Goal: Transaction & Acquisition: Book appointment/travel/reservation

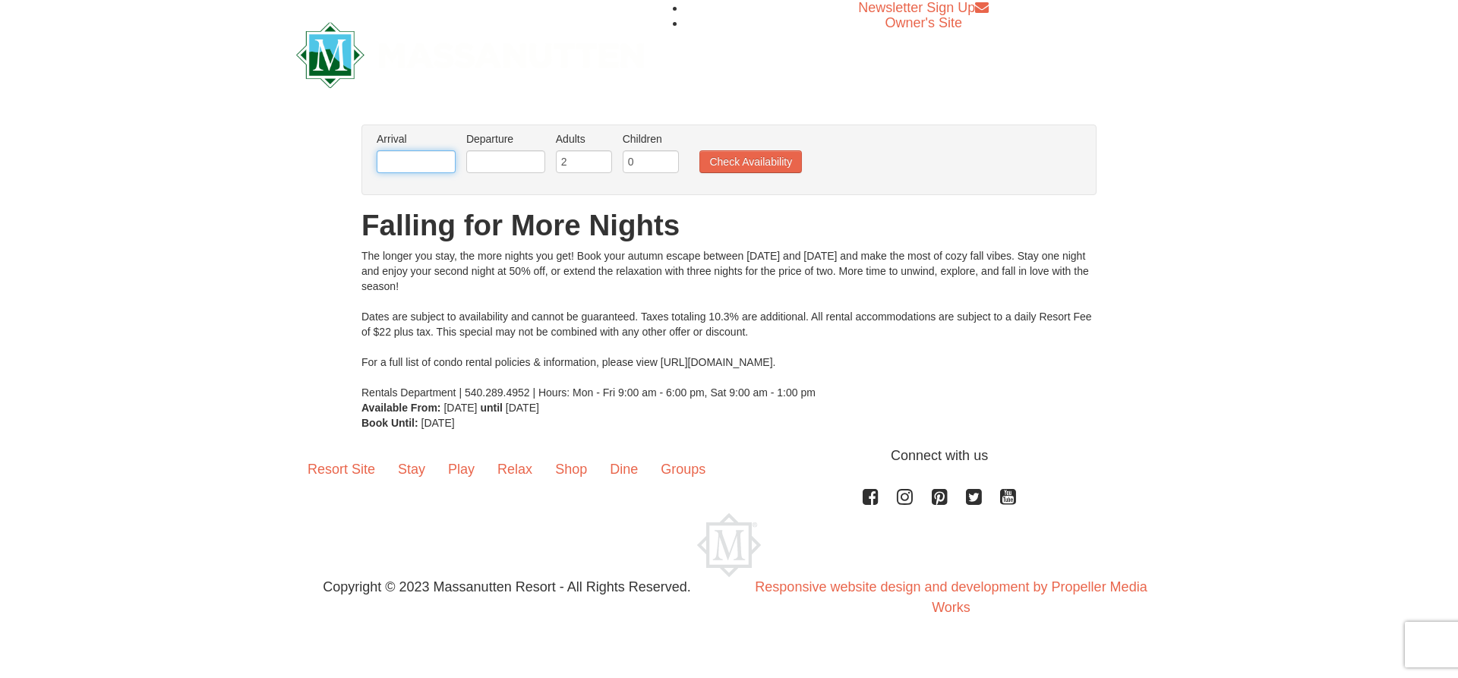
click at [399, 152] on input "text" at bounding box center [416, 161] width 79 height 23
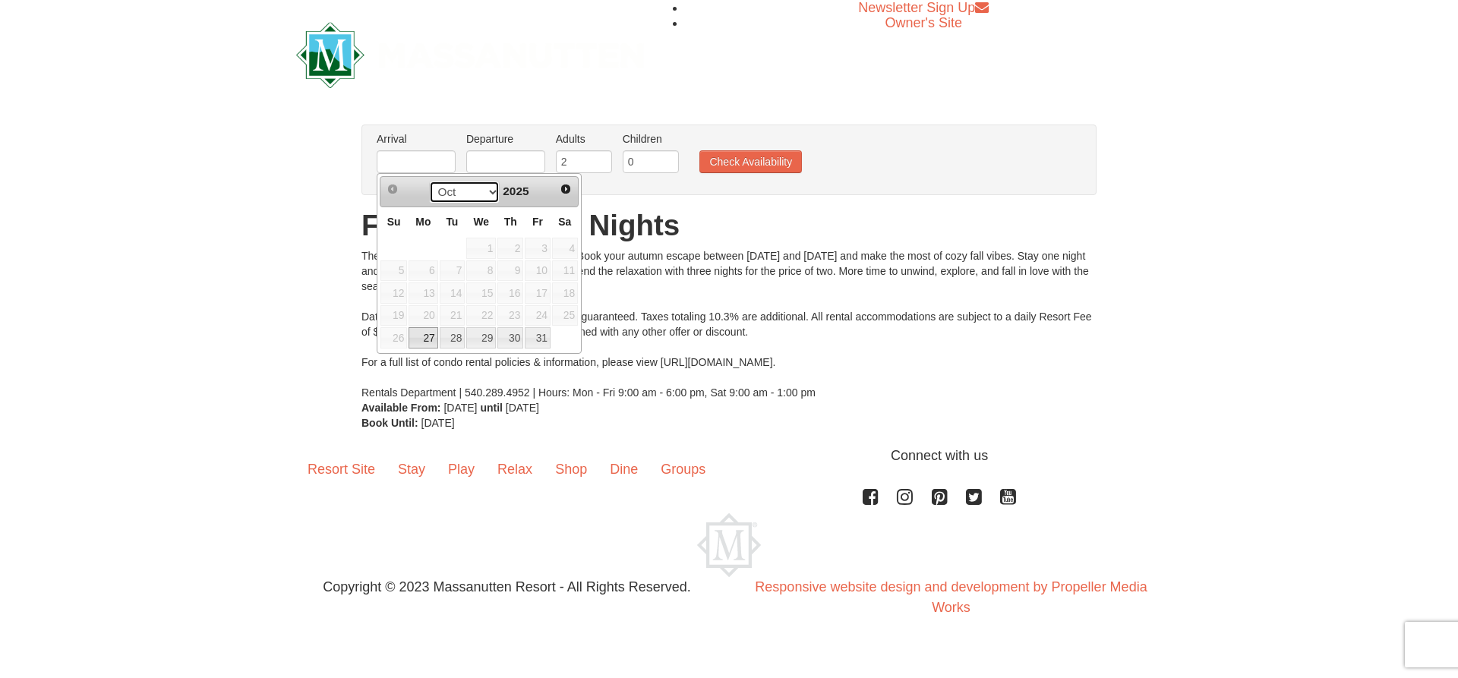
click at [466, 189] on select "Oct Nov" at bounding box center [464, 192] width 71 height 23
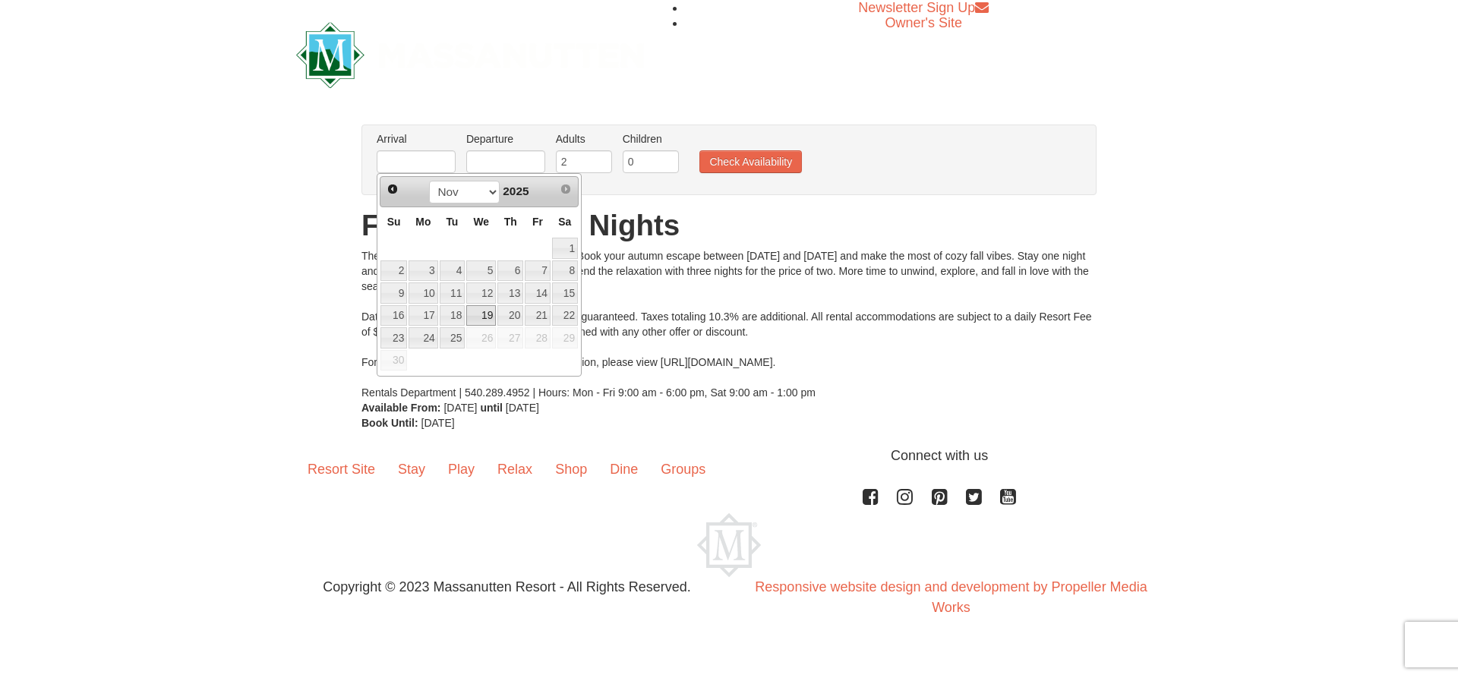
click at [490, 320] on link "19" at bounding box center [481, 315] width 30 height 21
type input "[DATE]"
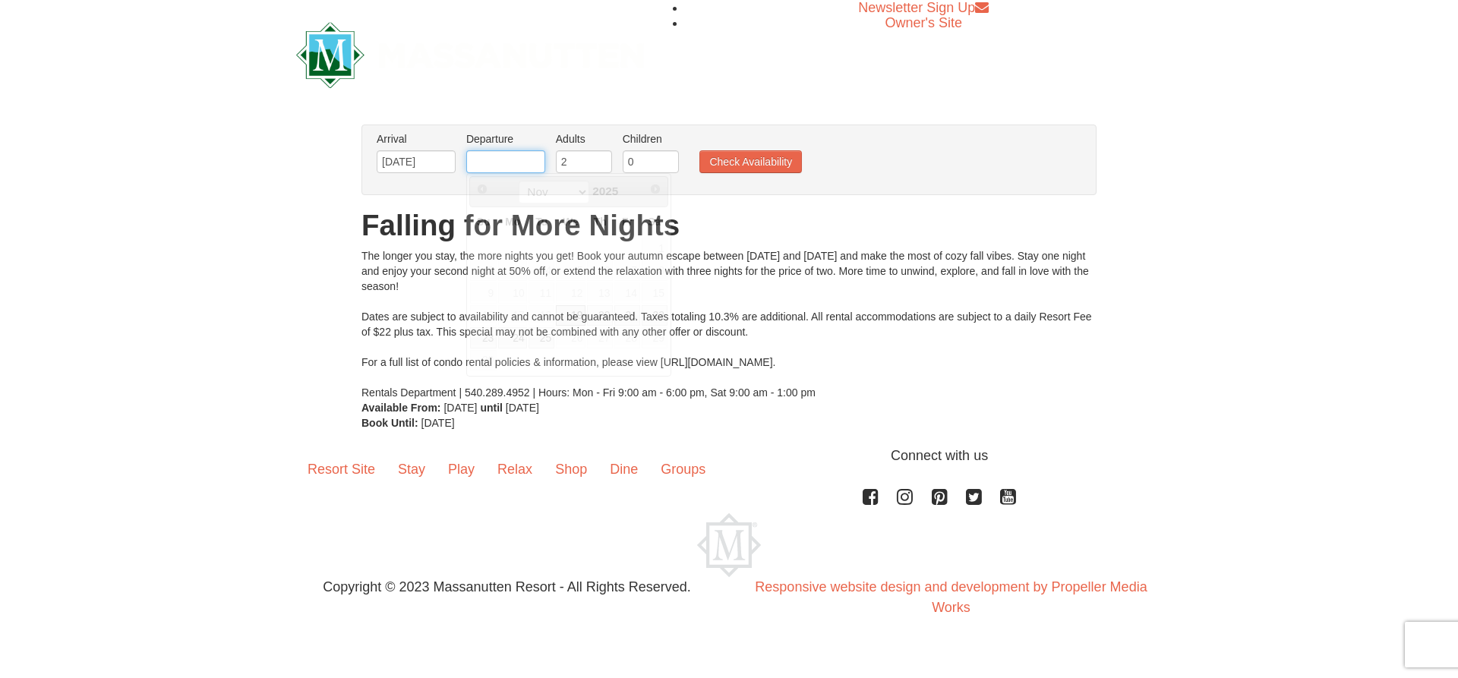
click at [508, 159] on input "text" at bounding box center [505, 161] width 79 height 23
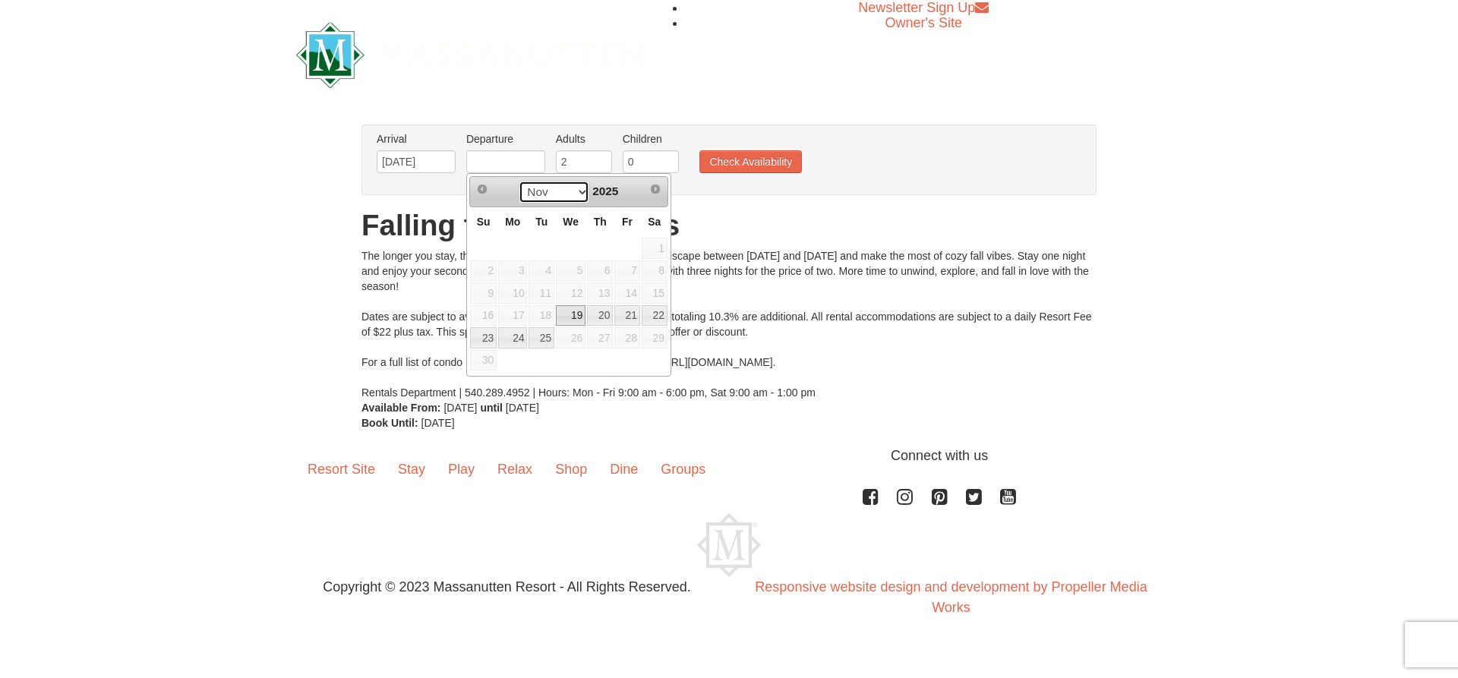
drag, startPoint x: 576, startPoint y: 194, endPoint x: 595, endPoint y: 221, distance: 33.3
click at [576, 194] on select "Nov" at bounding box center [554, 192] width 71 height 23
click at [643, 313] on link "22" at bounding box center [655, 315] width 26 height 21
type input "[DATE]"
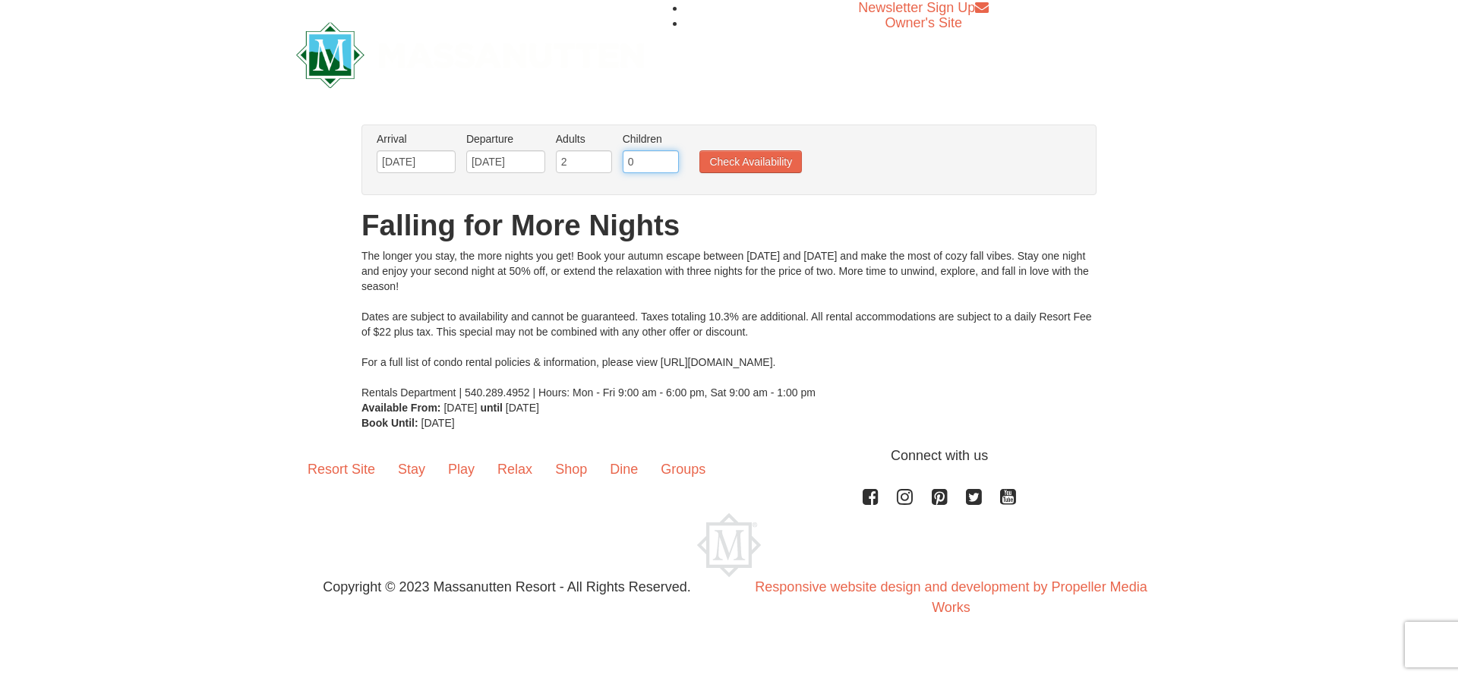
click at [637, 164] on input "0" at bounding box center [651, 161] width 56 height 23
type input "0"
type input "2"
click at [765, 177] on ul "Arrival Please format dates MM/DD/YYYY Please format dates MM/DD/YYYY 11/19/202…" at bounding box center [721, 155] width 696 height 49
click at [771, 162] on button "Check Availability" at bounding box center [750, 161] width 103 height 23
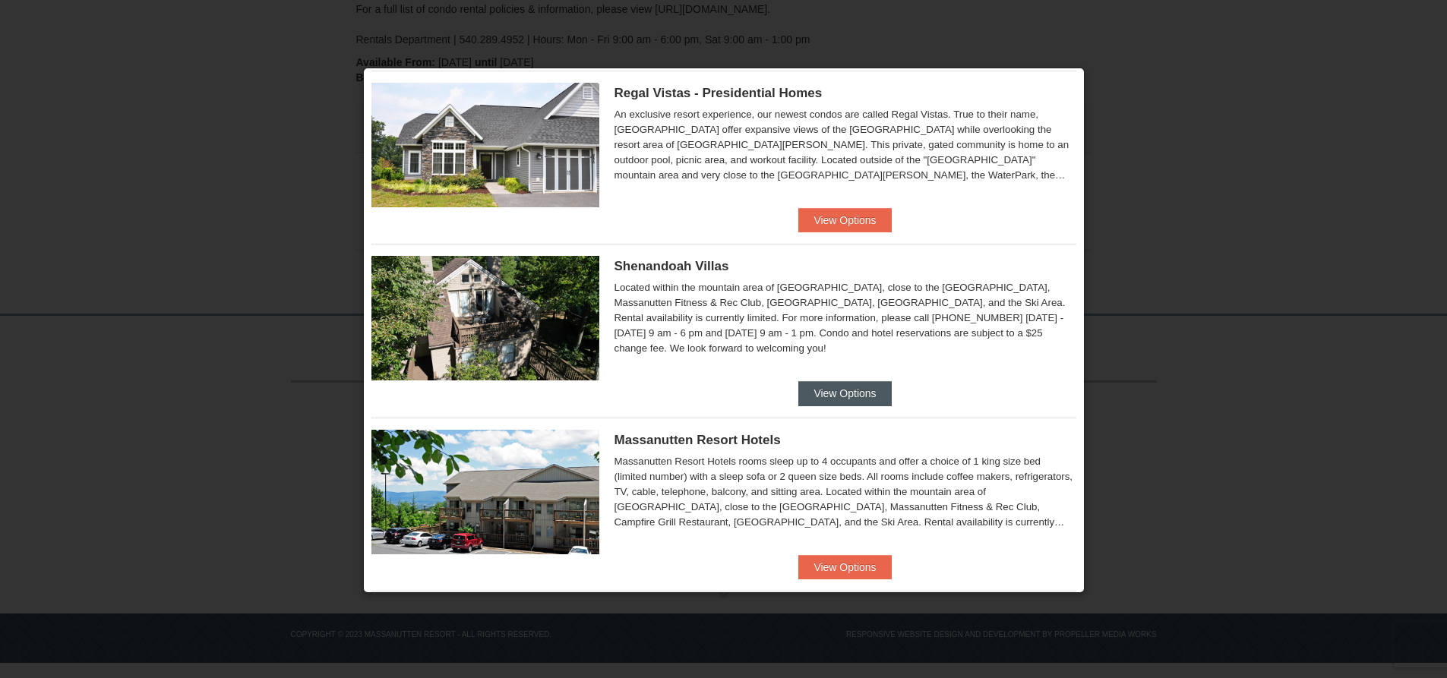
scroll to position [304, 0]
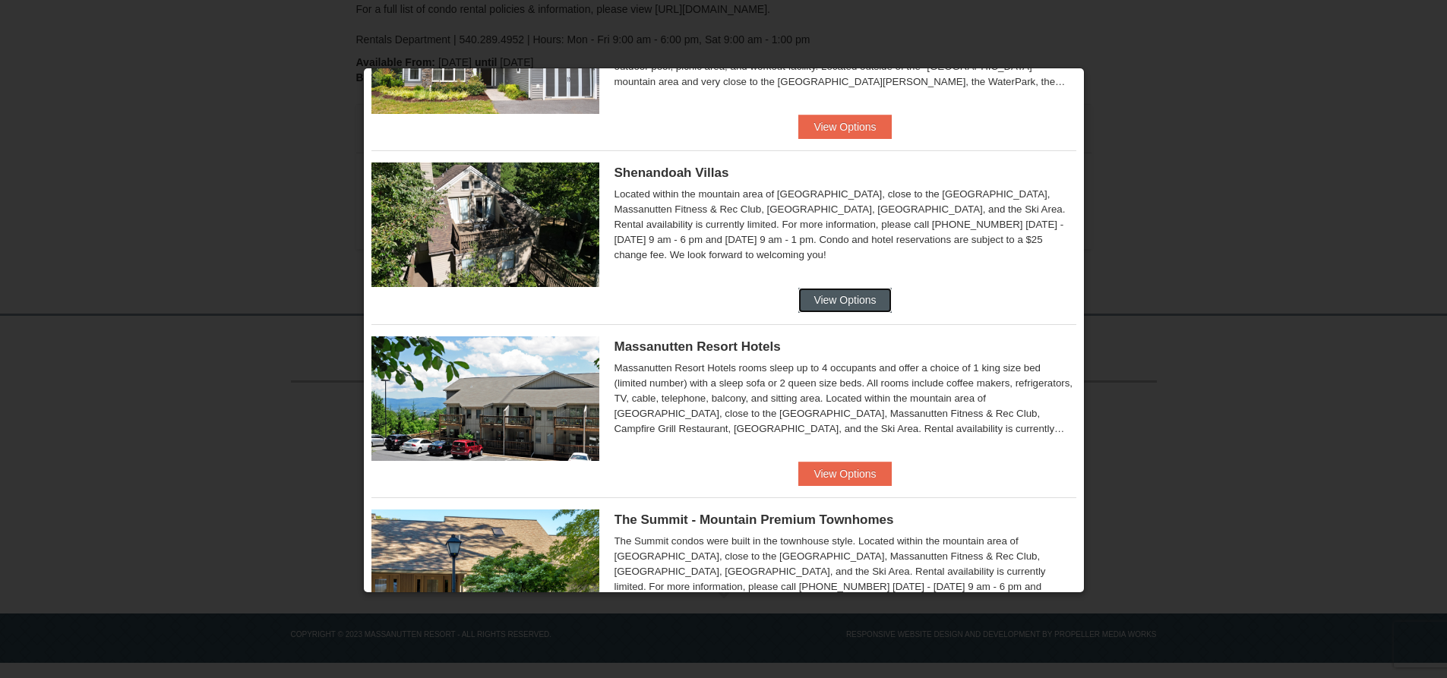
click at [850, 304] on button "View Options" at bounding box center [844, 300] width 93 height 24
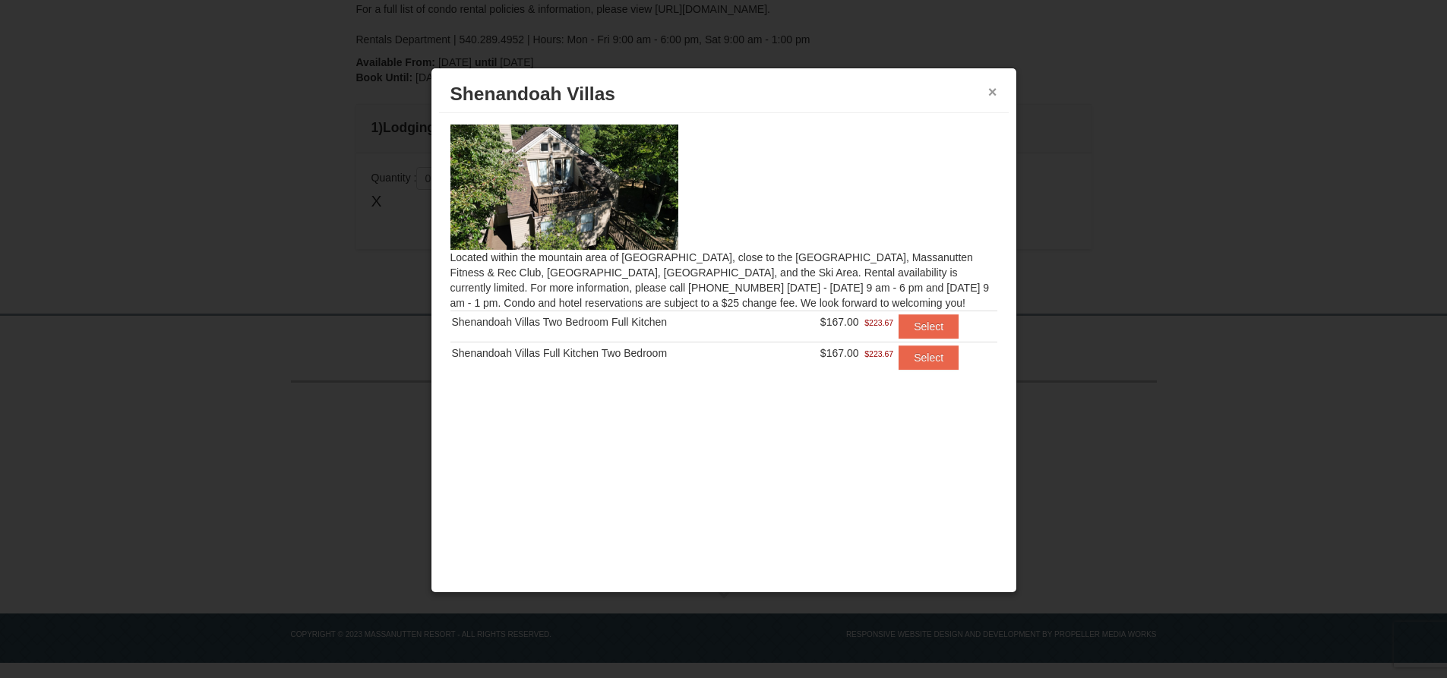
click at [989, 84] on button "×" at bounding box center [992, 91] width 9 height 15
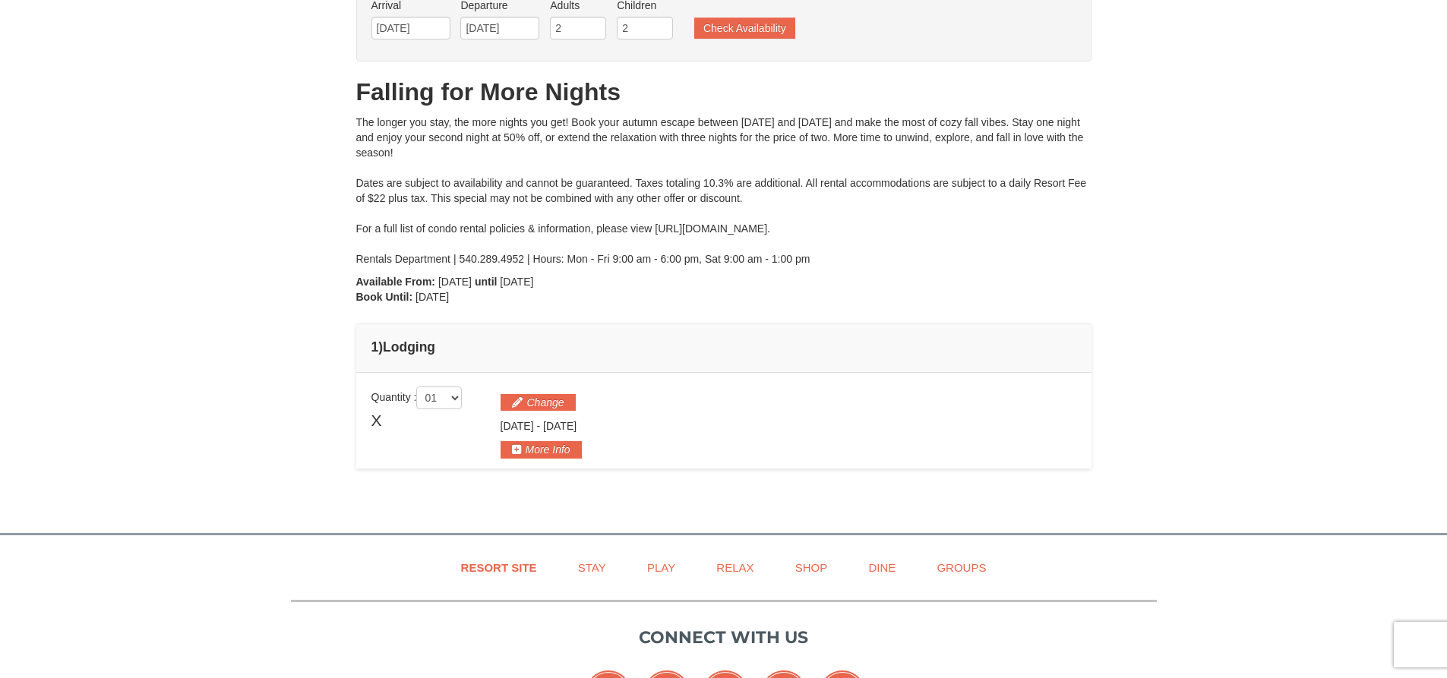
scroll to position [0, 0]
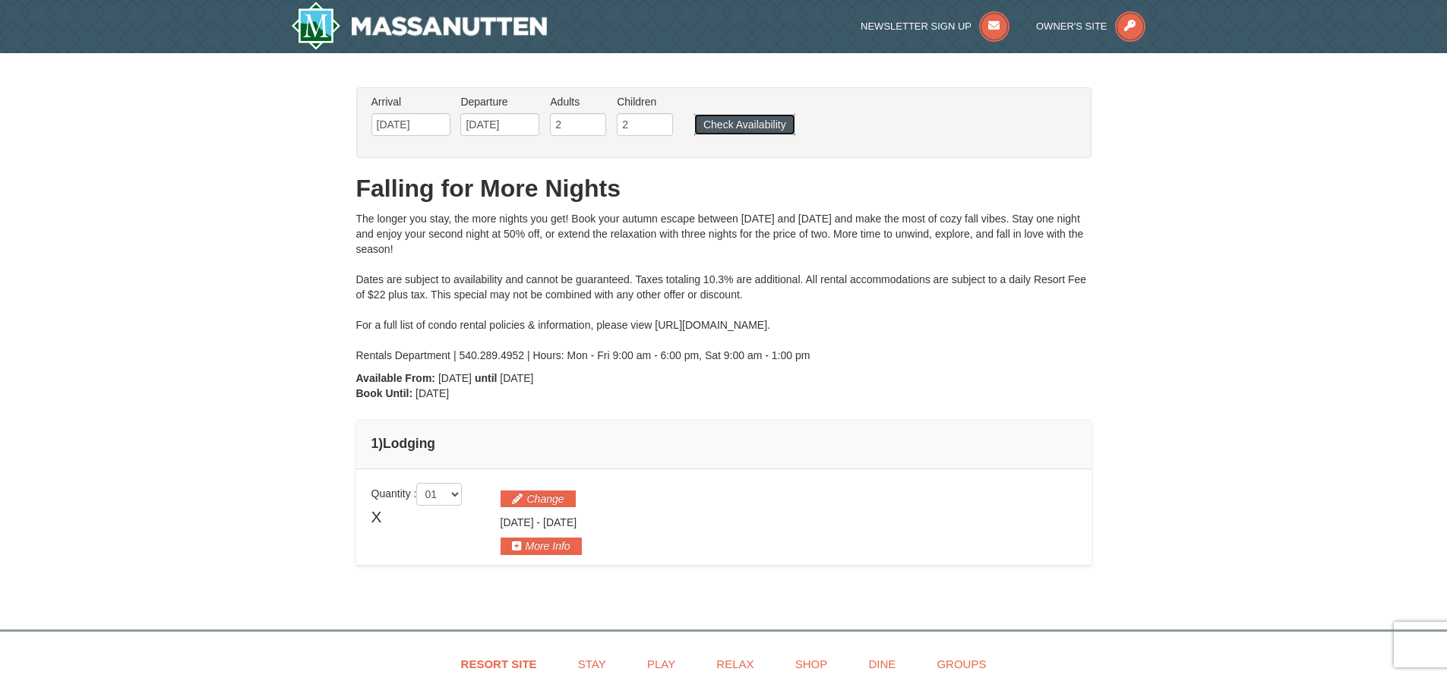
click at [776, 124] on button "Check Availability" at bounding box center [744, 124] width 101 height 21
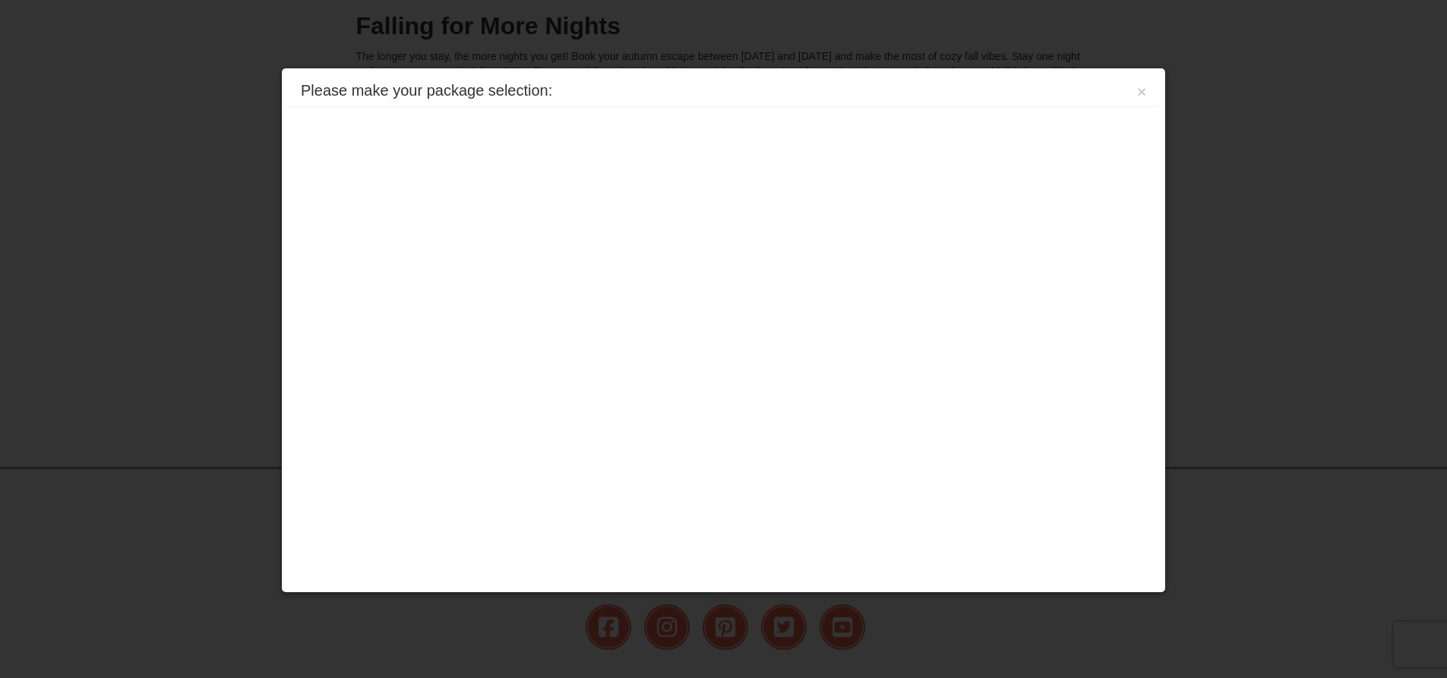
scroll to position [316, 0]
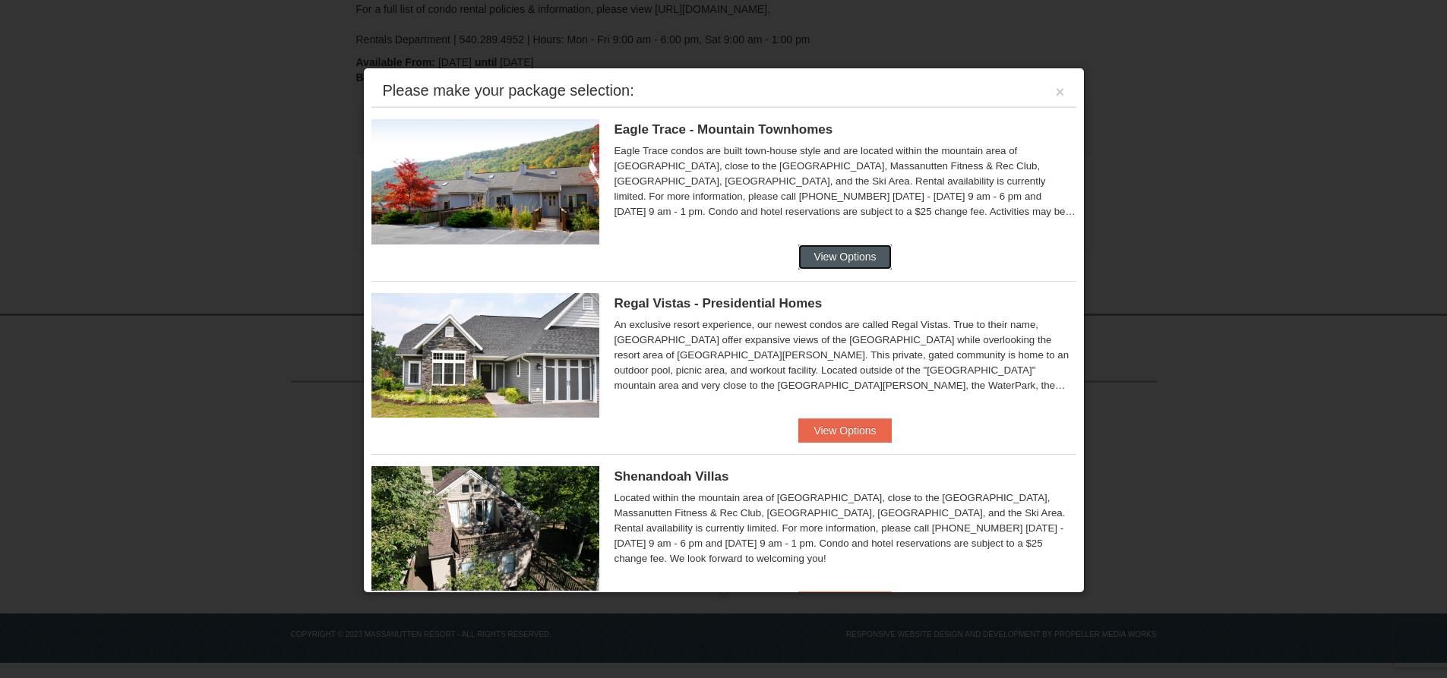
click at [839, 267] on button "View Options" at bounding box center [844, 257] width 93 height 24
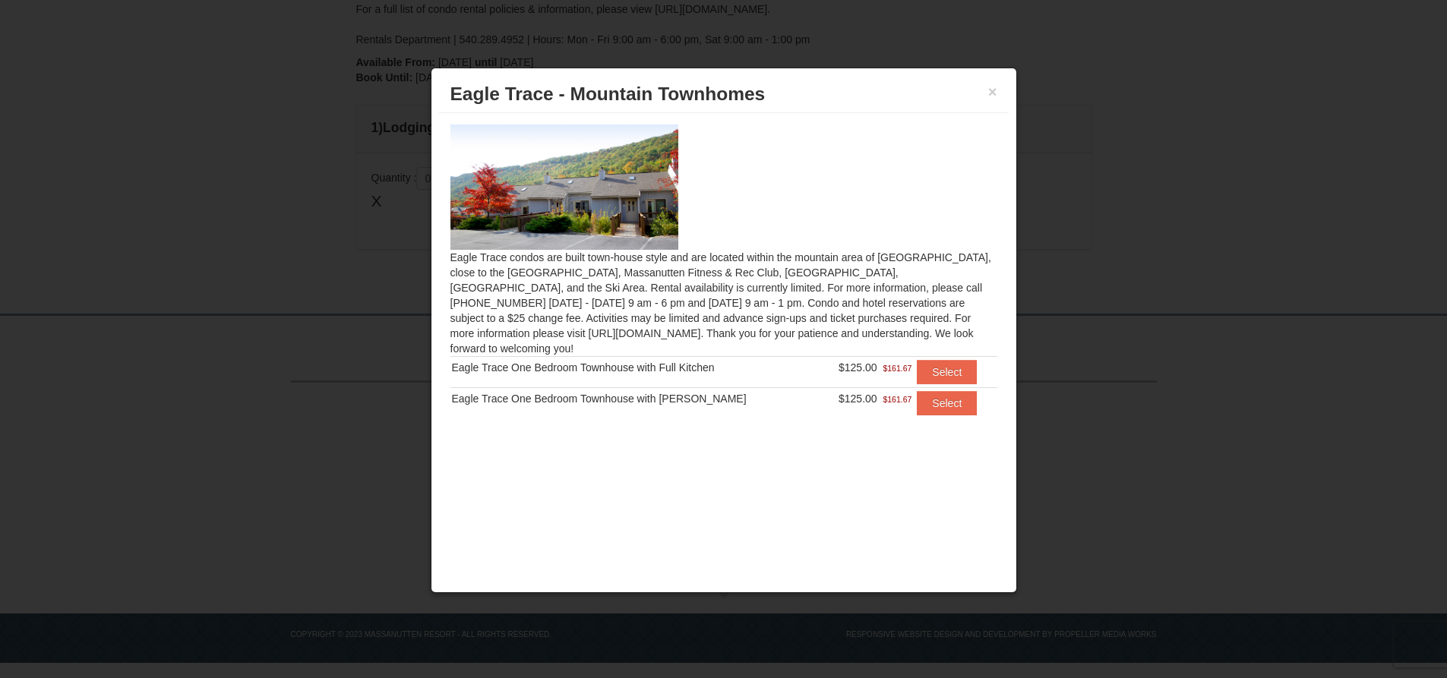
click at [888, 449] on div "× Eagle Trace - Mountain Townhomes Eagle Trace condos are built town-house styl…" at bounding box center [724, 330] width 586 height 525
click at [742, 466] on div "× Eagle Trace - Mountain Townhomes Eagle Trace condos are built town-house styl…" at bounding box center [724, 330] width 586 height 525
click at [983, 87] on h3 "Eagle Trace - Mountain Townhomes" at bounding box center [723, 94] width 547 height 23
click at [990, 87] on button "×" at bounding box center [992, 91] width 9 height 15
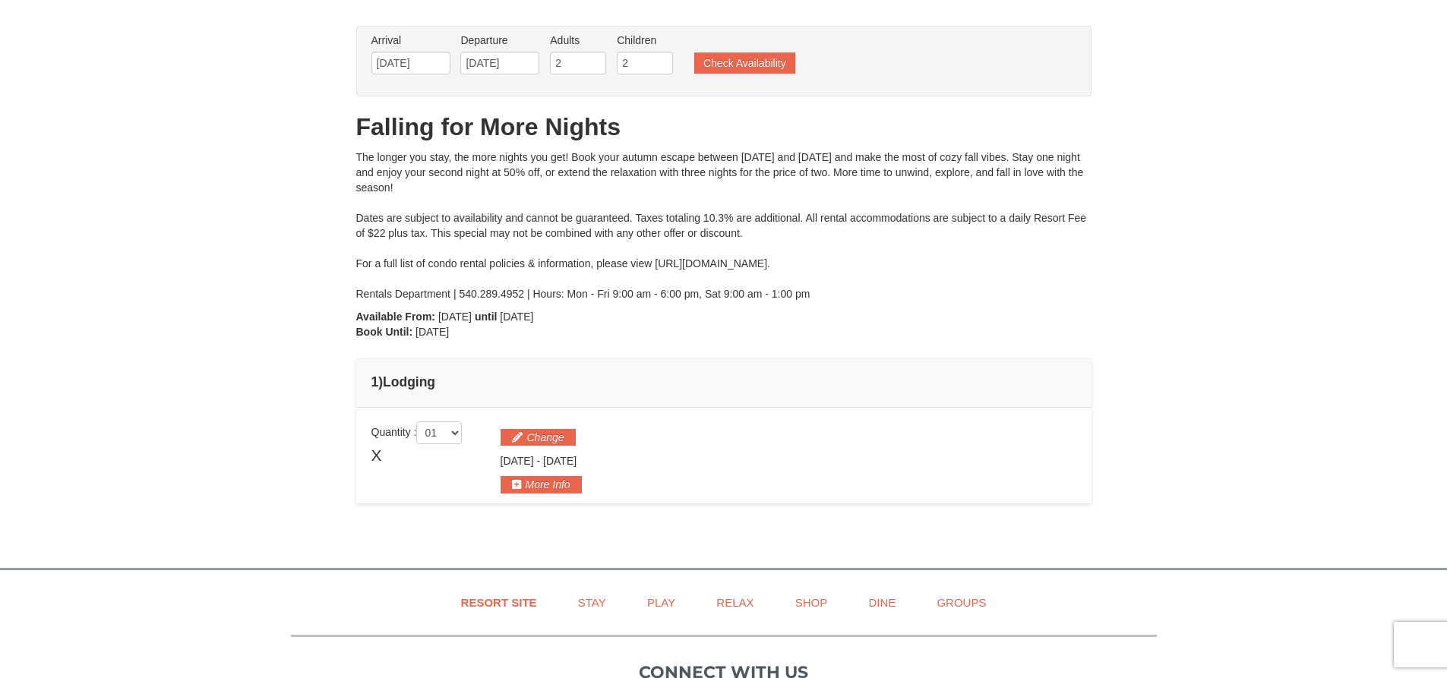
scroll to position [88, 0]
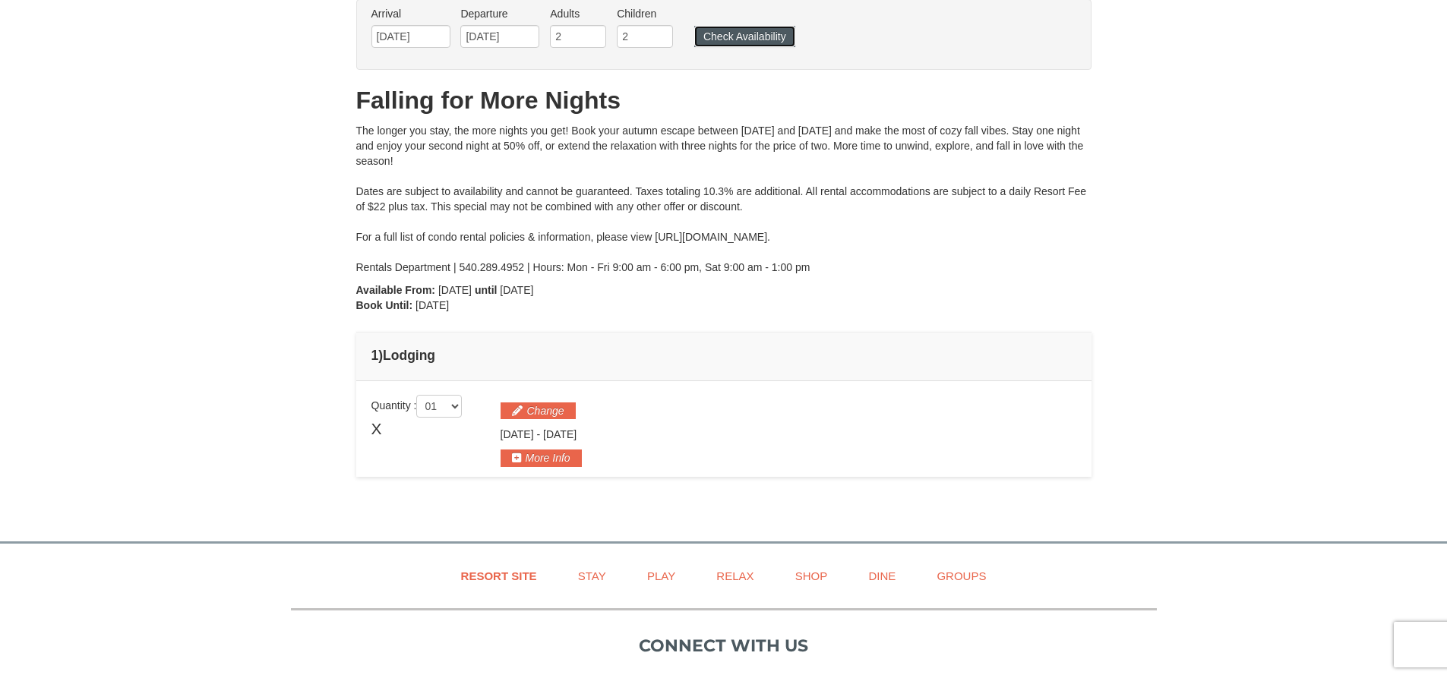
click at [746, 41] on button "Check Availability" at bounding box center [744, 36] width 101 height 21
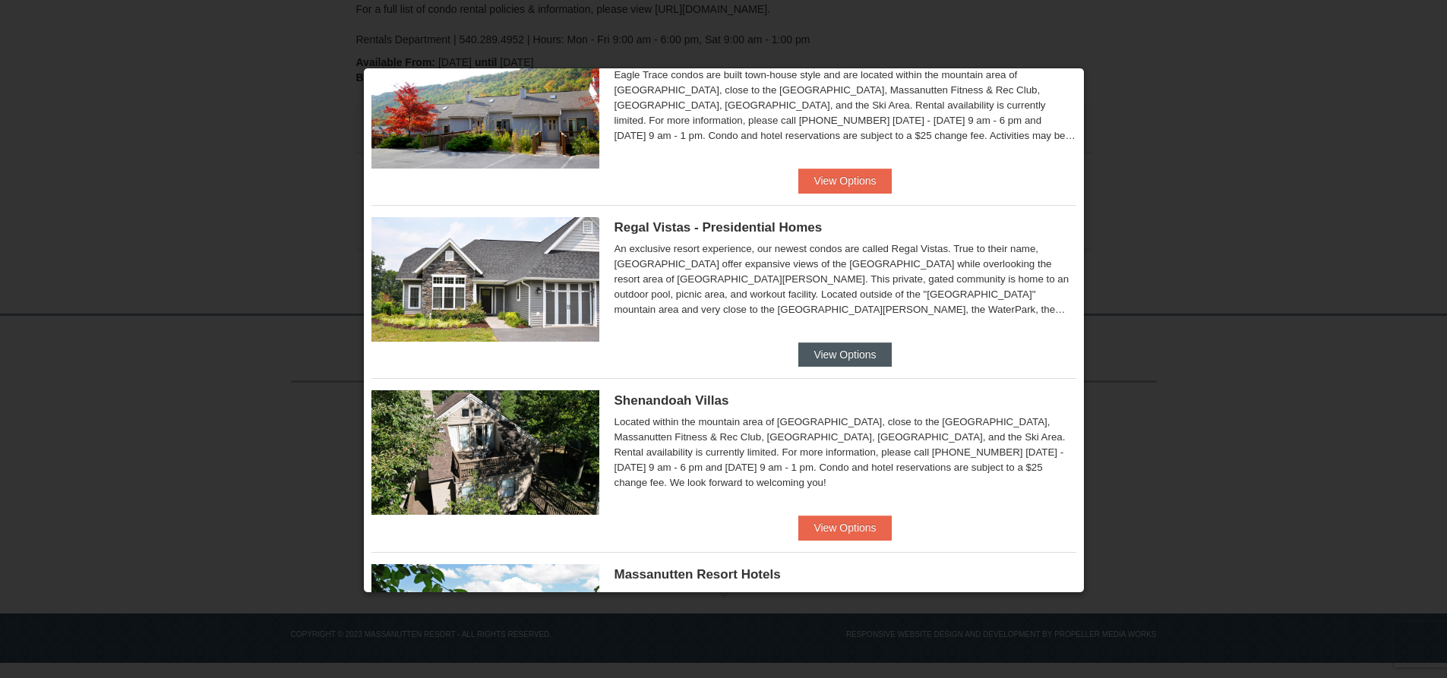
scroll to position [88, 0]
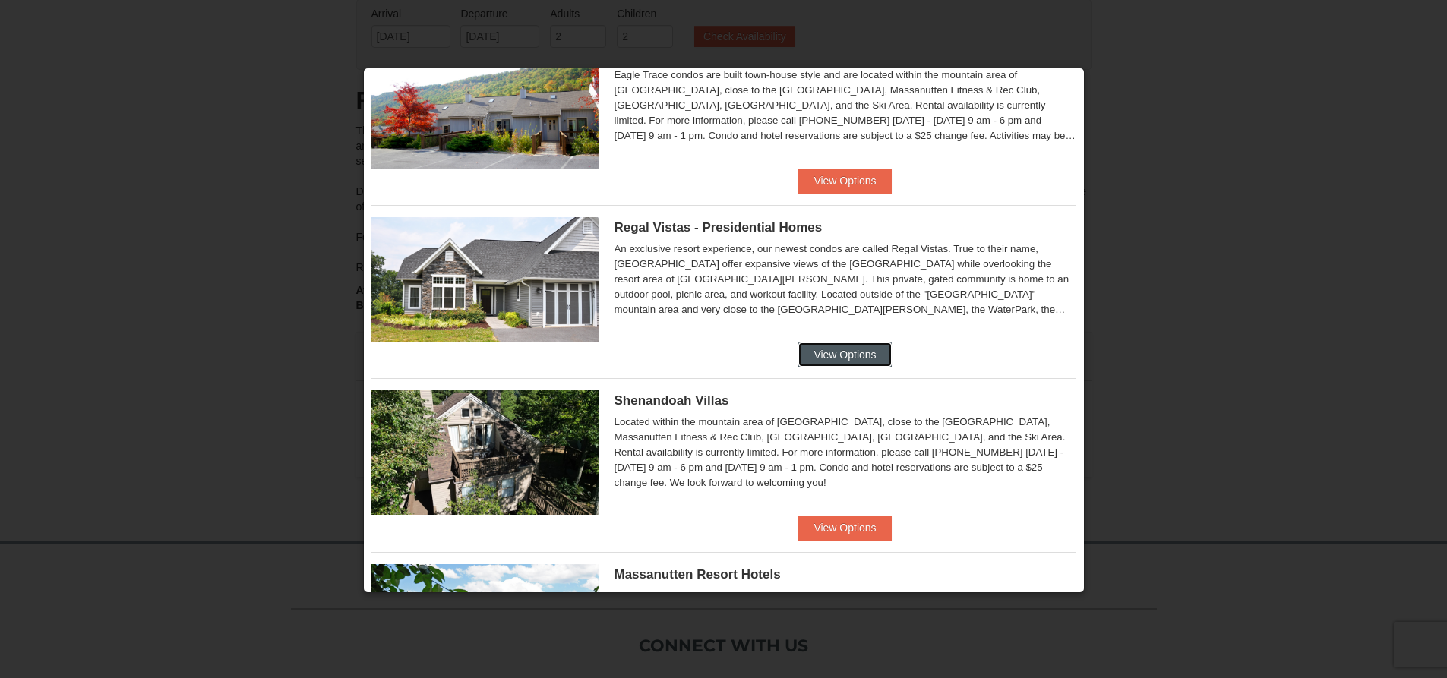
click at [833, 352] on button "View Options" at bounding box center [844, 354] width 93 height 24
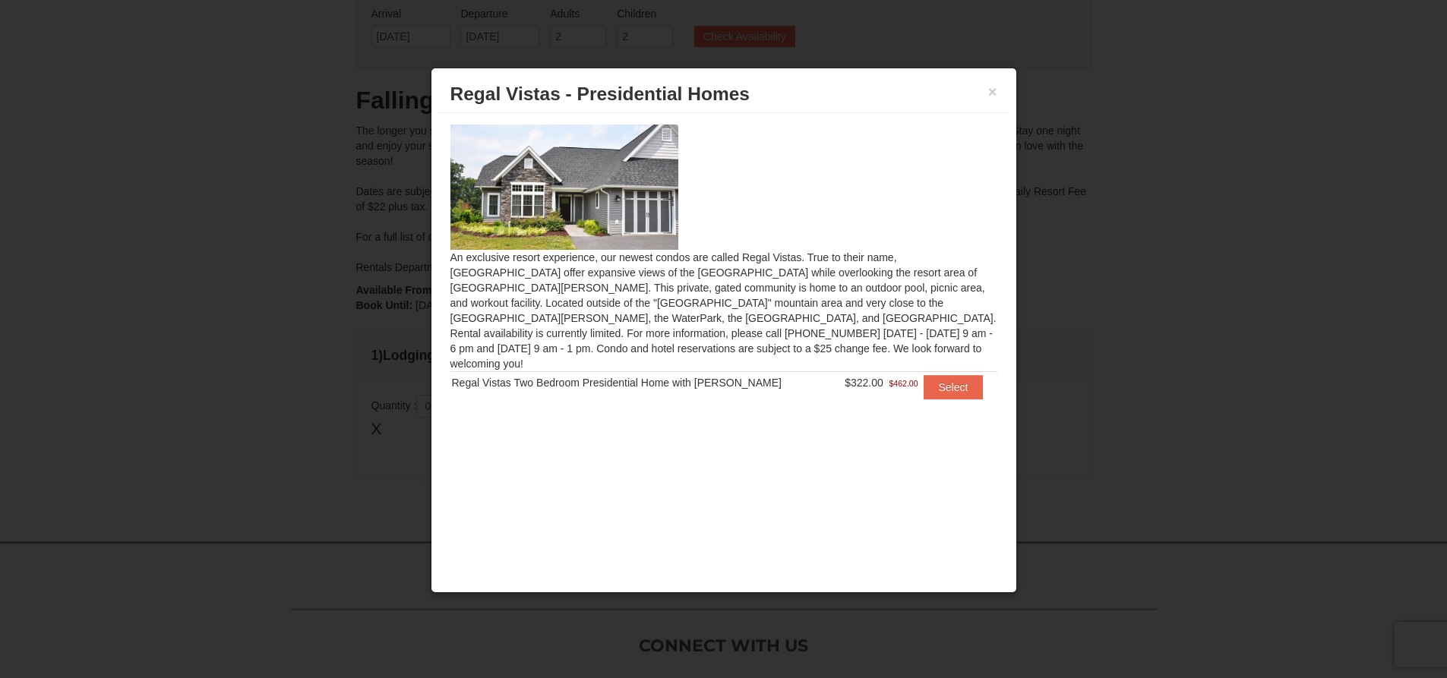
click at [988, 105] on h3 "Regal Vistas - Presidential Homes" at bounding box center [723, 94] width 547 height 23
click at [988, 103] on h3 "Regal Vistas - Presidential Homes" at bounding box center [723, 94] width 547 height 23
click at [992, 99] on button "×" at bounding box center [992, 91] width 9 height 15
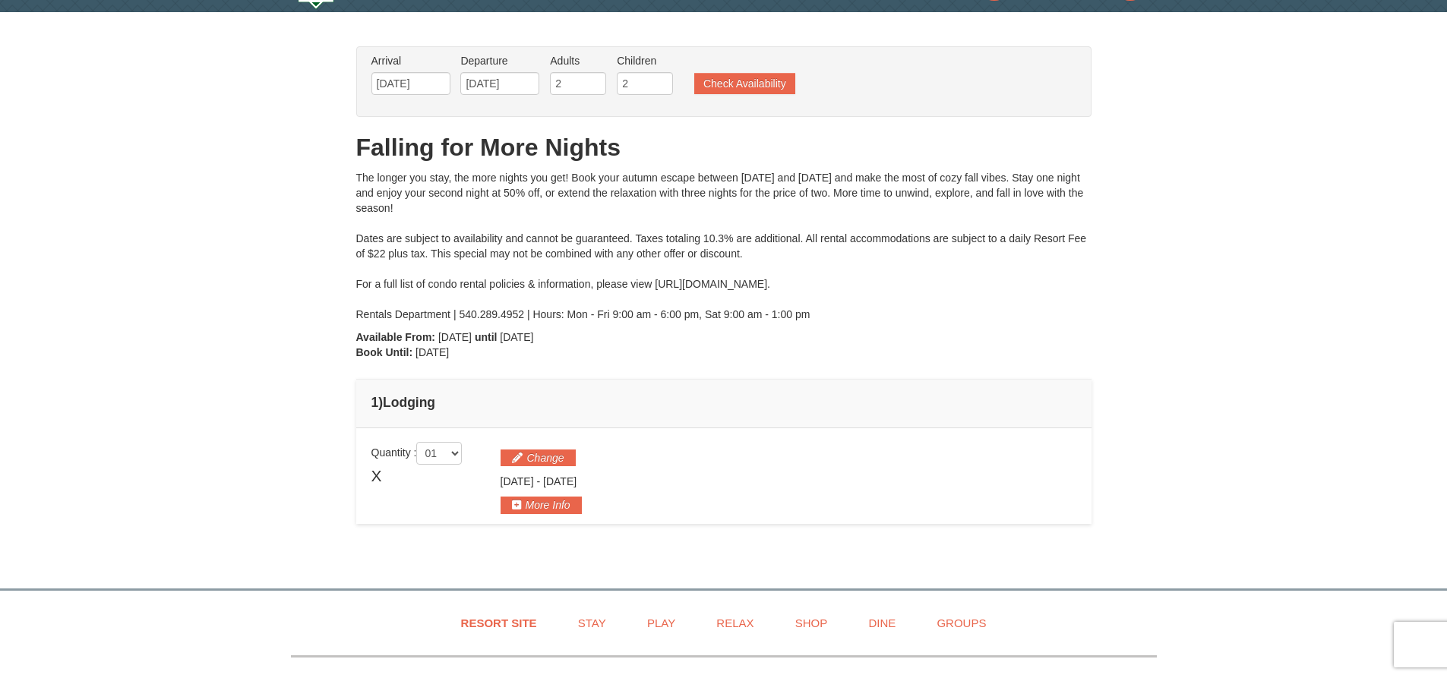
scroll to position [0, 0]
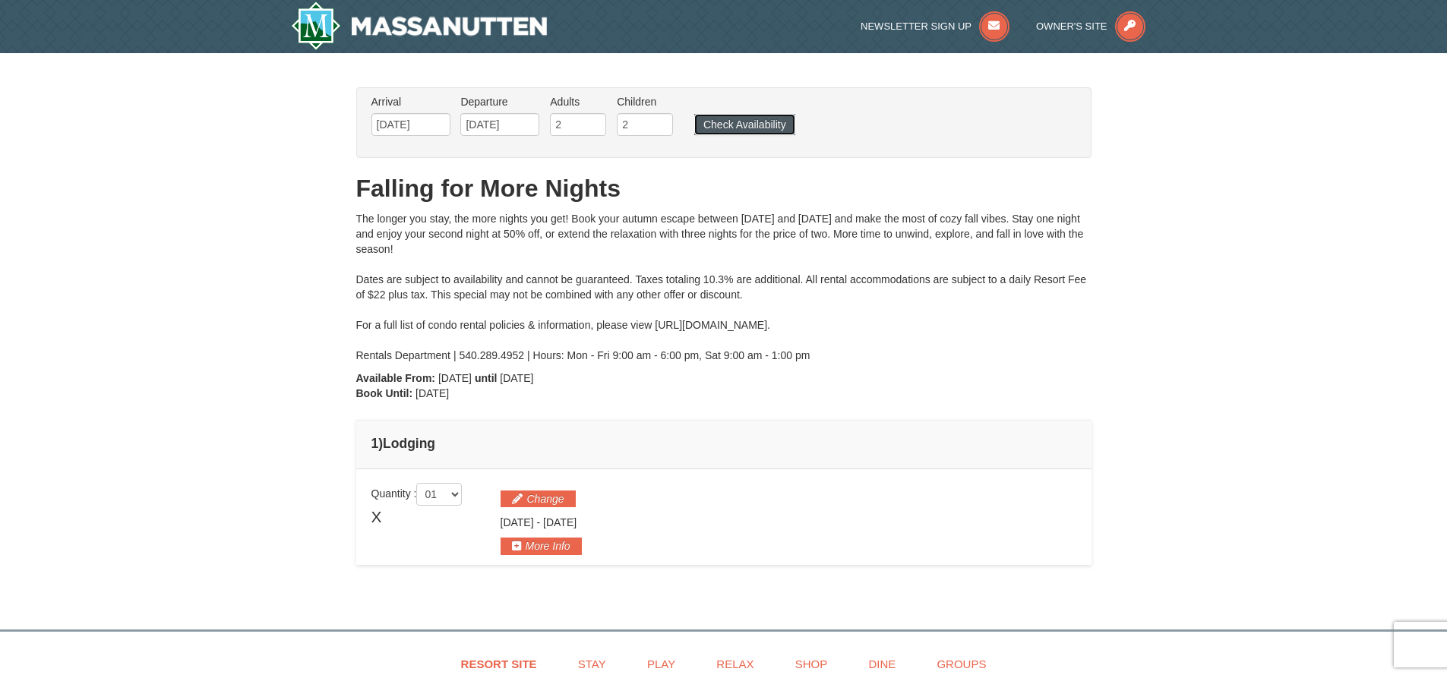
click at [700, 117] on button "Check Availability" at bounding box center [744, 124] width 101 height 21
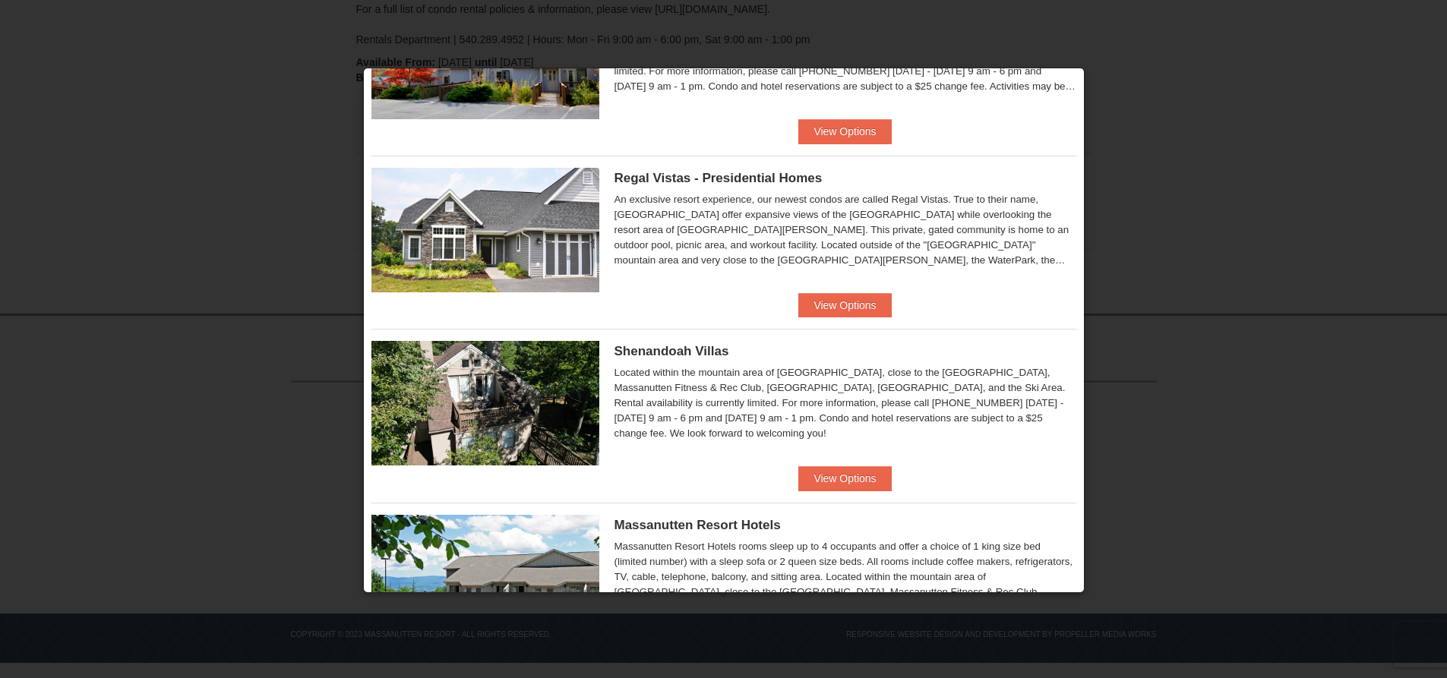
scroll to position [152, 0]
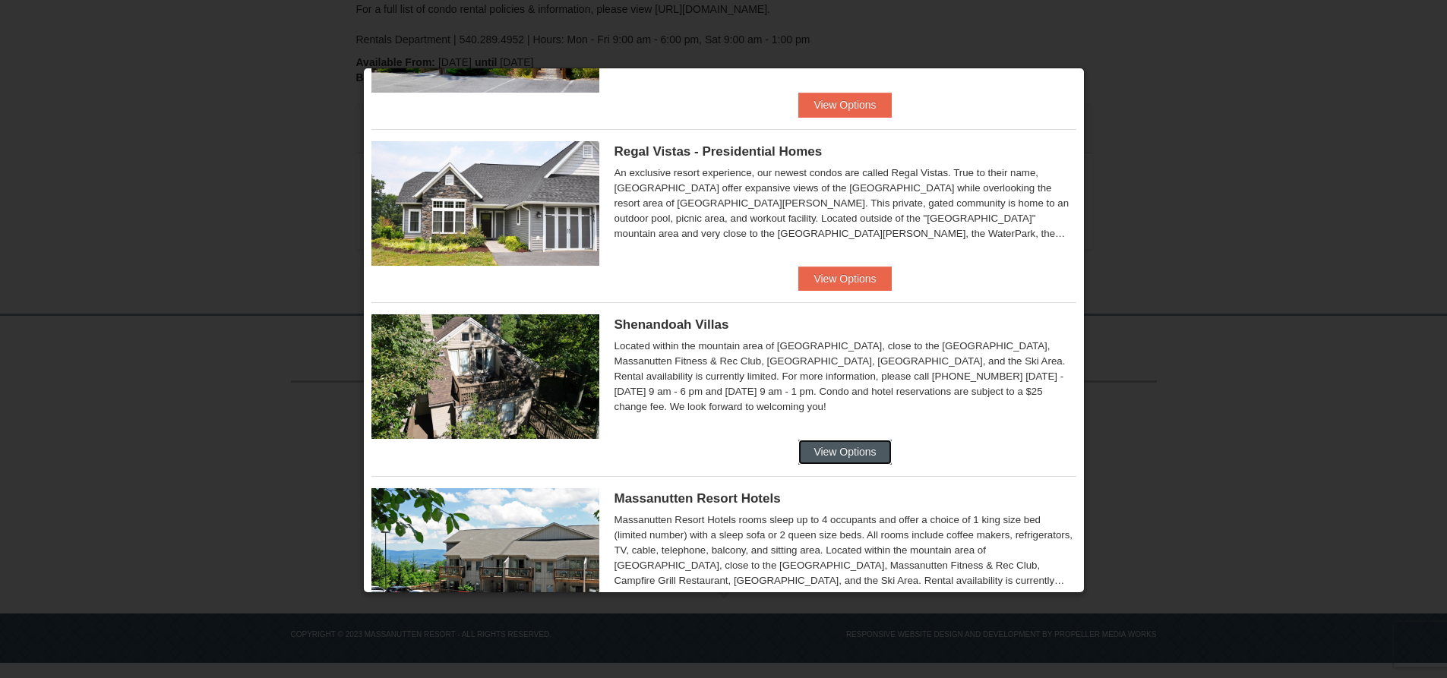
click at [867, 449] on button "View Options" at bounding box center [844, 452] width 93 height 24
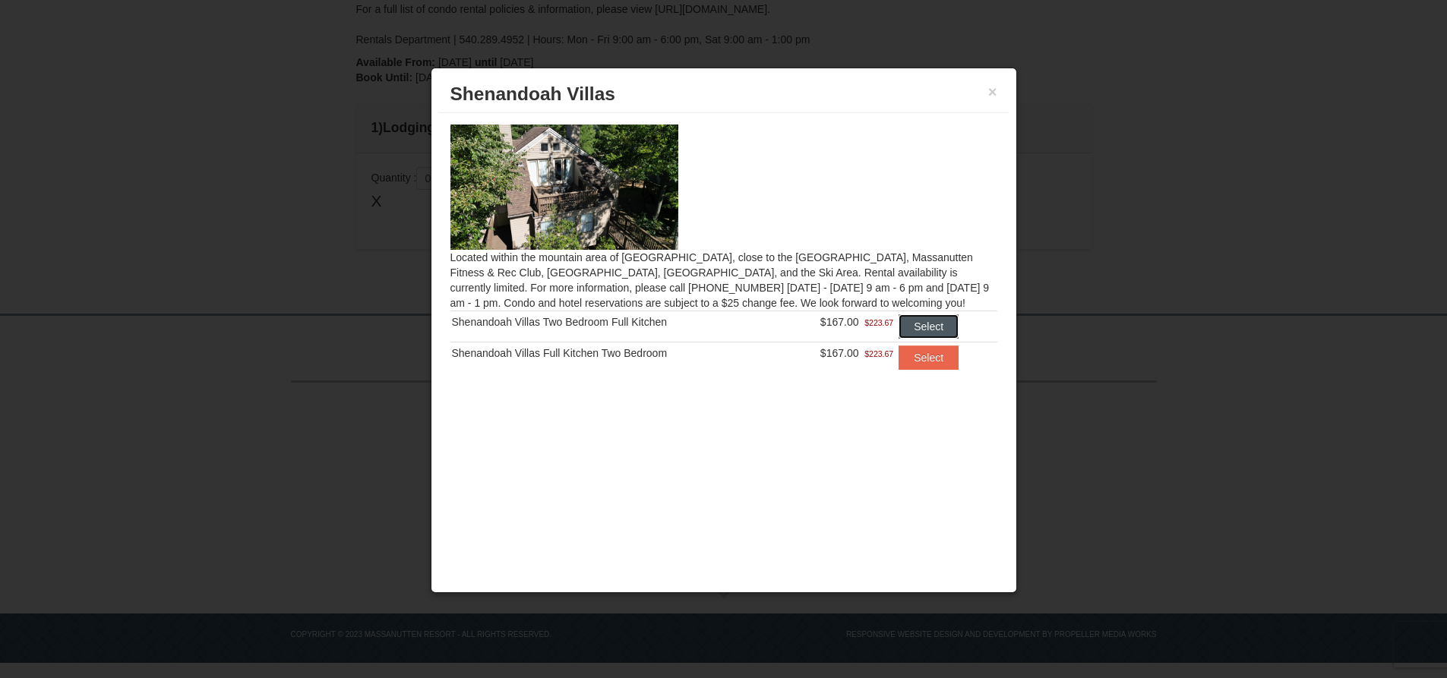
click at [926, 324] on button "Select" at bounding box center [928, 326] width 60 height 24
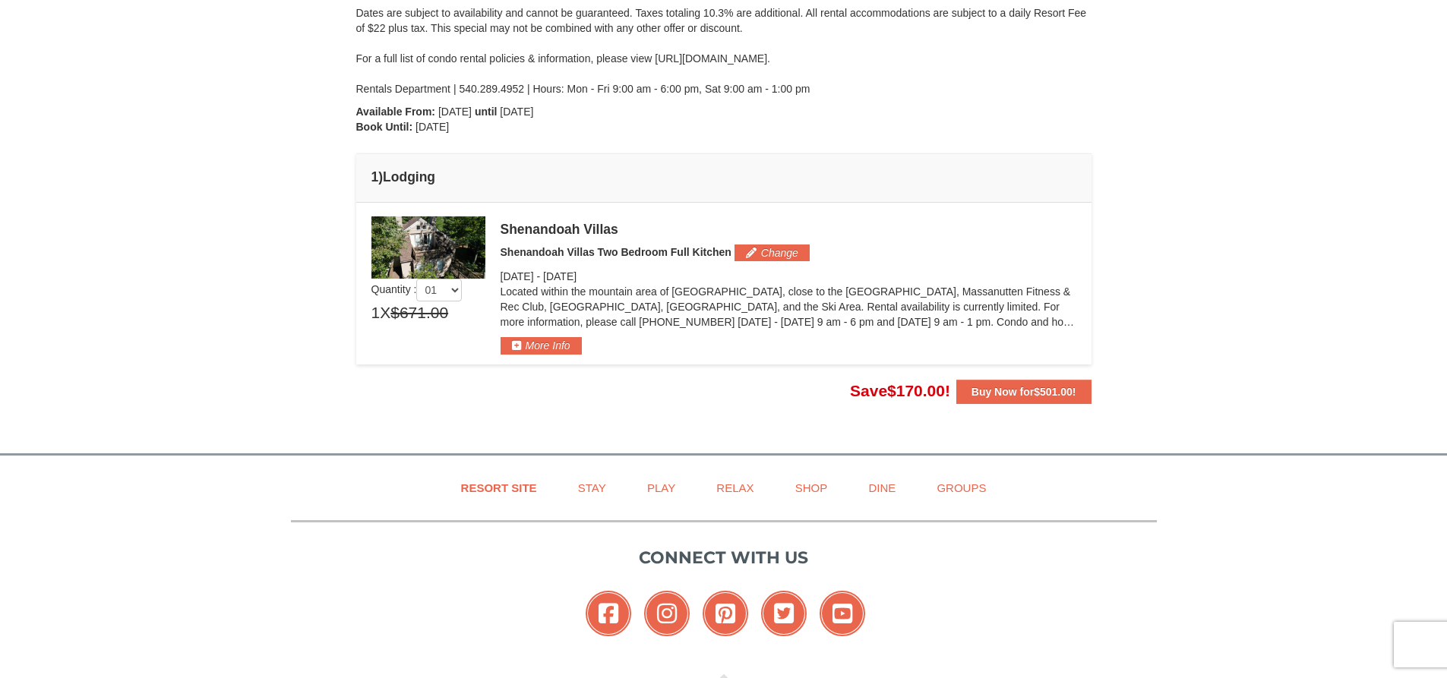
scroll to position [240, 0]
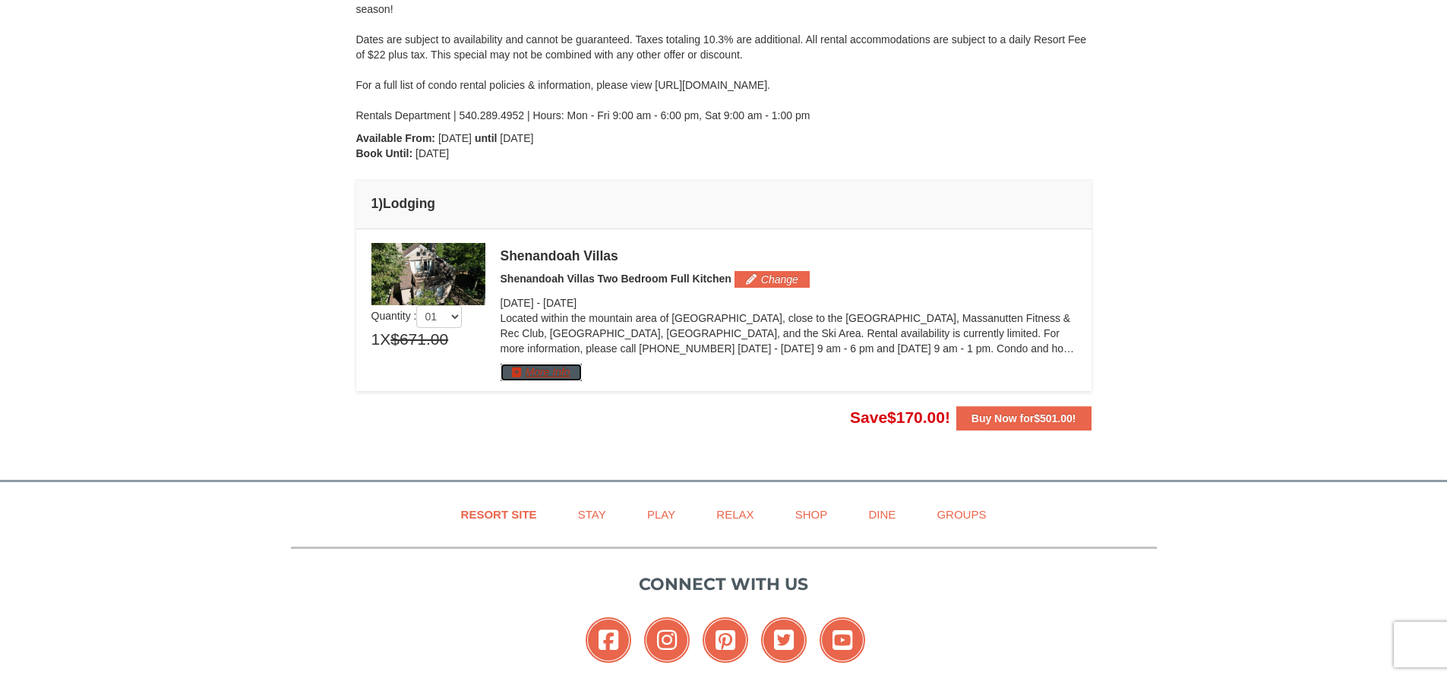
click at [573, 368] on button "More Info" at bounding box center [540, 372] width 81 height 17
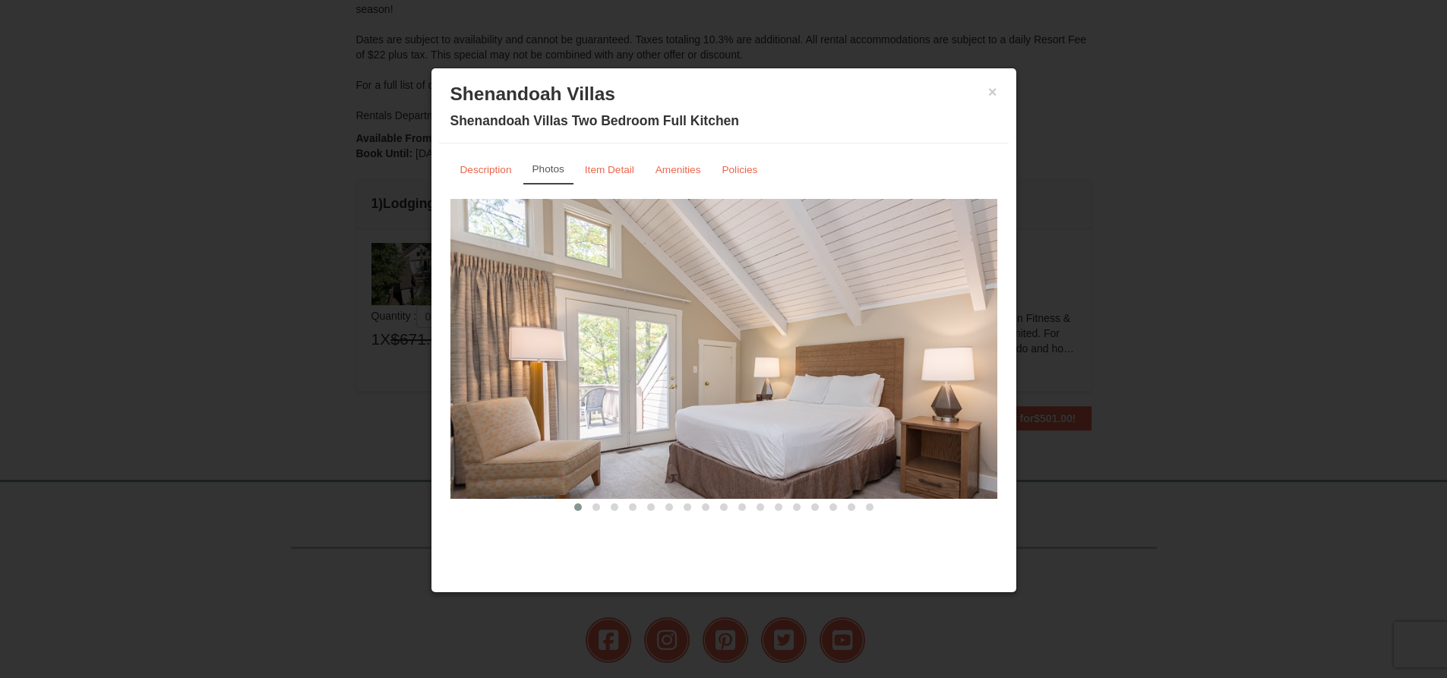
click at [978, 350] on img at bounding box center [723, 348] width 547 height 299
click at [593, 507] on span at bounding box center [596, 507] width 8 height 8
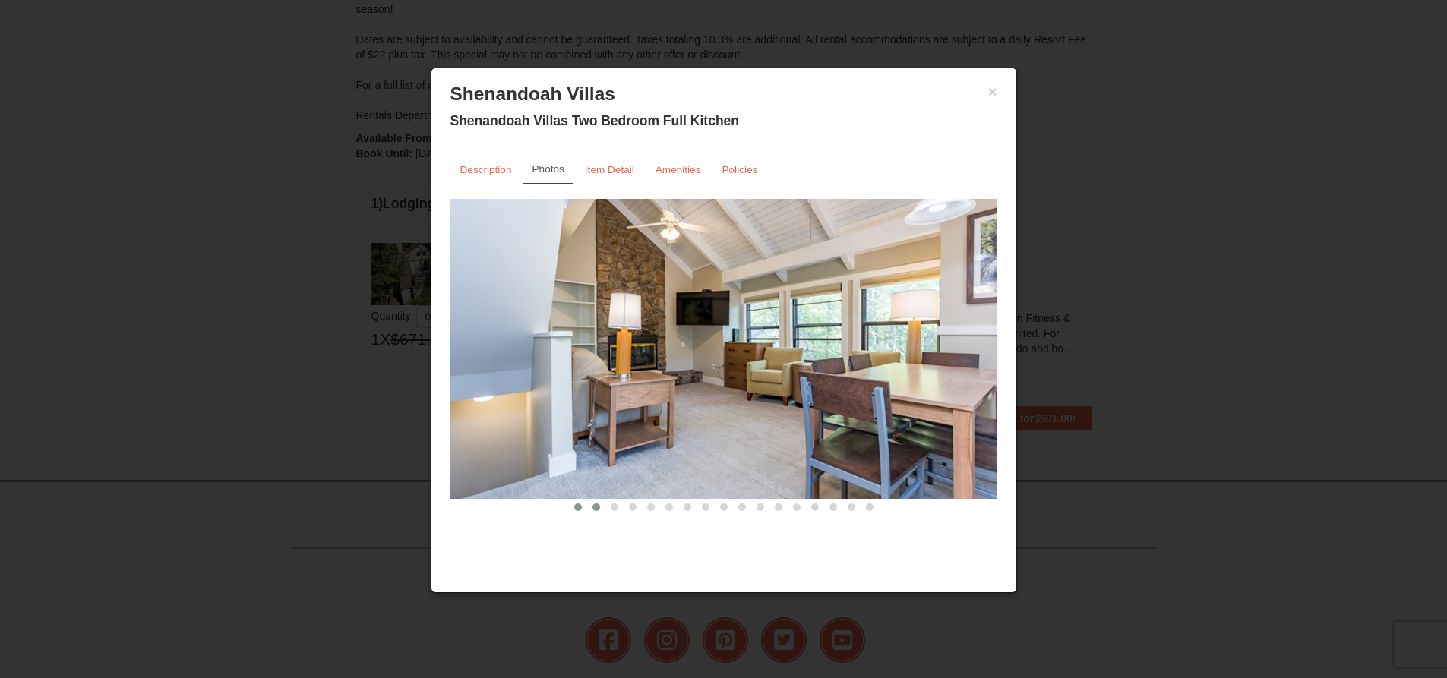
click at [579, 506] on span at bounding box center [578, 507] width 8 height 8
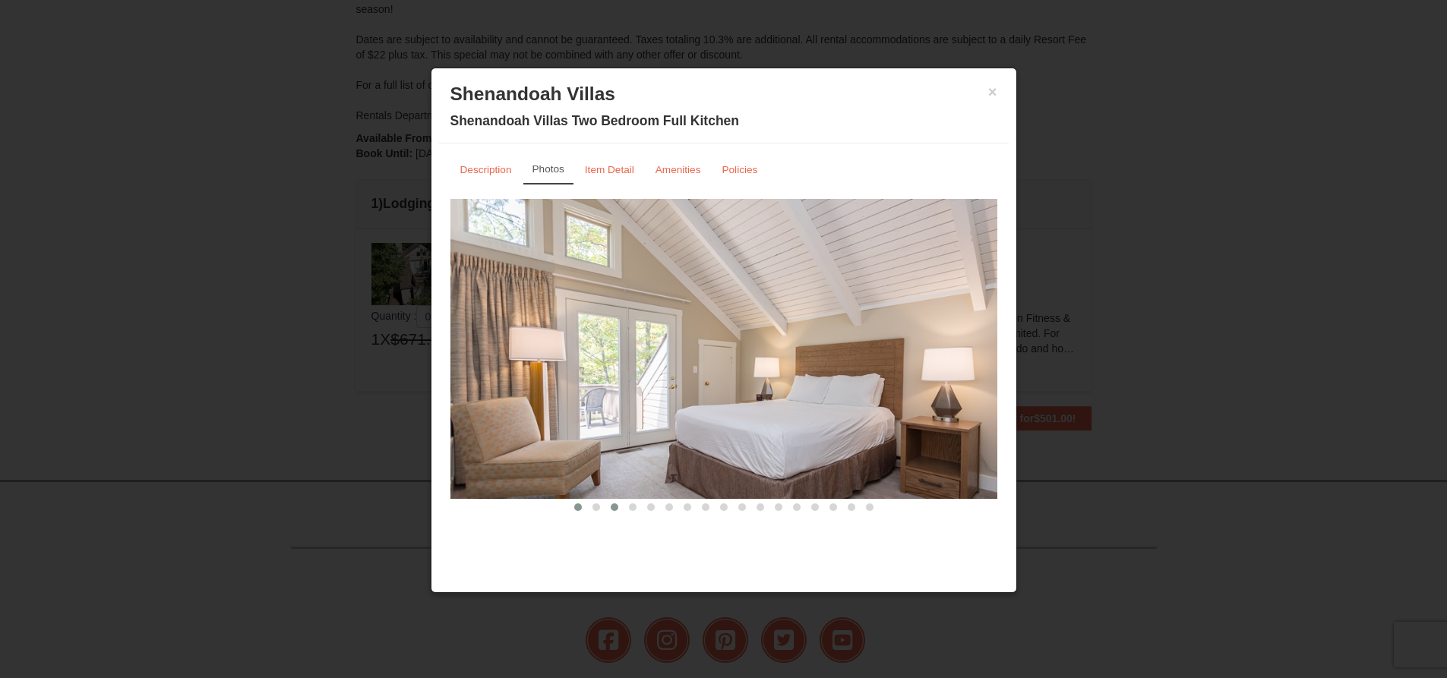
click at [613, 508] on span at bounding box center [615, 507] width 8 height 8
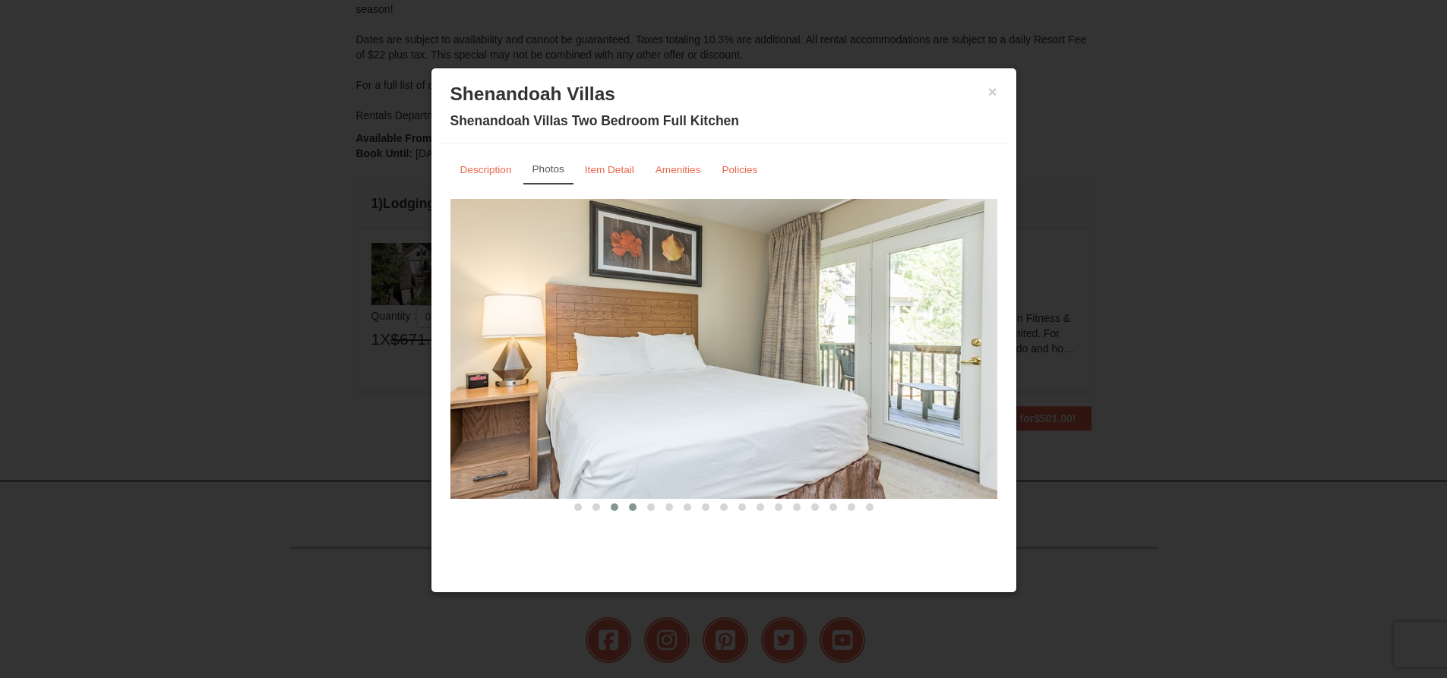
click at [633, 507] on span at bounding box center [633, 507] width 8 height 8
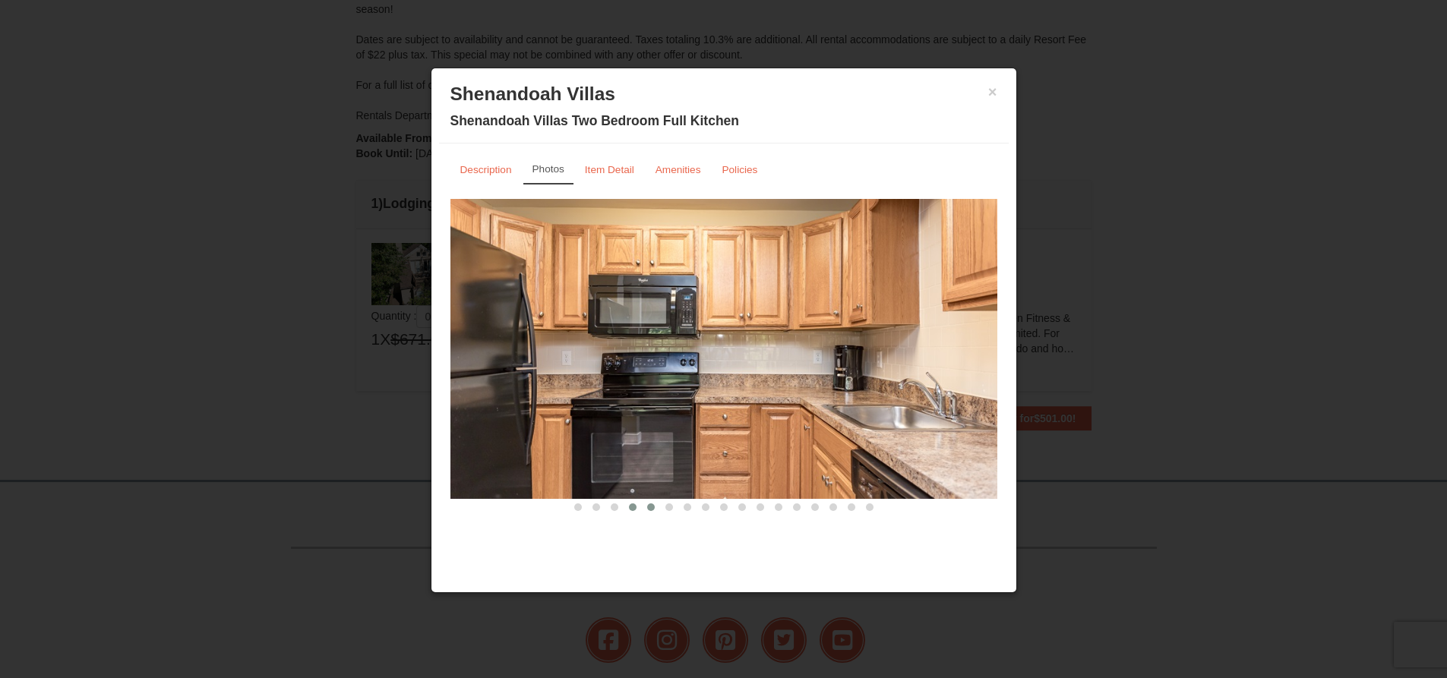
click at [650, 508] on span at bounding box center [651, 507] width 8 height 8
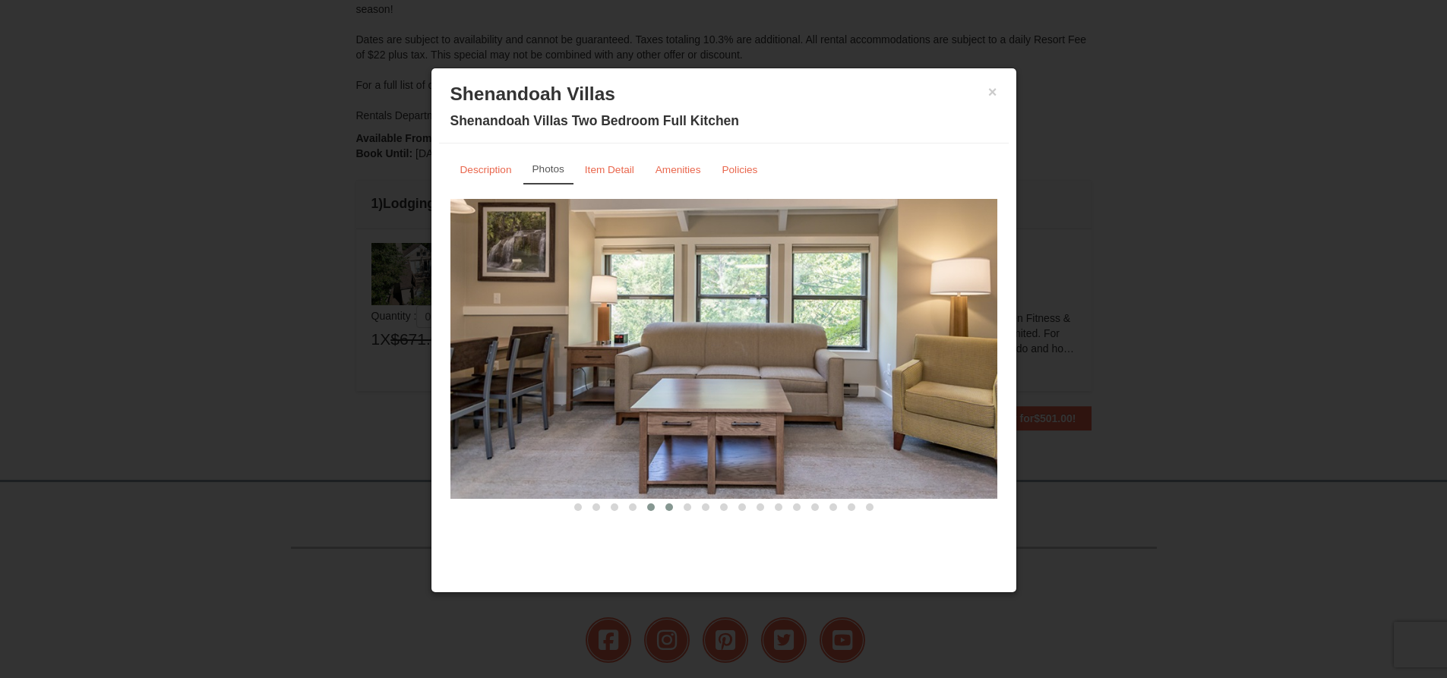
click at [666, 507] on span at bounding box center [669, 507] width 8 height 8
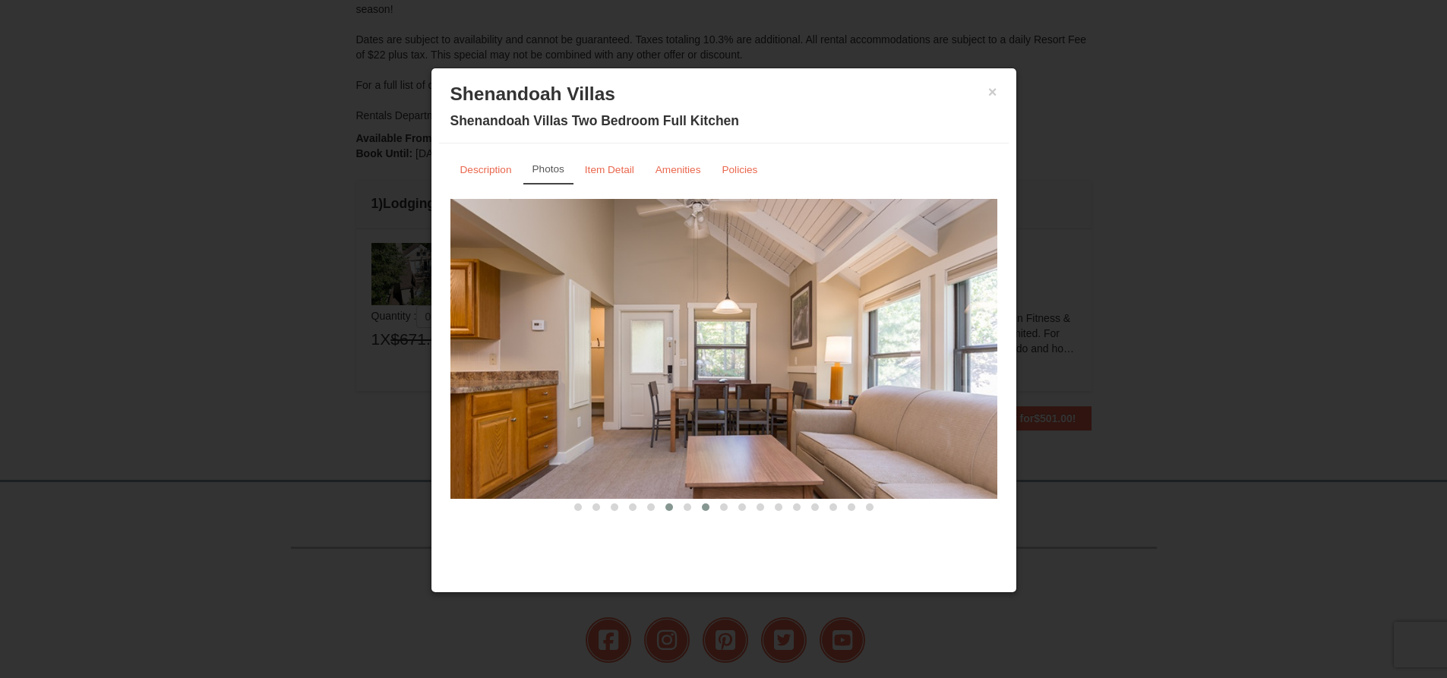
click at [702, 510] on button at bounding box center [705, 507] width 18 height 15
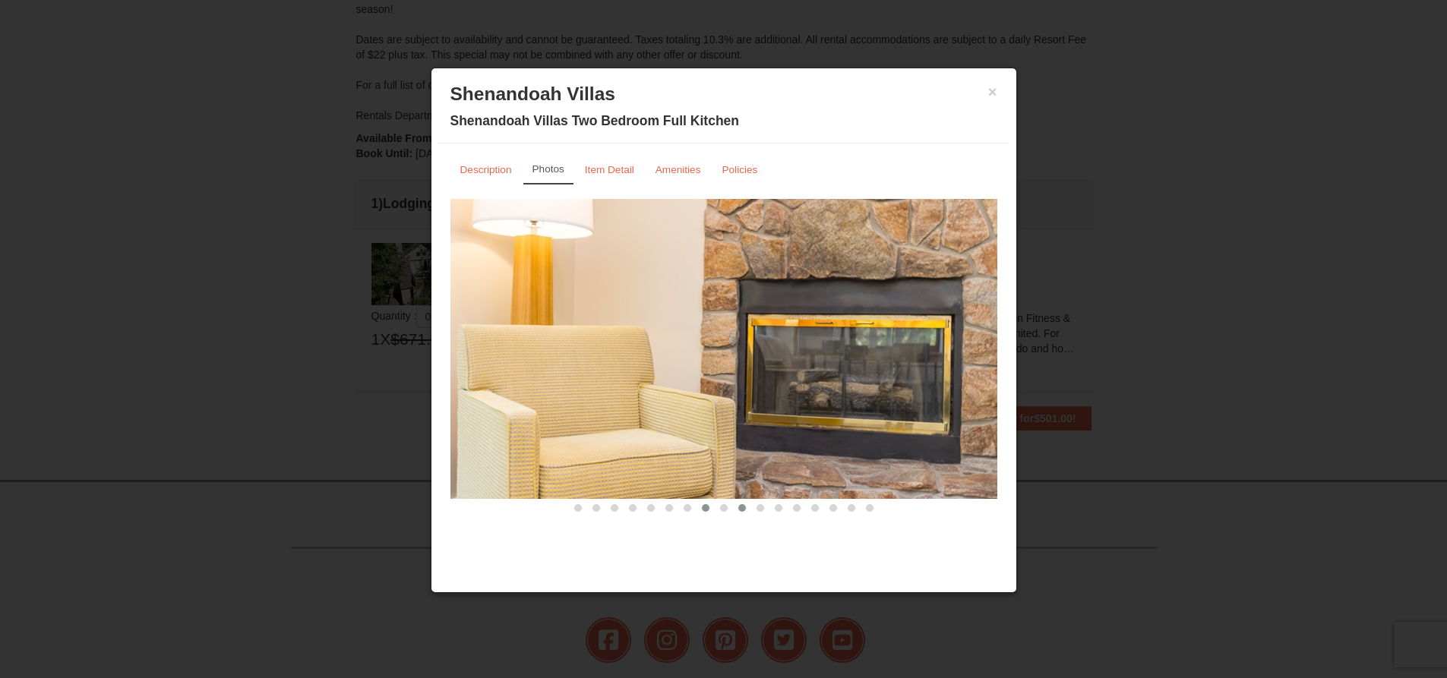
click at [748, 508] on button at bounding box center [742, 507] width 18 height 15
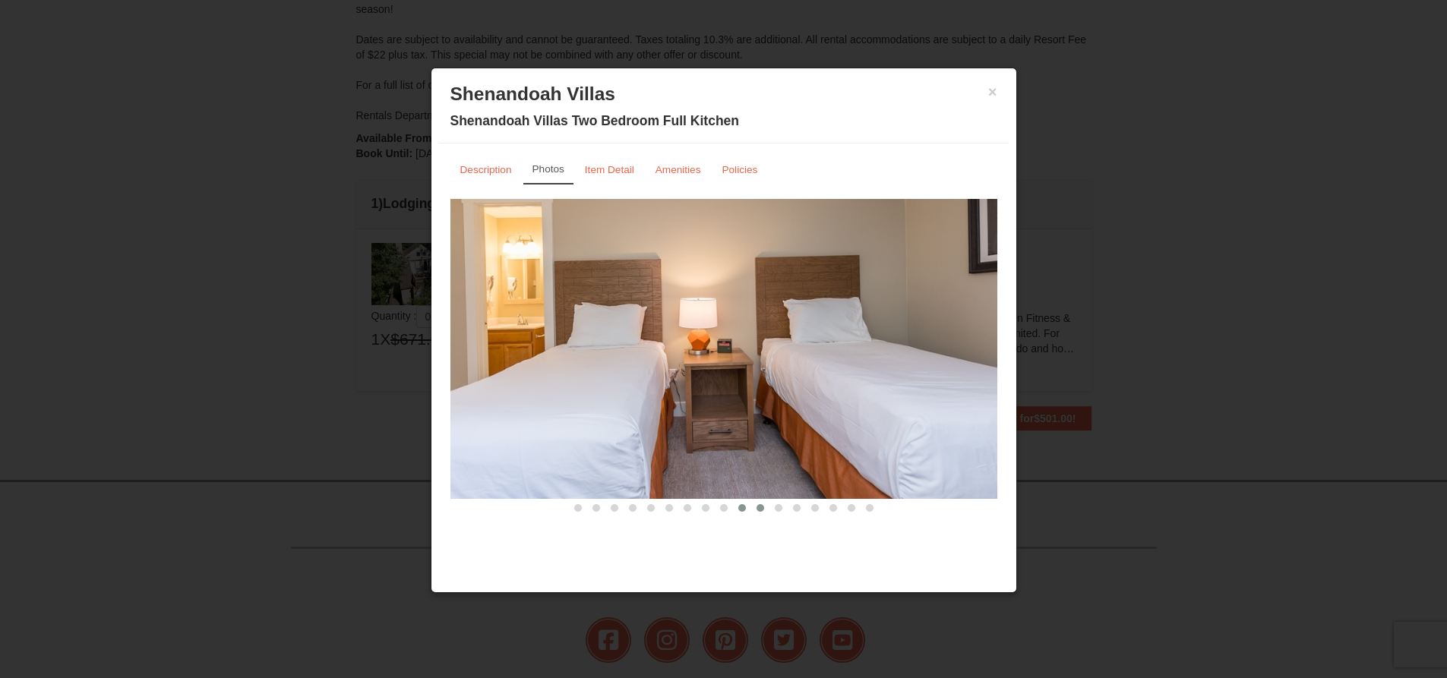
click at [760, 508] on span at bounding box center [760, 508] width 8 height 8
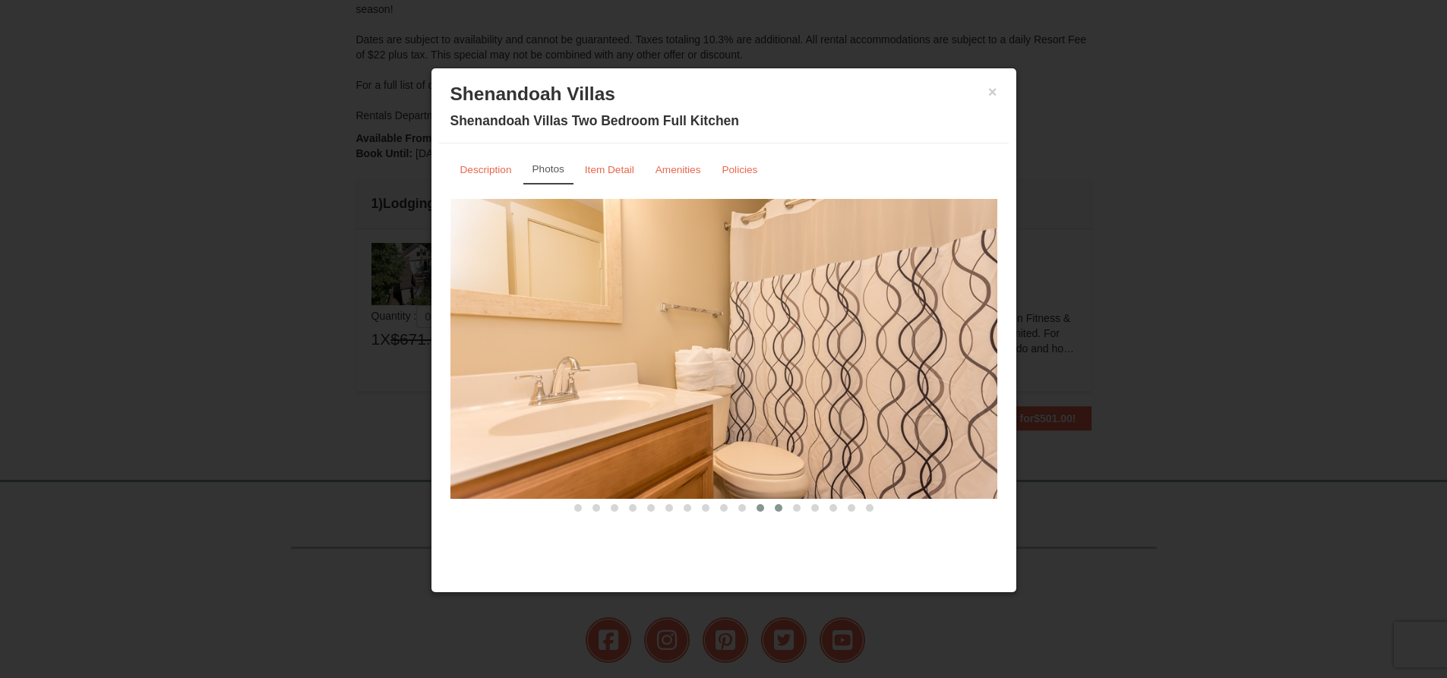
click at [782, 510] on button at bounding box center [778, 507] width 18 height 15
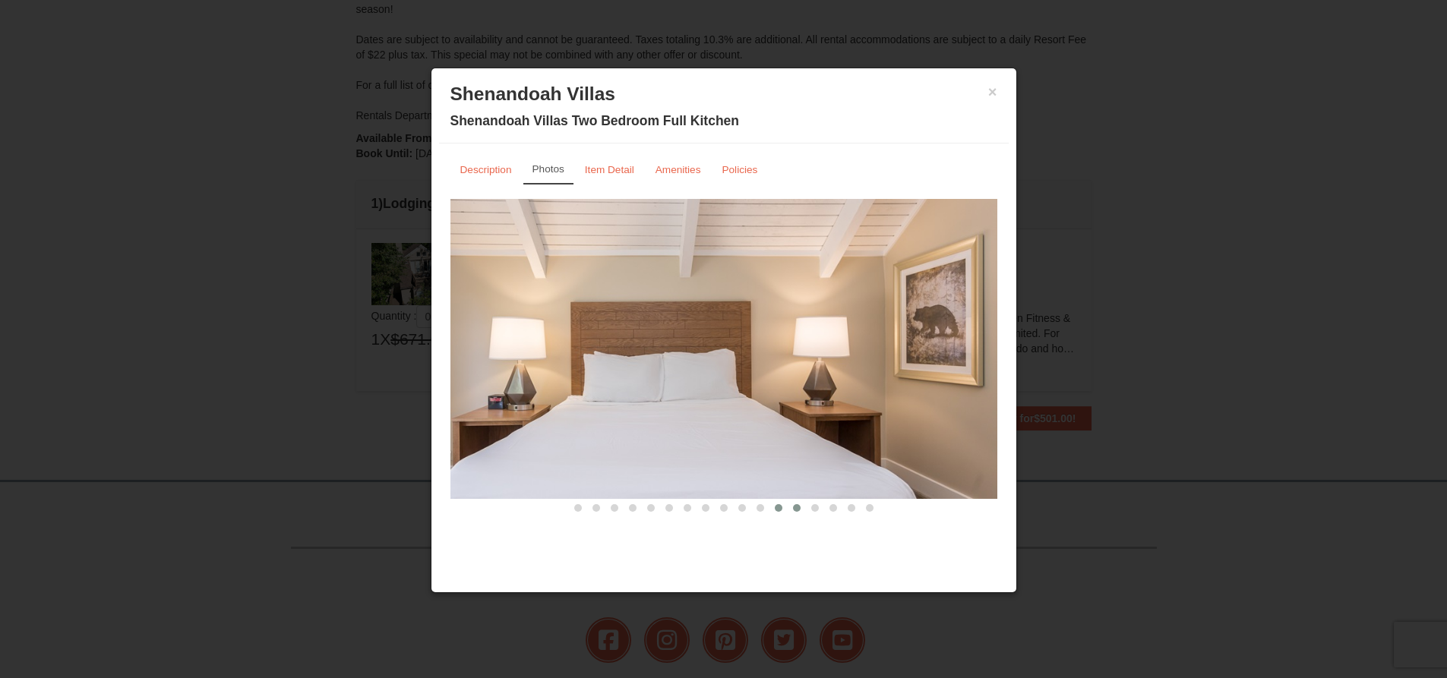
click at [790, 510] on button at bounding box center [796, 507] width 18 height 15
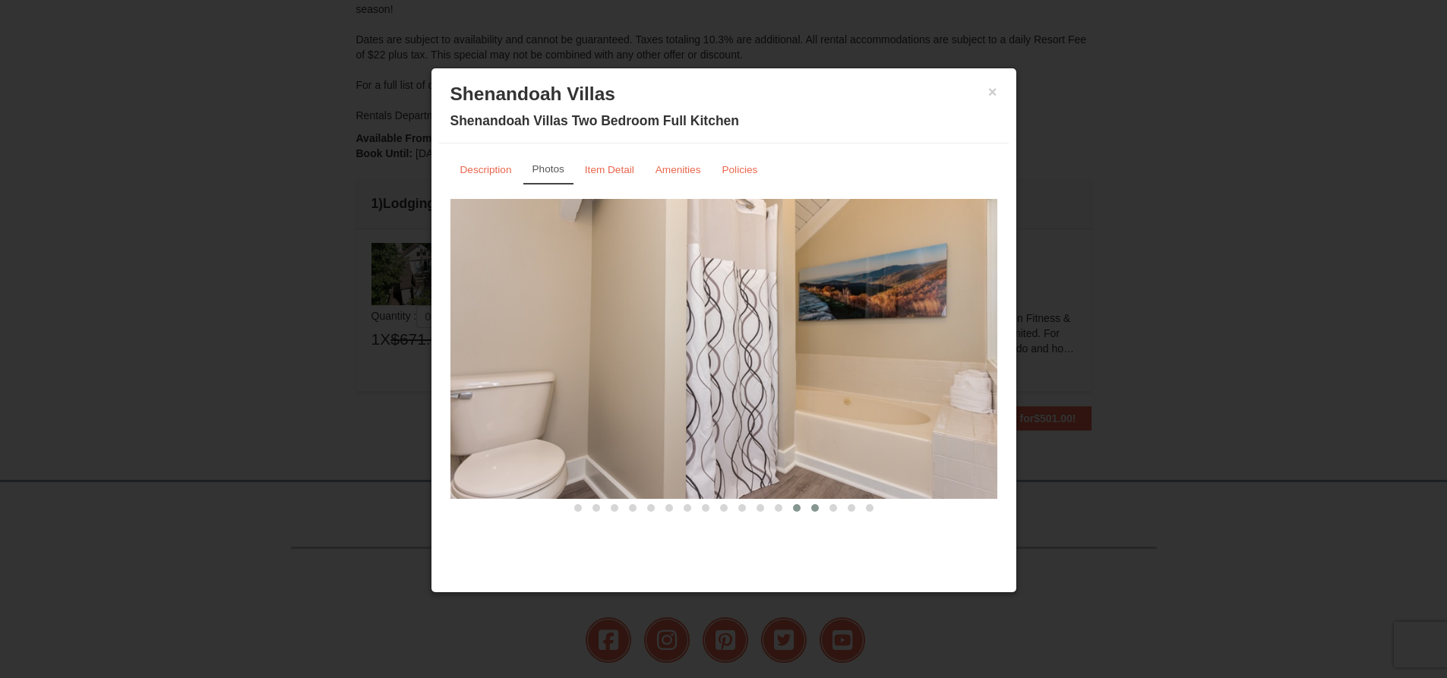
click at [822, 510] on button at bounding box center [815, 507] width 18 height 15
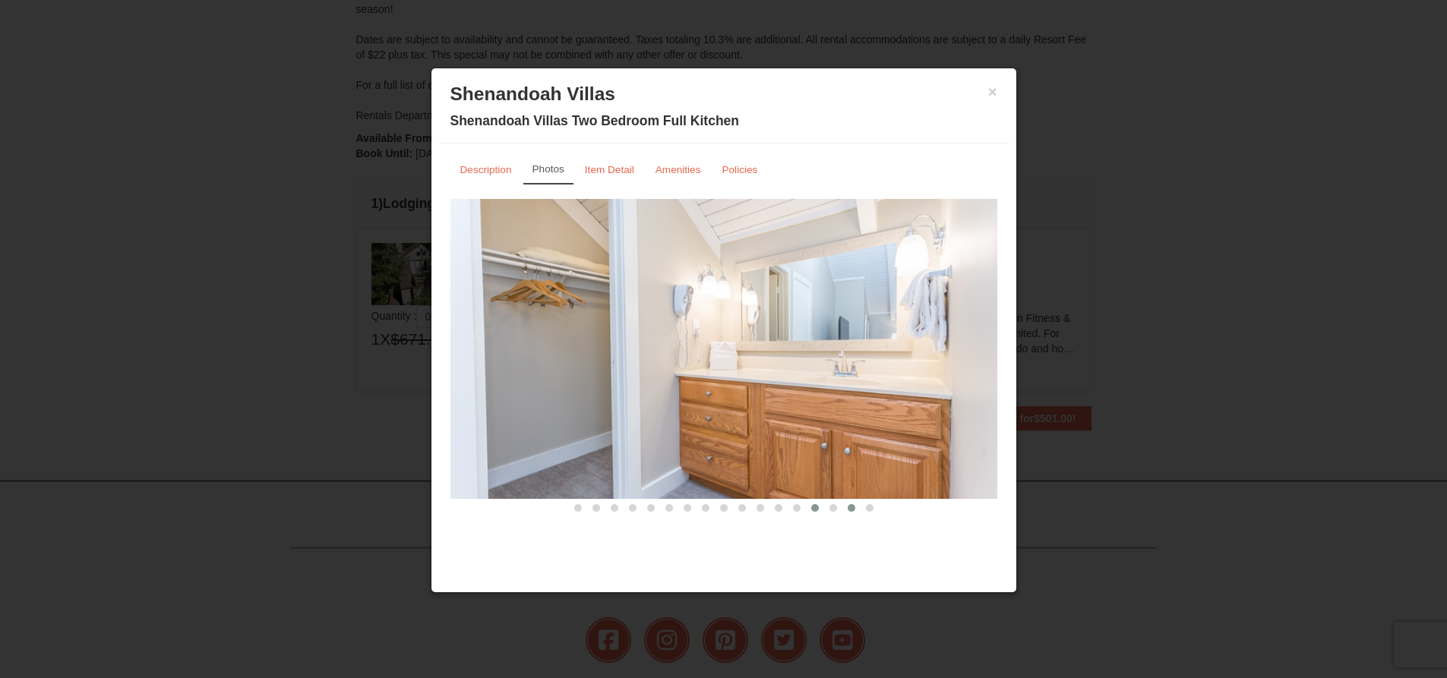
drag, startPoint x: 850, startPoint y: 510, endPoint x: 862, endPoint y: 510, distance: 12.2
click at [851, 510] on span at bounding box center [851, 508] width 8 height 8
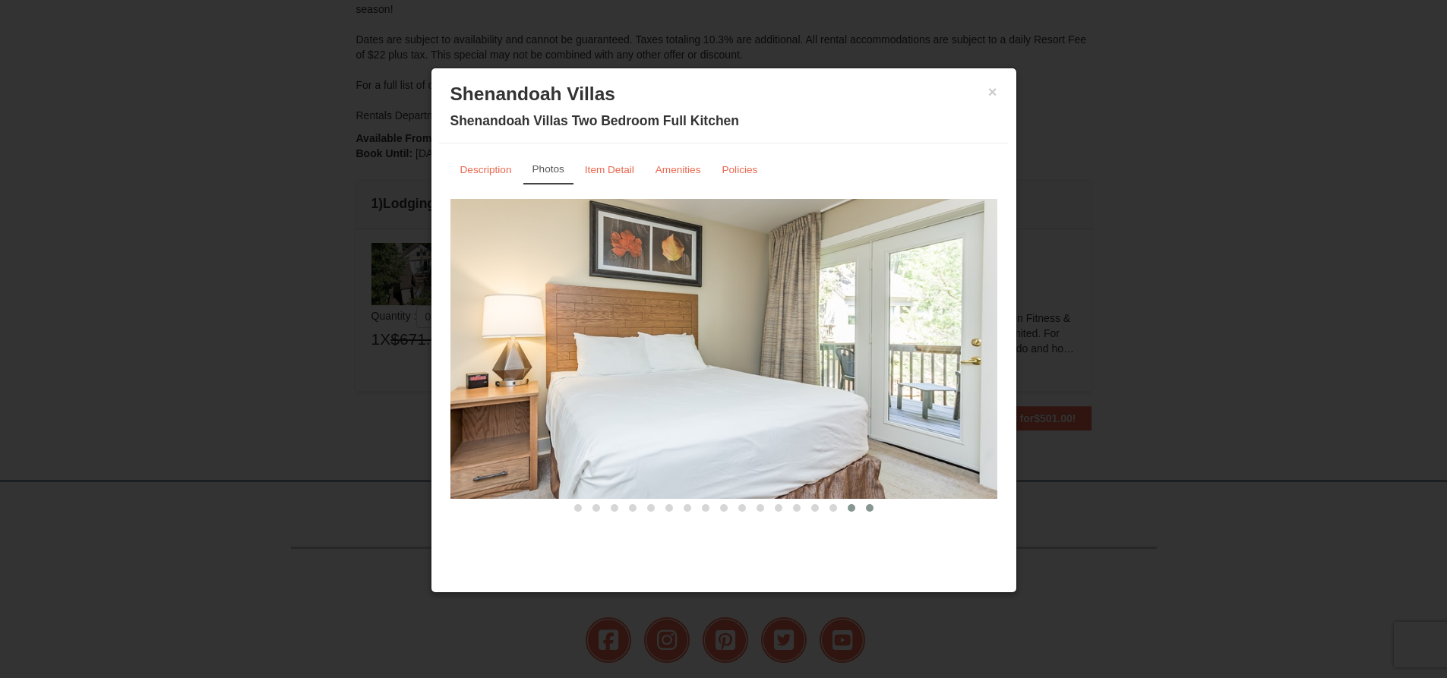
click at [871, 510] on span at bounding box center [870, 508] width 8 height 8
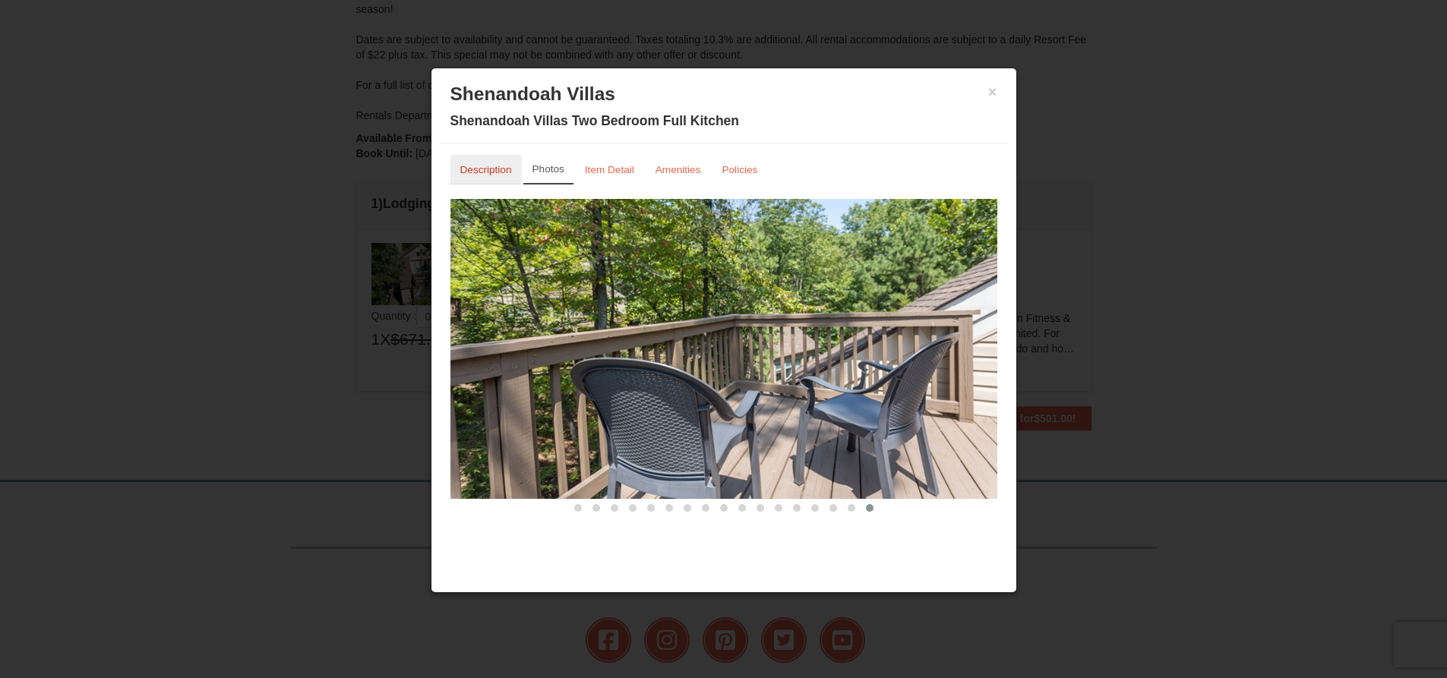
drag, startPoint x: 480, startPoint y: 163, endPoint x: 496, endPoint y: 163, distance: 15.9
click at [480, 163] on link "Description" at bounding box center [485, 170] width 71 height 30
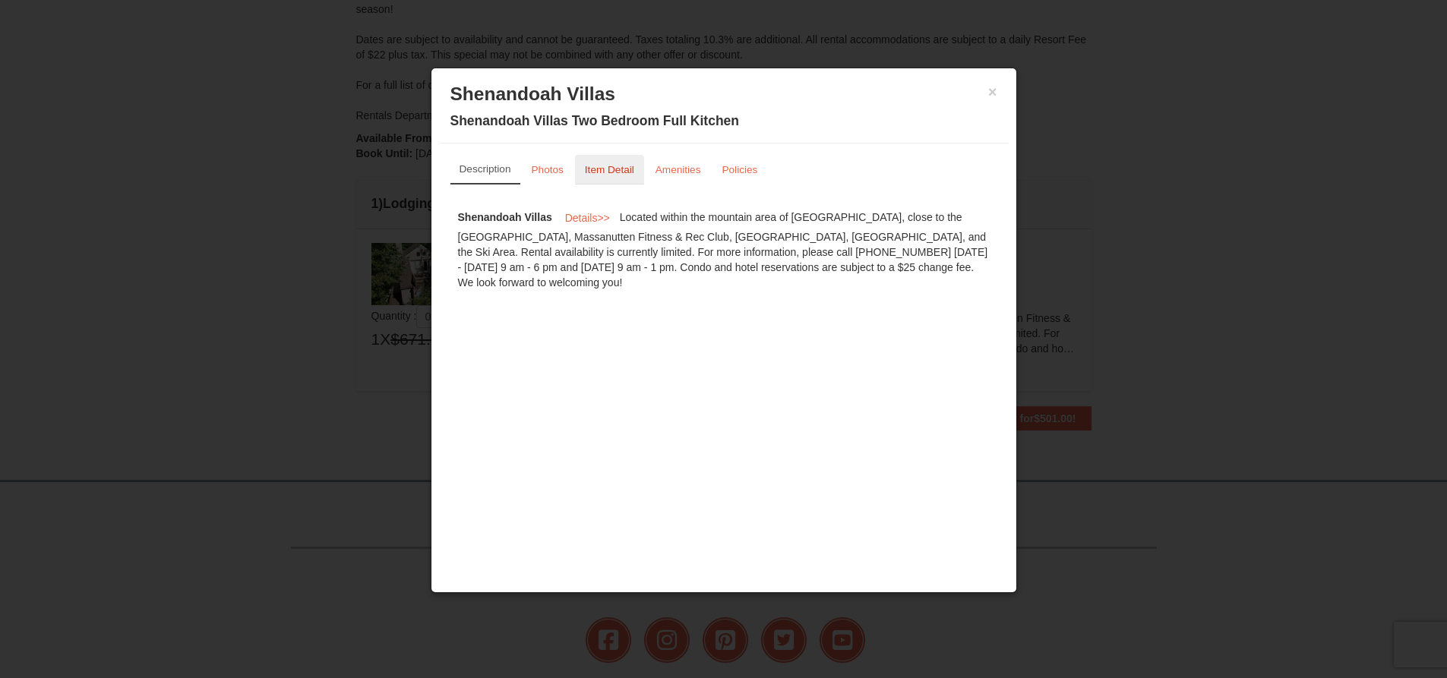
click at [582, 169] on link "Item Detail" at bounding box center [609, 170] width 69 height 30
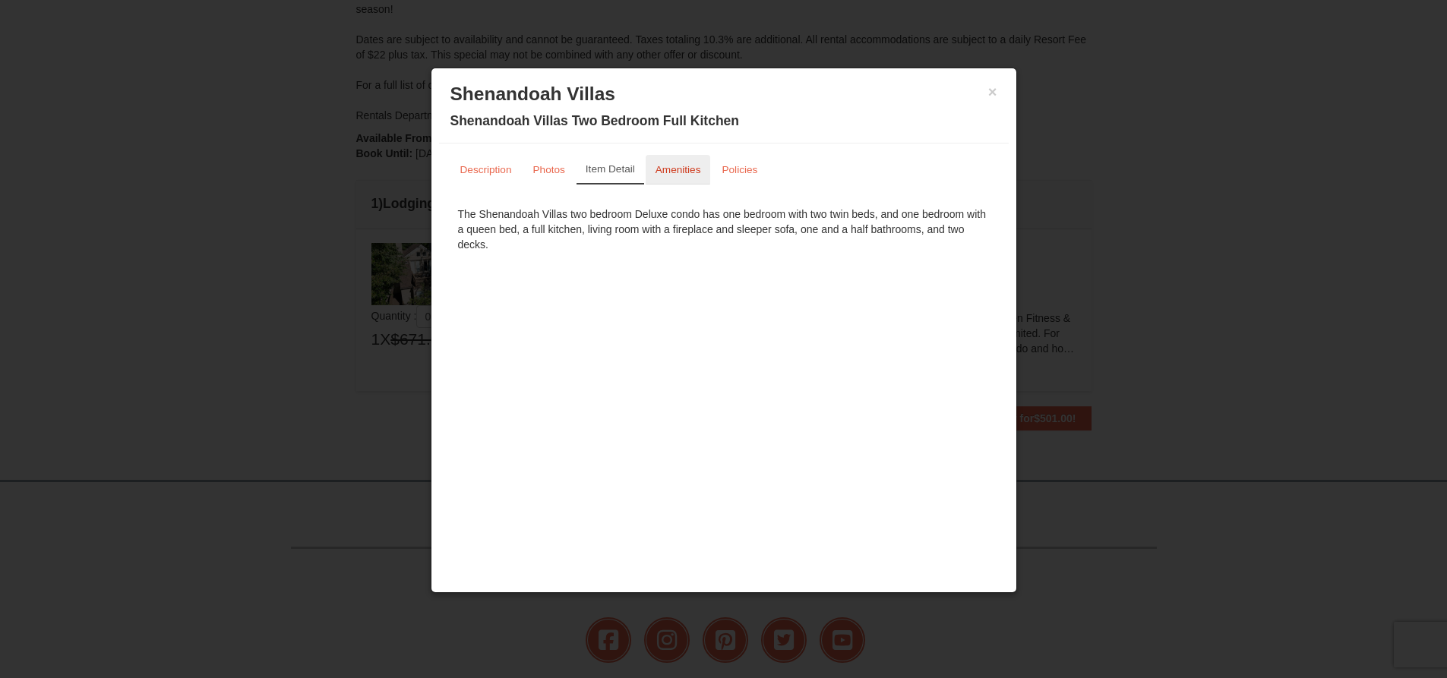
click at [662, 163] on link "Amenities" at bounding box center [677, 170] width 65 height 30
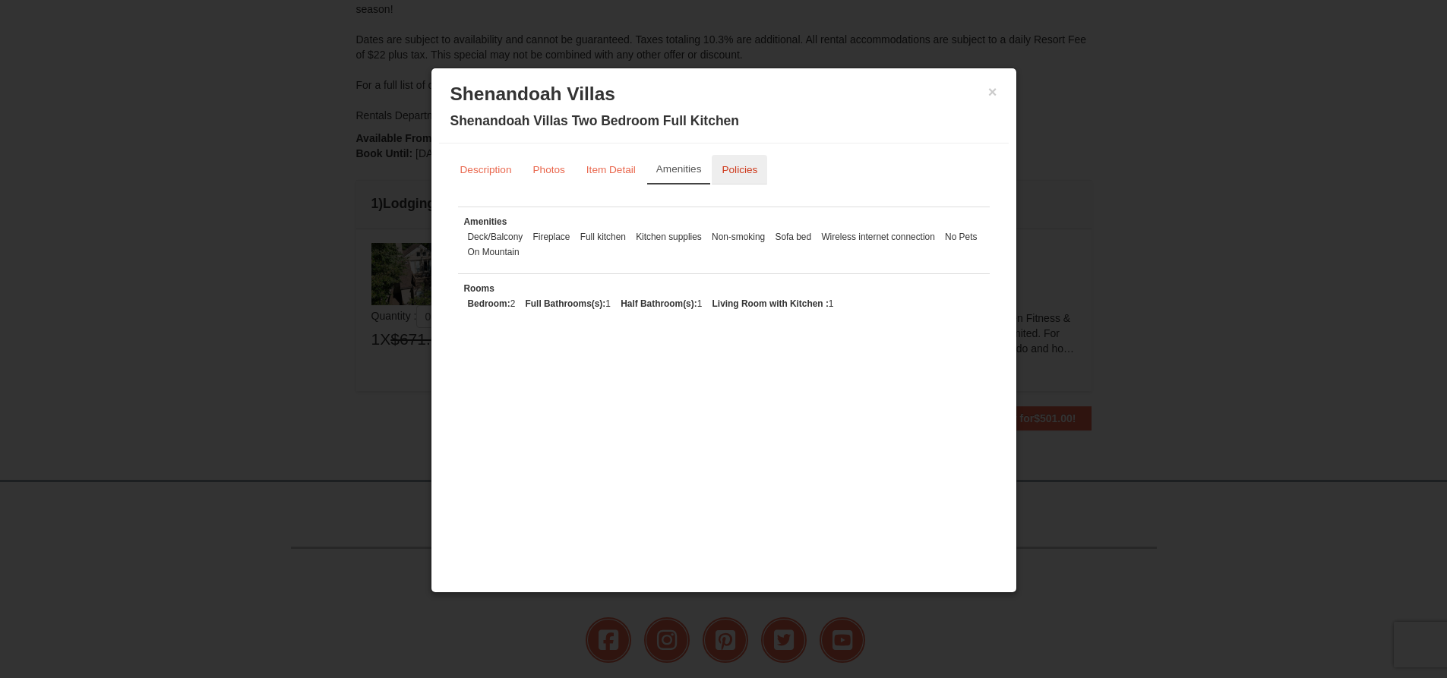
click at [739, 169] on small "Policies" at bounding box center [739, 169] width 36 height 11
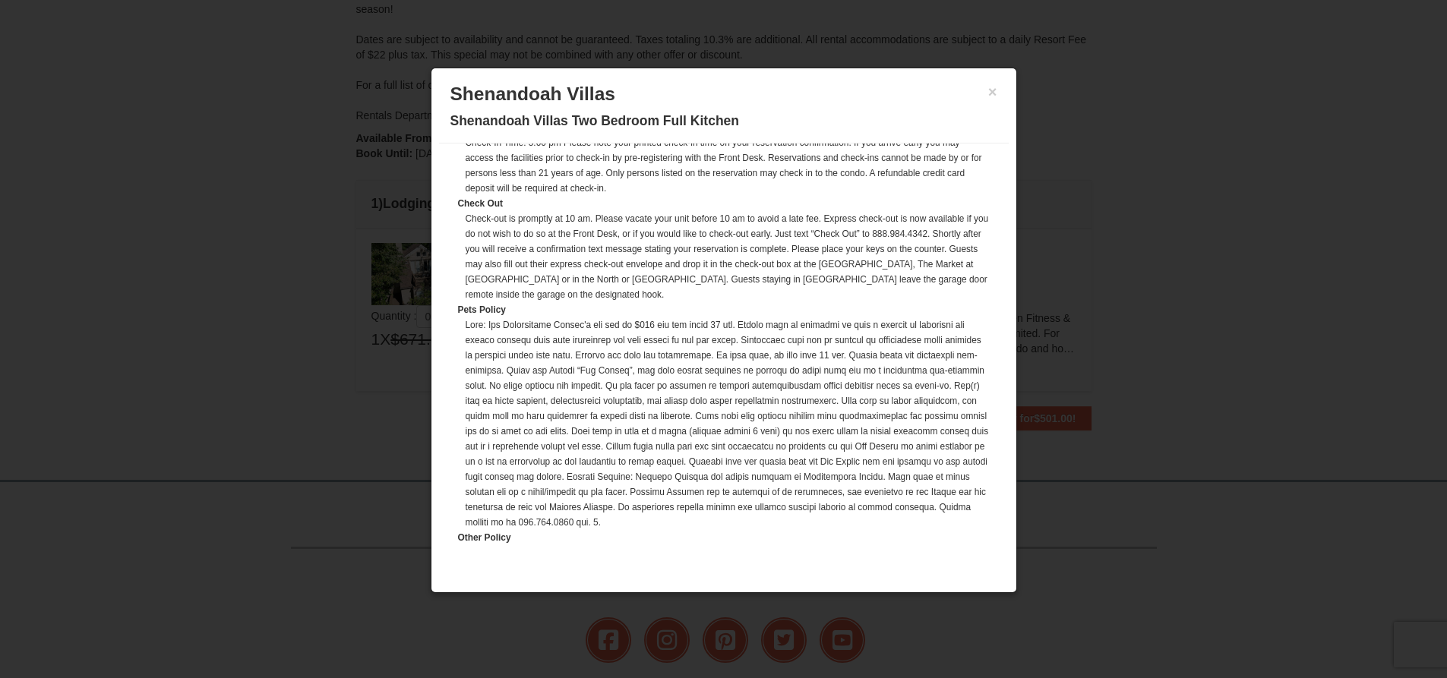
scroll to position [228, 0]
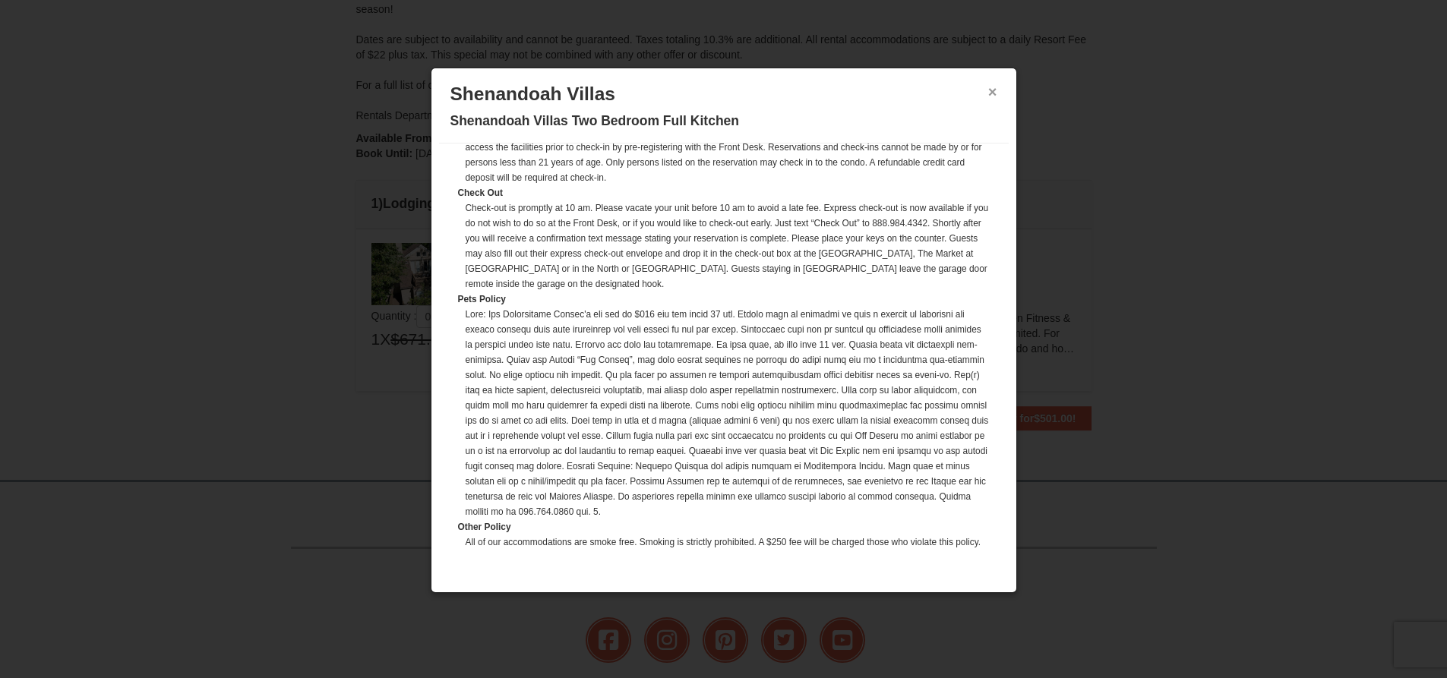
click at [992, 93] on button "×" at bounding box center [992, 91] width 9 height 15
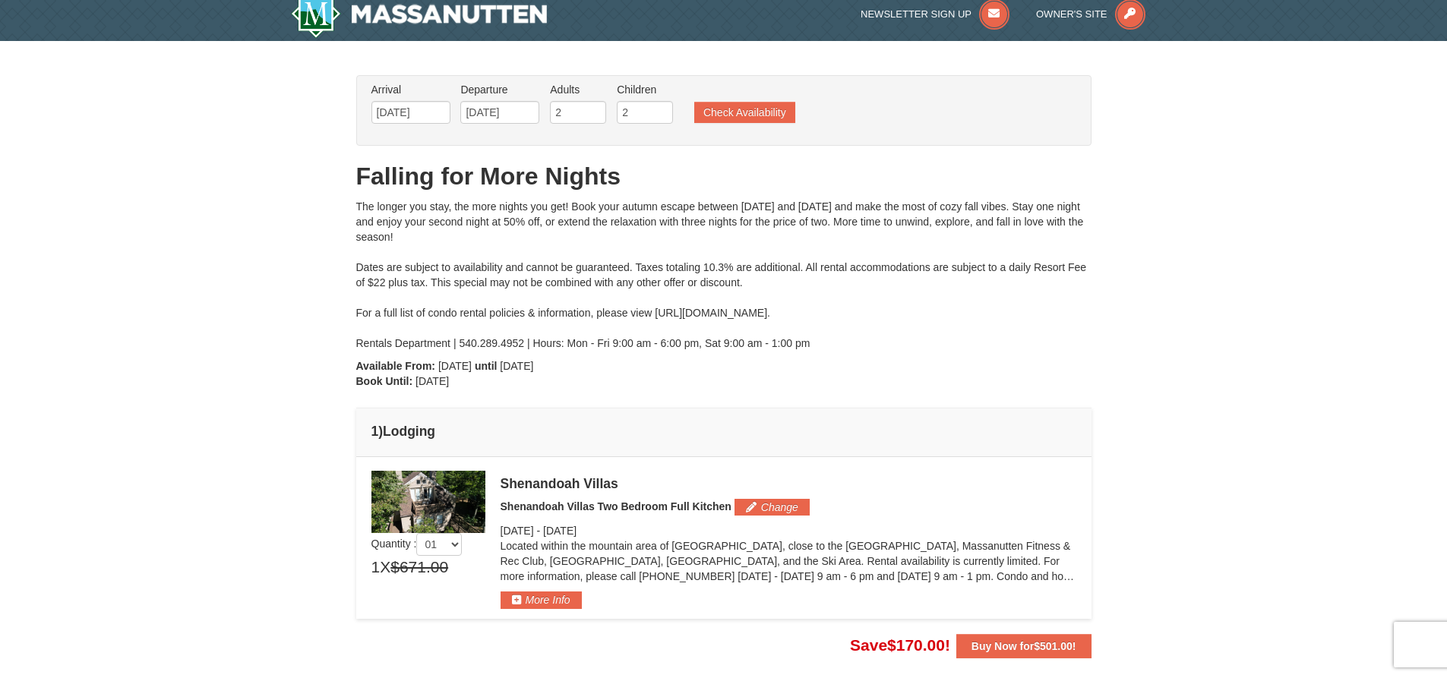
scroll to position [0, 0]
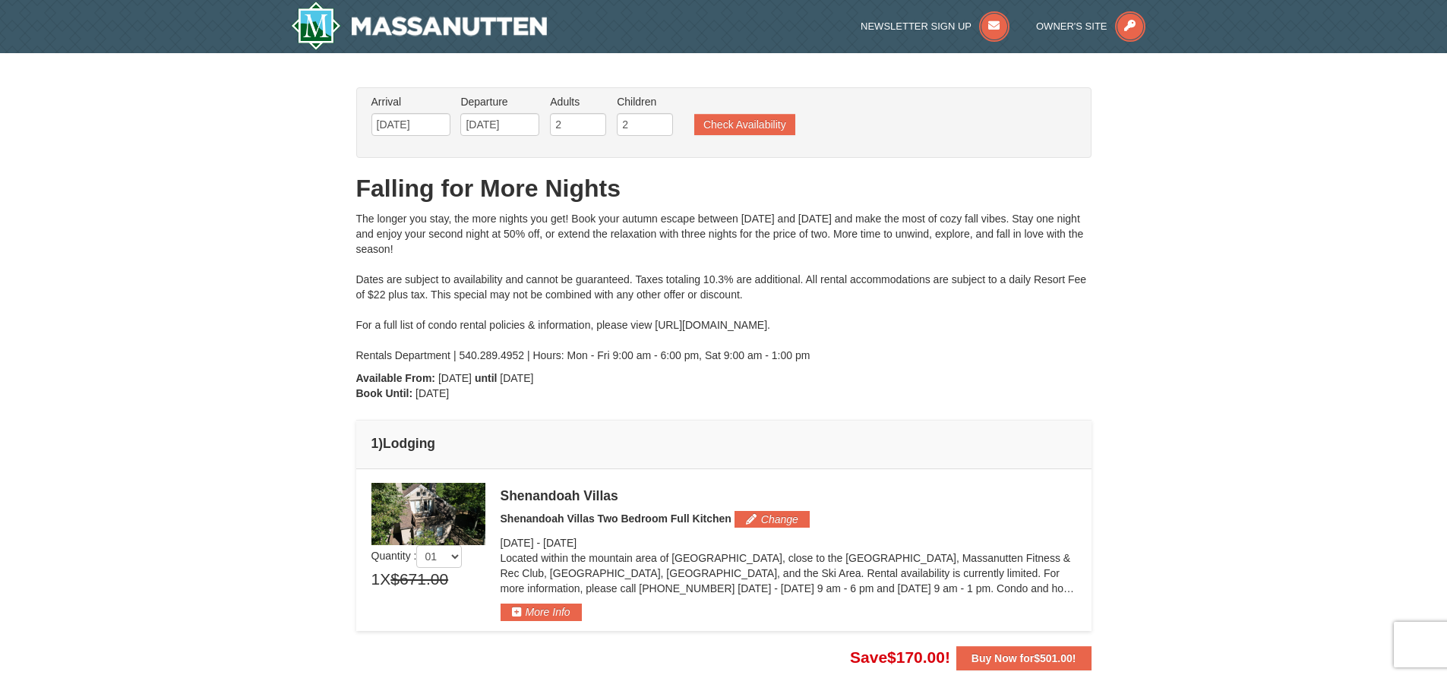
click at [740, 143] on ul "Arrival Please format dates MM/DD/YYYY Please format dates MM/DD/YYYY 11/19/202…" at bounding box center [716, 118] width 696 height 49
click at [751, 117] on button "Check Availability" at bounding box center [744, 124] width 101 height 21
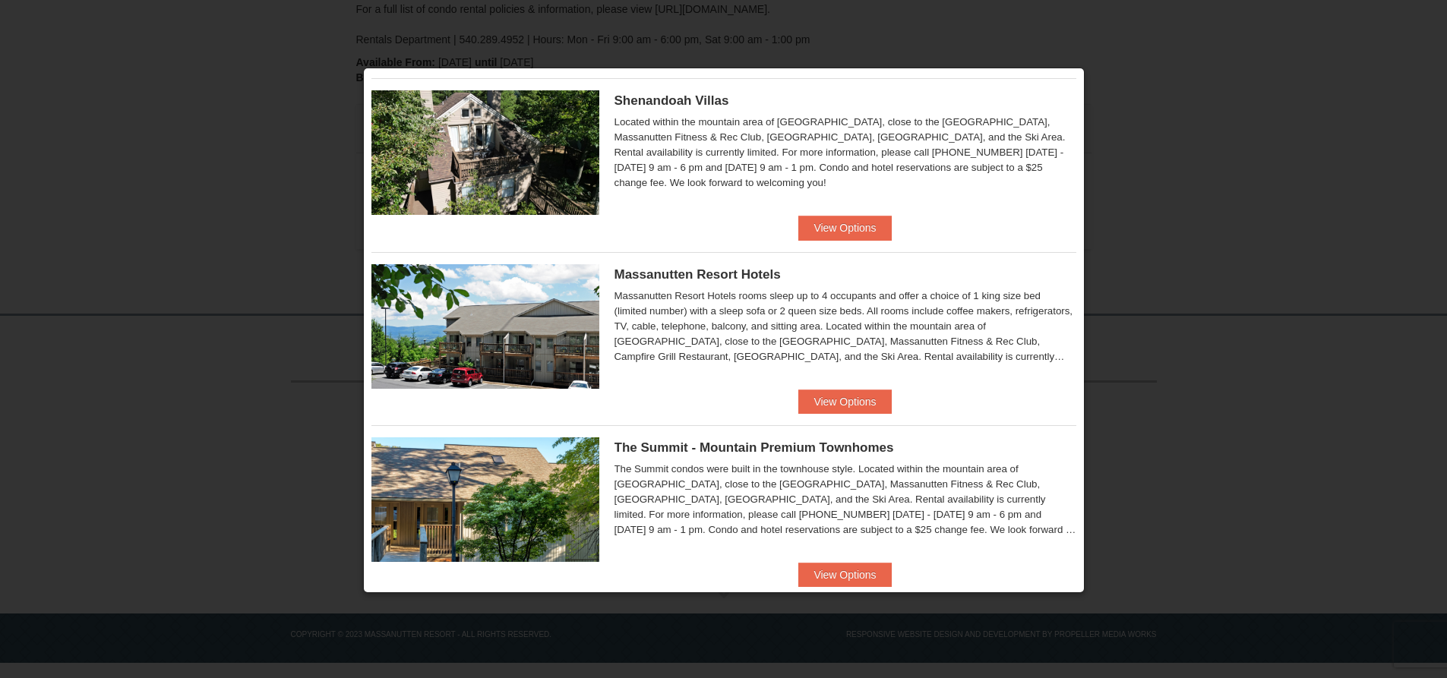
scroll to position [456, 0]
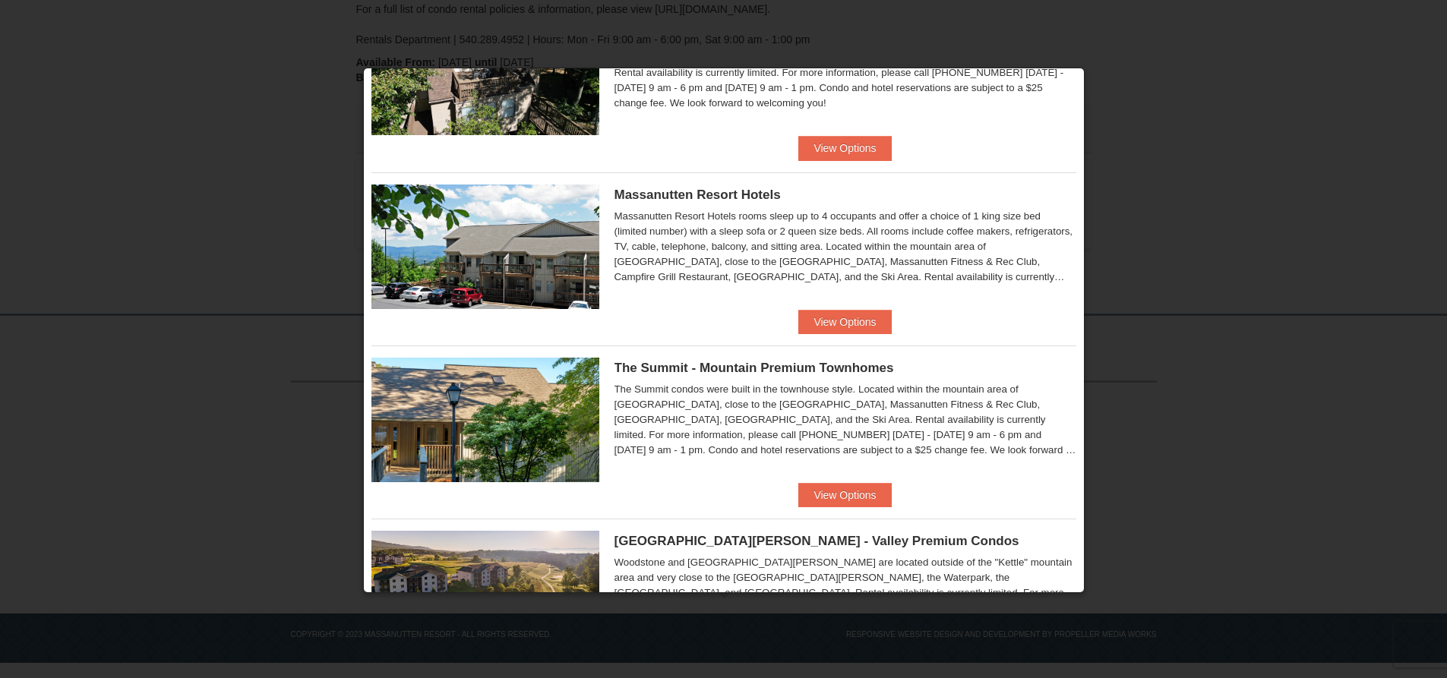
click at [825, 335] on ul "Eagle Trace - Mountain Townhomes Eagle Trace One Bedroom Townhouse with Full Ki…" at bounding box center [723, 258] width 705 height 1214
click at [830, 320] on button "View Options" at bounding box center [844, 322] width 93 height 24
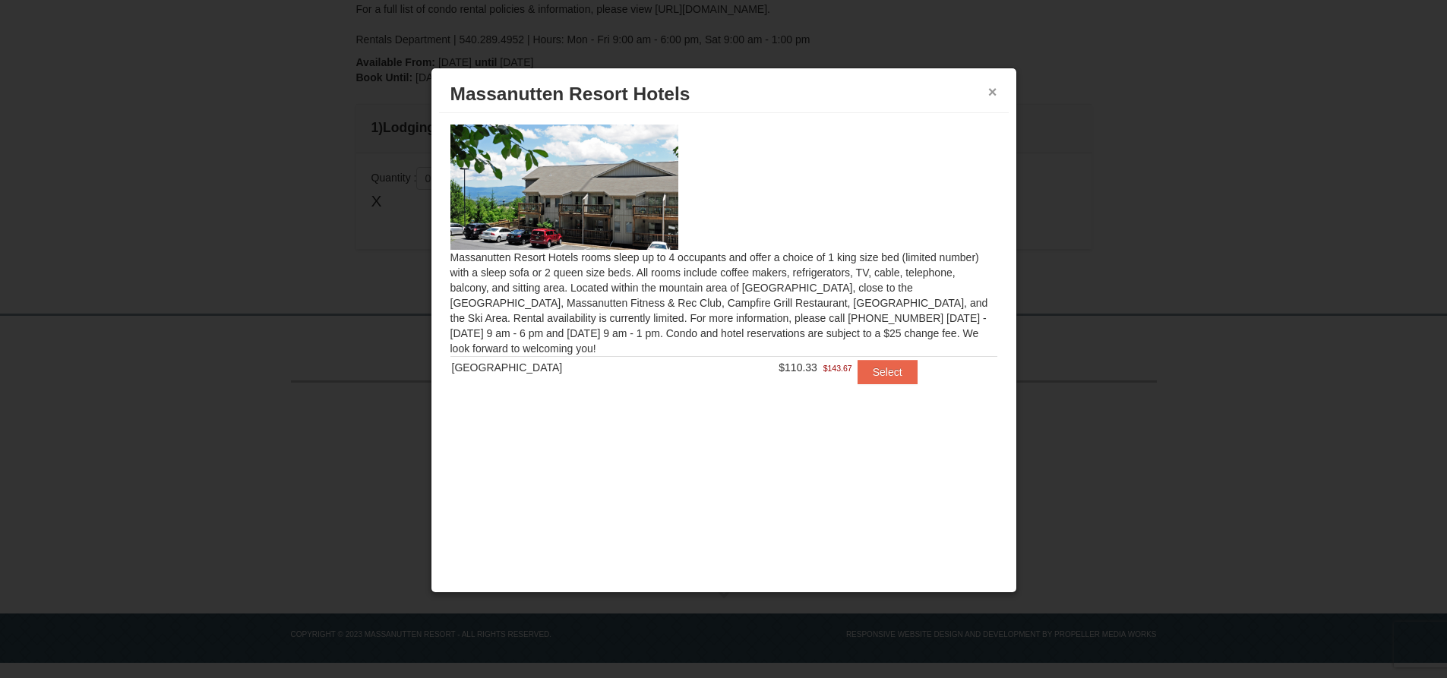
click at [989, 89] on button "×" at bounding box center [992, 91] width 9 height 15
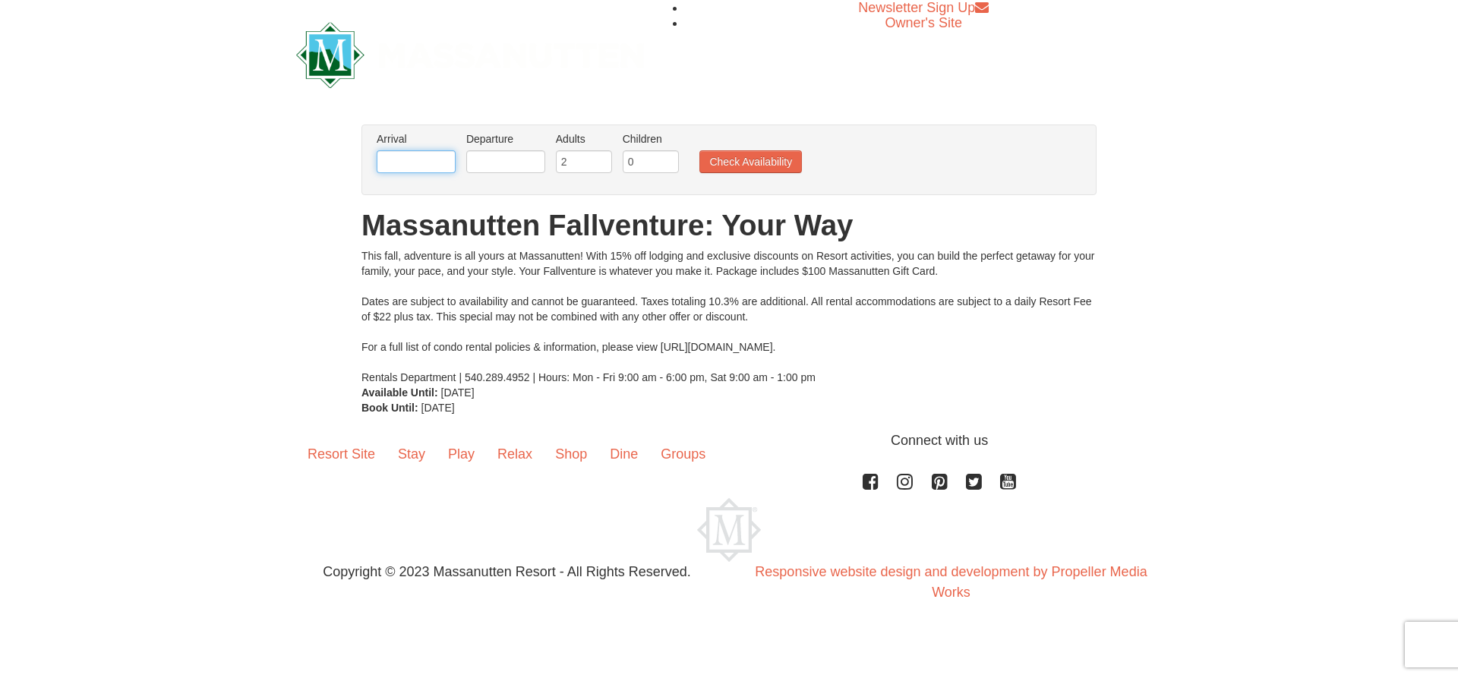
click at [442, 167] on input "text" at bounding box center [416, 161] width 79 height 23
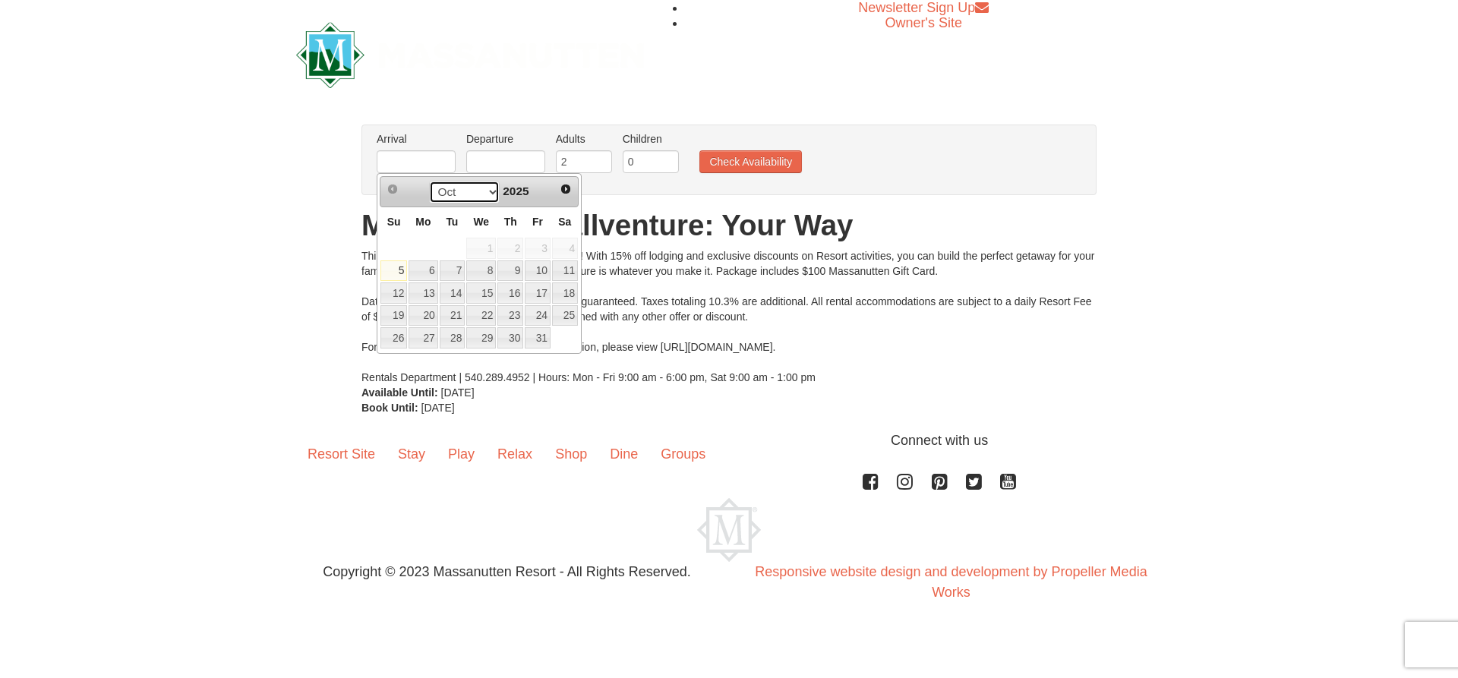
click at [487, 198] on select "Oct Nov Dec" at bounding box center [464, 192] width 71 height 23
click at [490, 321] on link "19" at bounding box center [481, 315] width 30 height 21
type input "[DATE]"
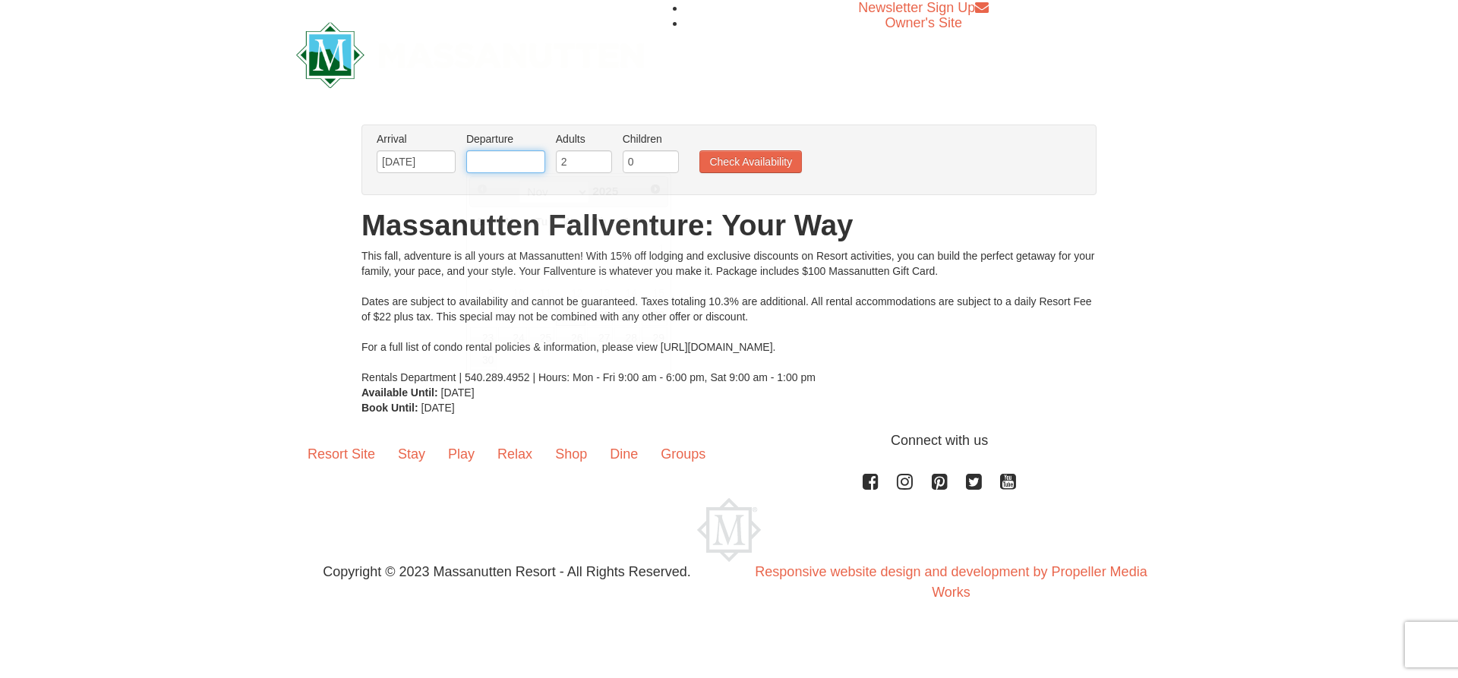
click at [482, 156] on input "text" at bounding box center [505, 161] width 79 height 23
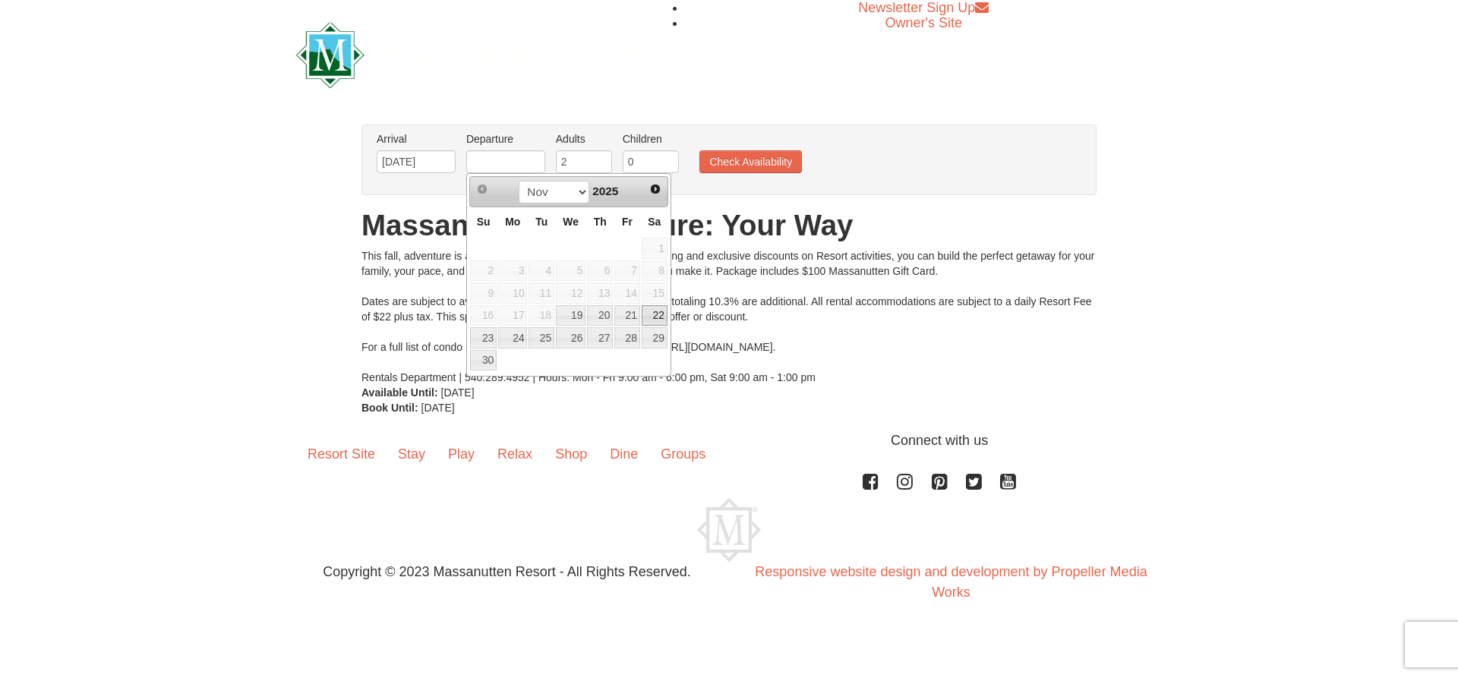
click at [656, 314] on link "22" at bounding box center [655, 315] width 26 height 21
type input "[DATE]"
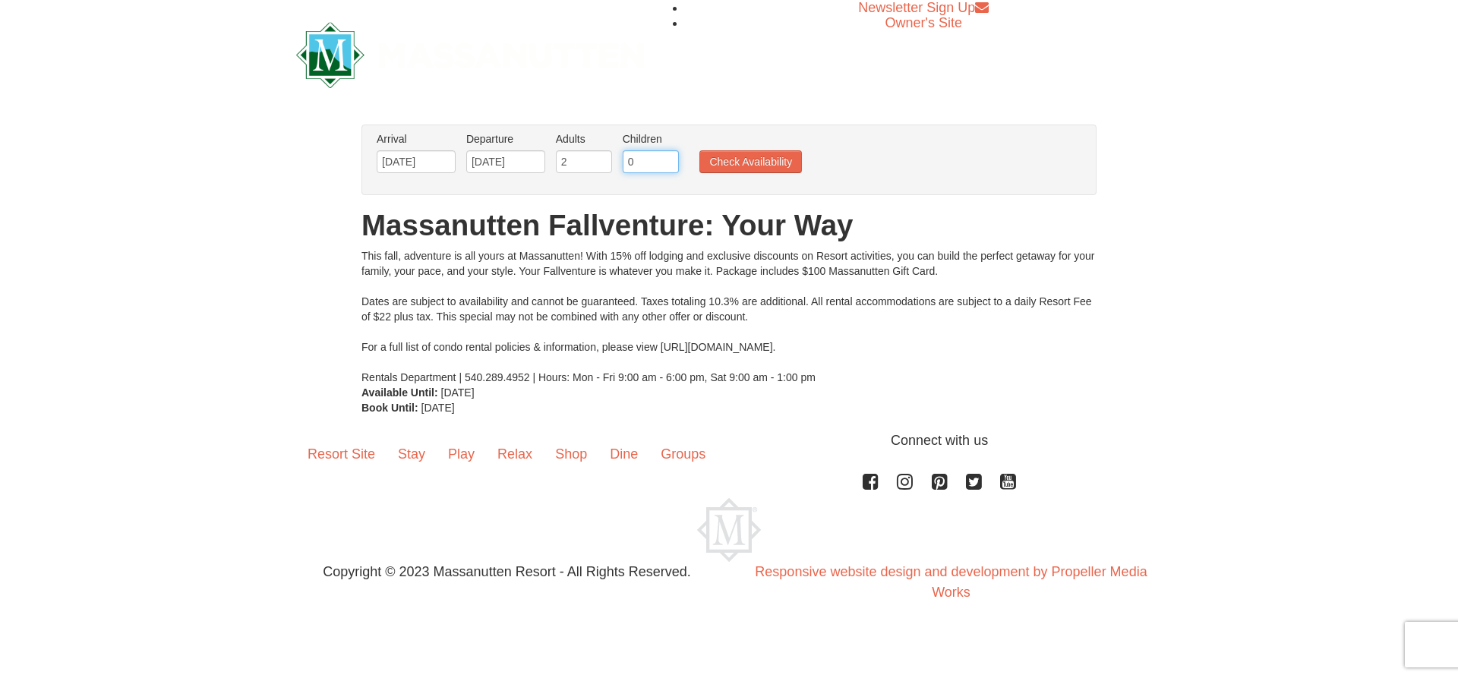
click at [646, 160] on input "0" at bounding box center [651, 161] width 56 height 23
type input "2"
click at [739, 168] on button "Check Availability" at bounding box center [750, 161] width 103 height 23
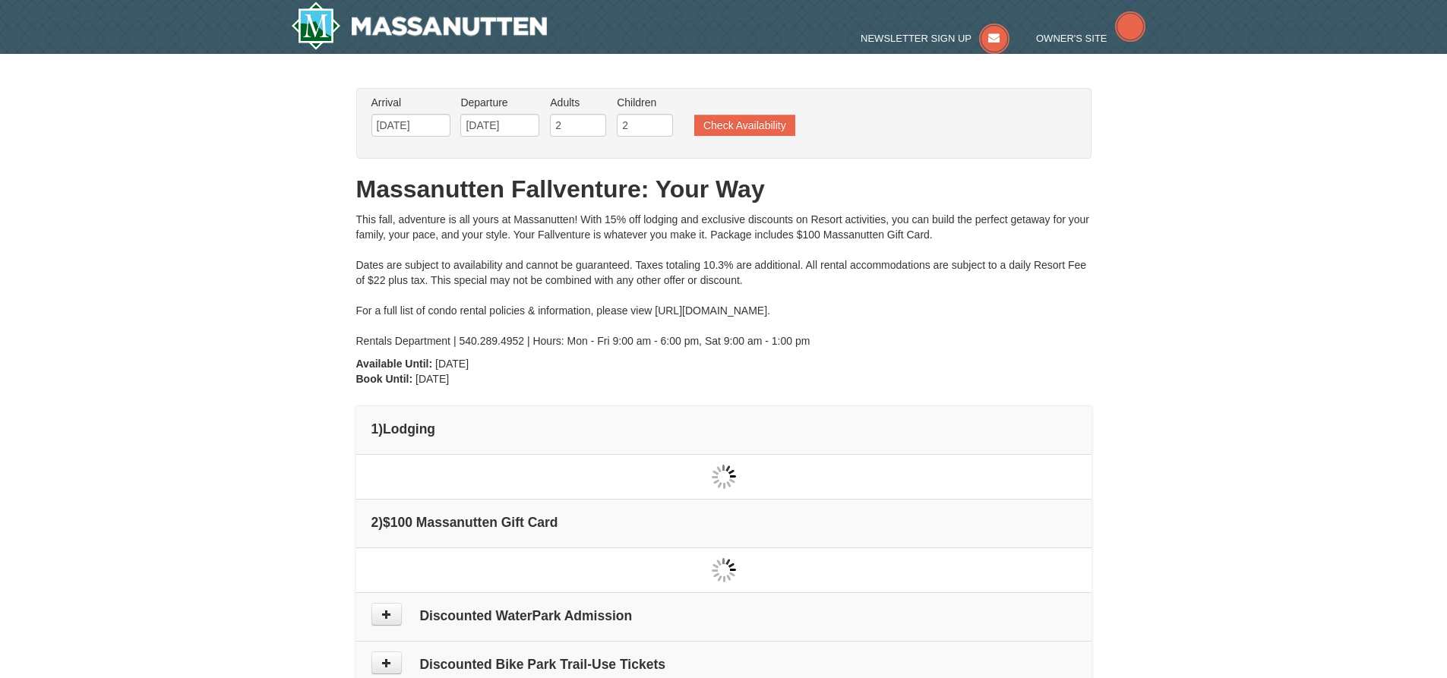
type input "[DATE]"
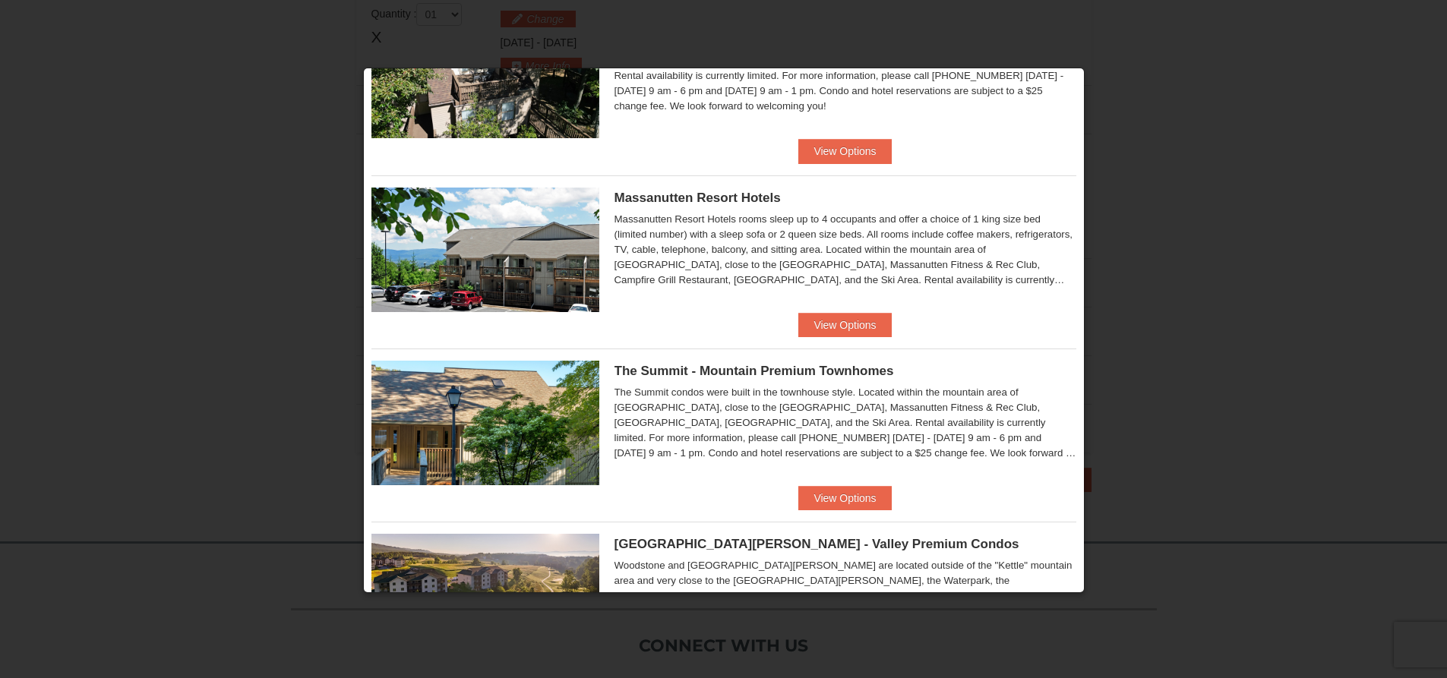
scroll to position [456, 0]
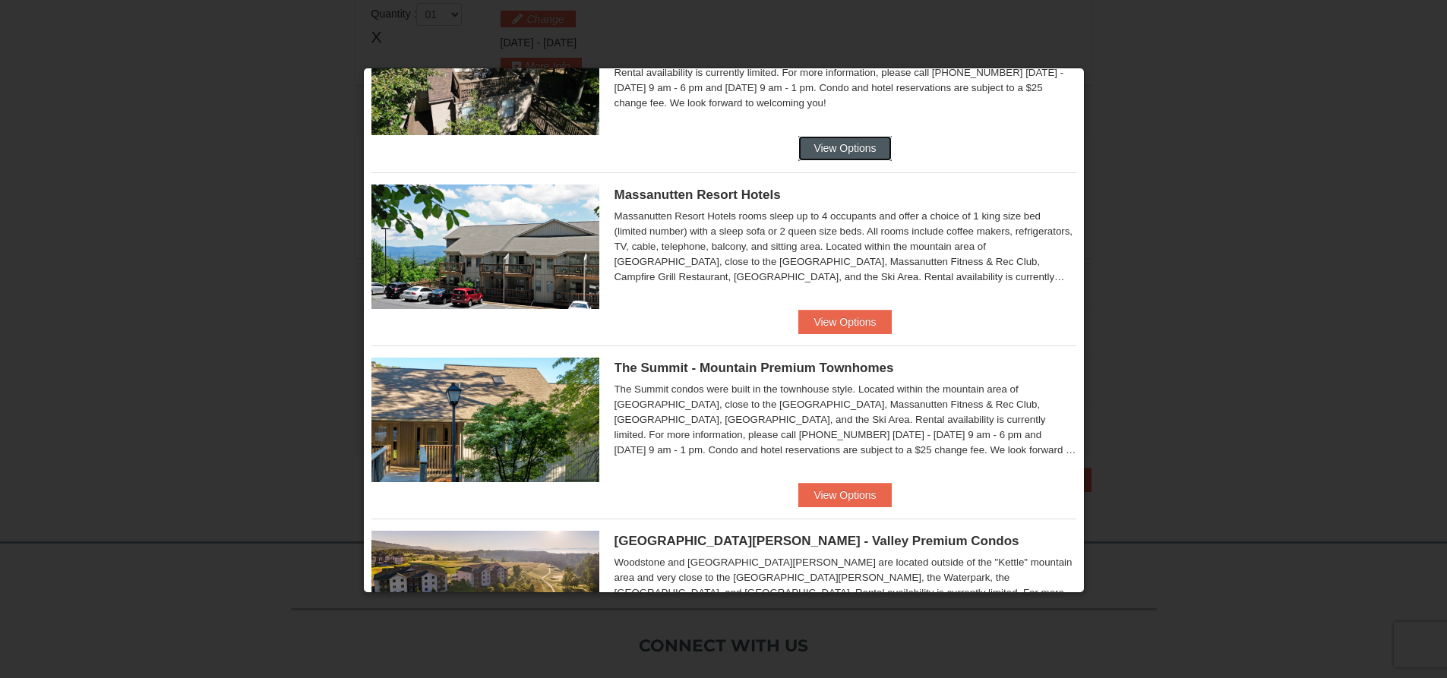
click at [825, 148] on button "View Options" at bounding box center [844, 148] width 93 height 24
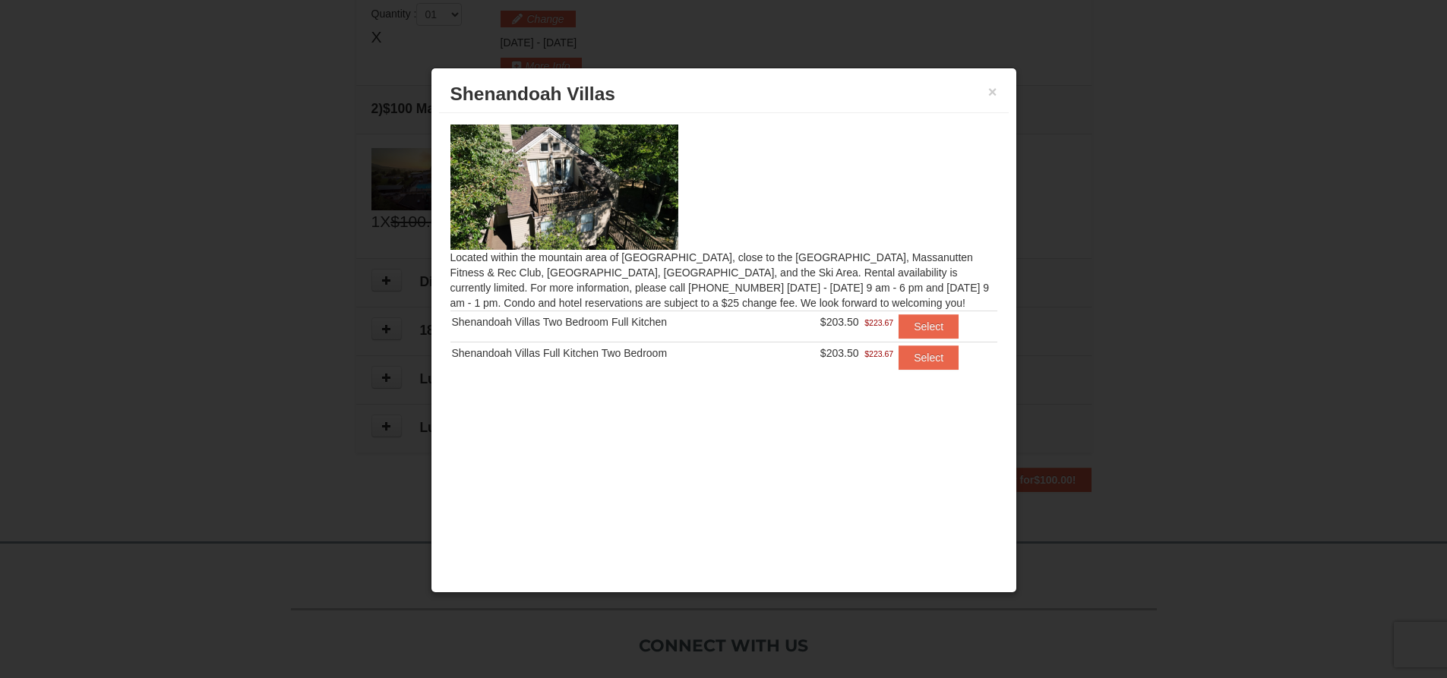
drag, startPoint x: 996, startPoint y: 69, endPoint x: 993, endPoint y: 83, distance: 14.0
click at [994, 80] on div "× Shenandoah Villas Located within the mountain area of Massanutten, close to t…" at bounding box center [724, 330] width 586 height 525
click at [992, 87] on button "×" at bounding box center [992, 91] width 9 height 15
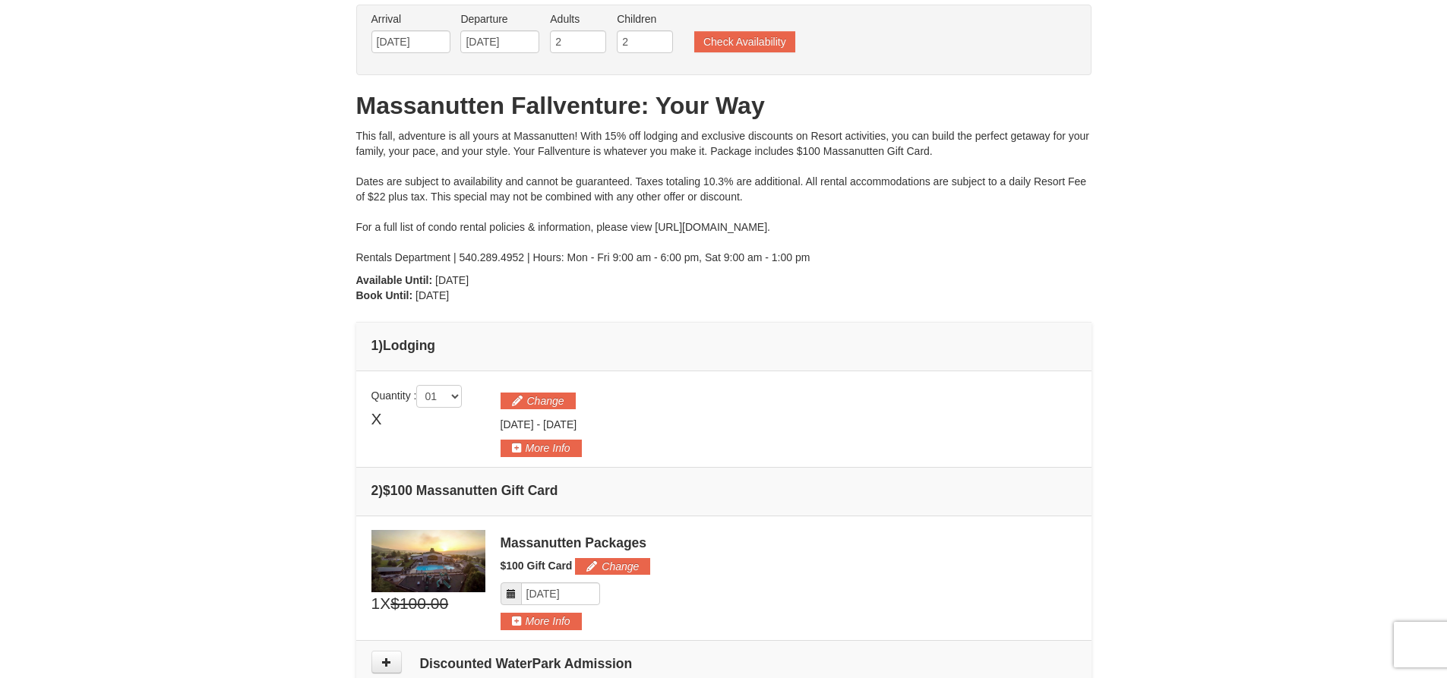
scroll to position [0, 0]
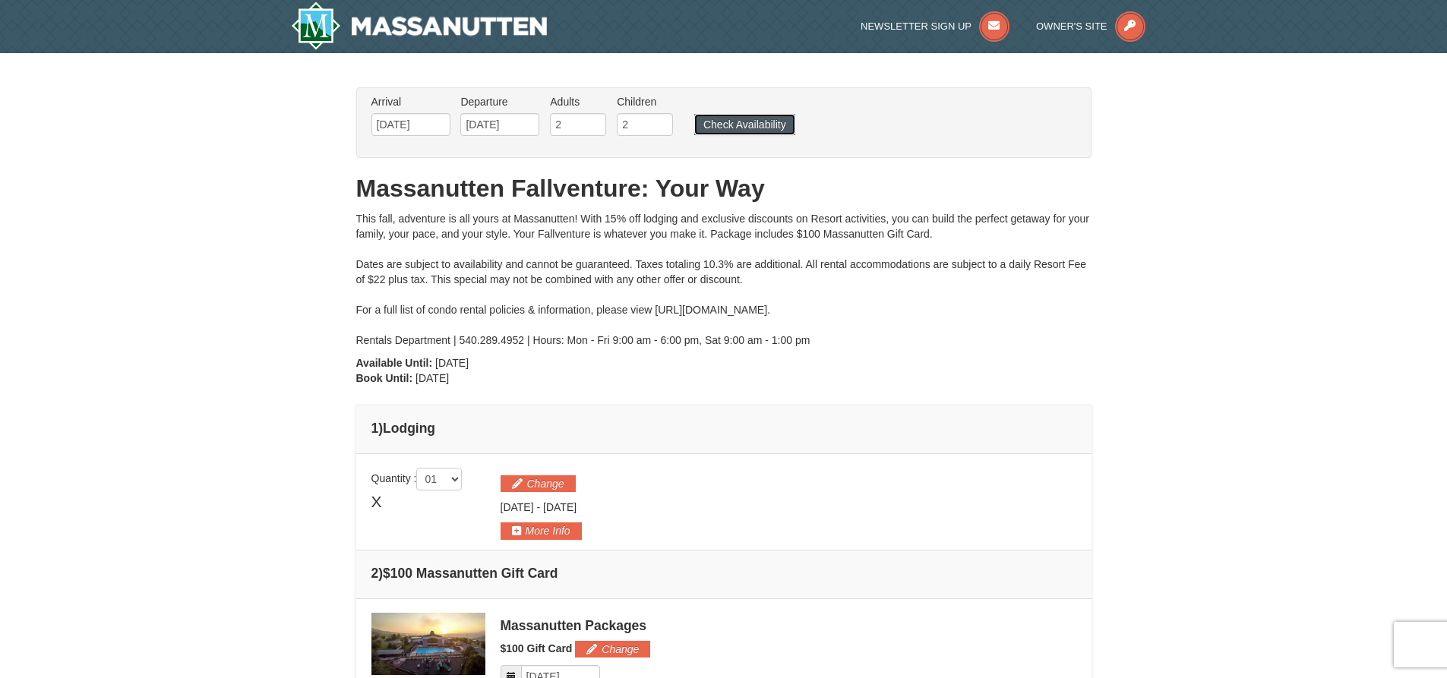
click at [709, 125] on button "Check Availability" at bounding box center [744, 124] width 101 height 21
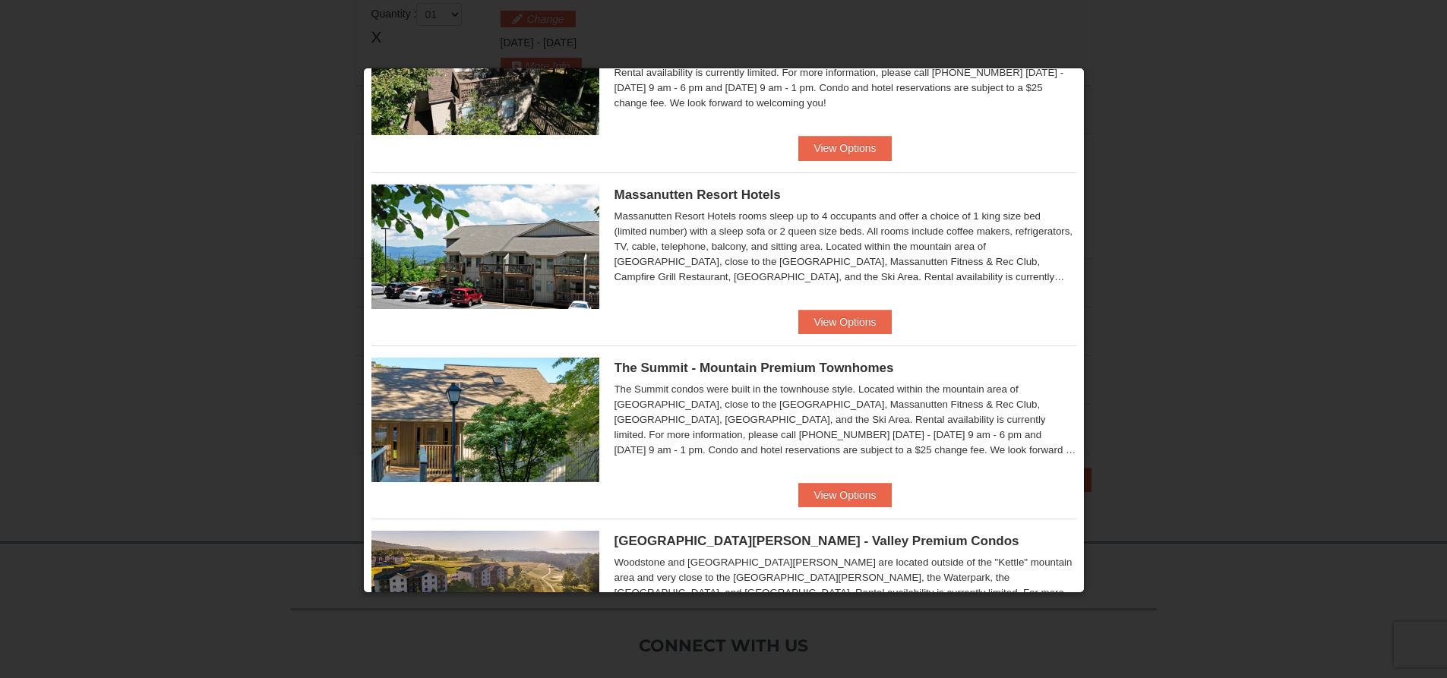
scroll to position [532, 0]
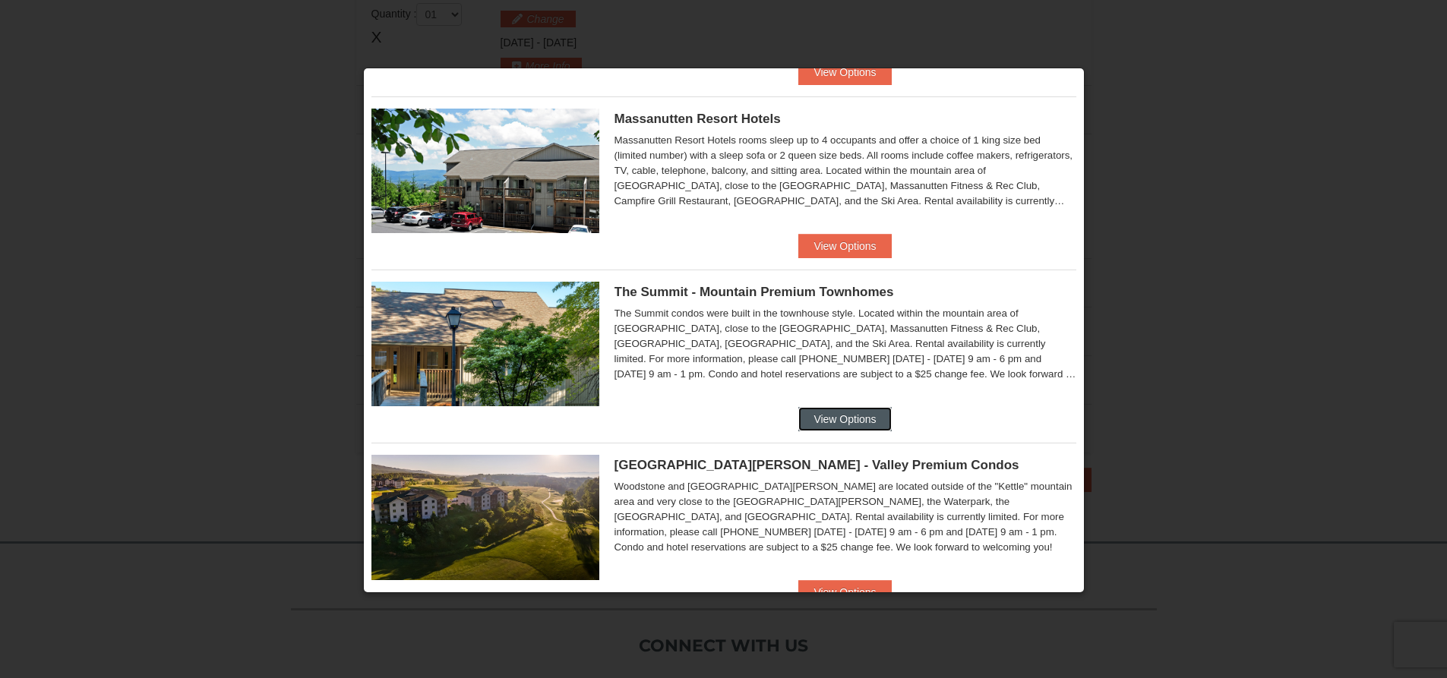
click at [832, 412] on button "View Options" at bounding box center [844, 419] width 93 height 24
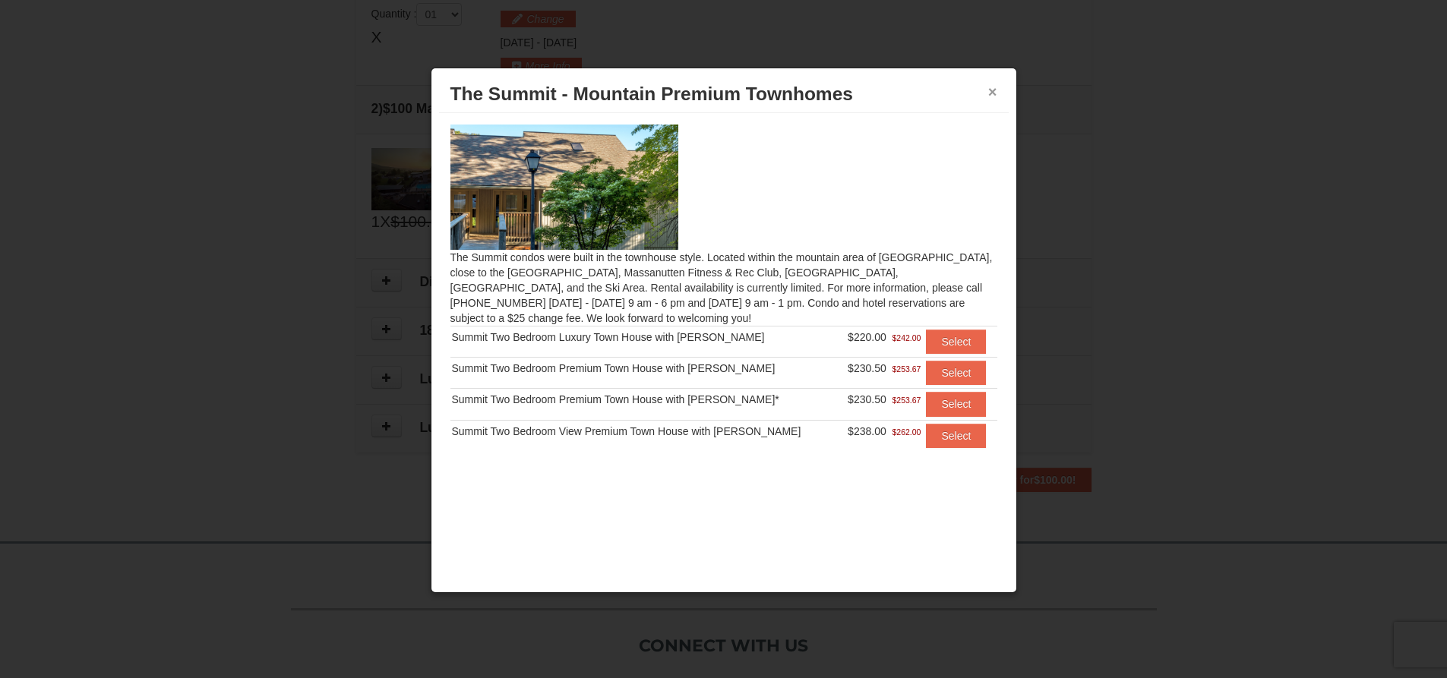
click at [995, 89] on button "×" at bounding box center [992, 91] width 9 height 15
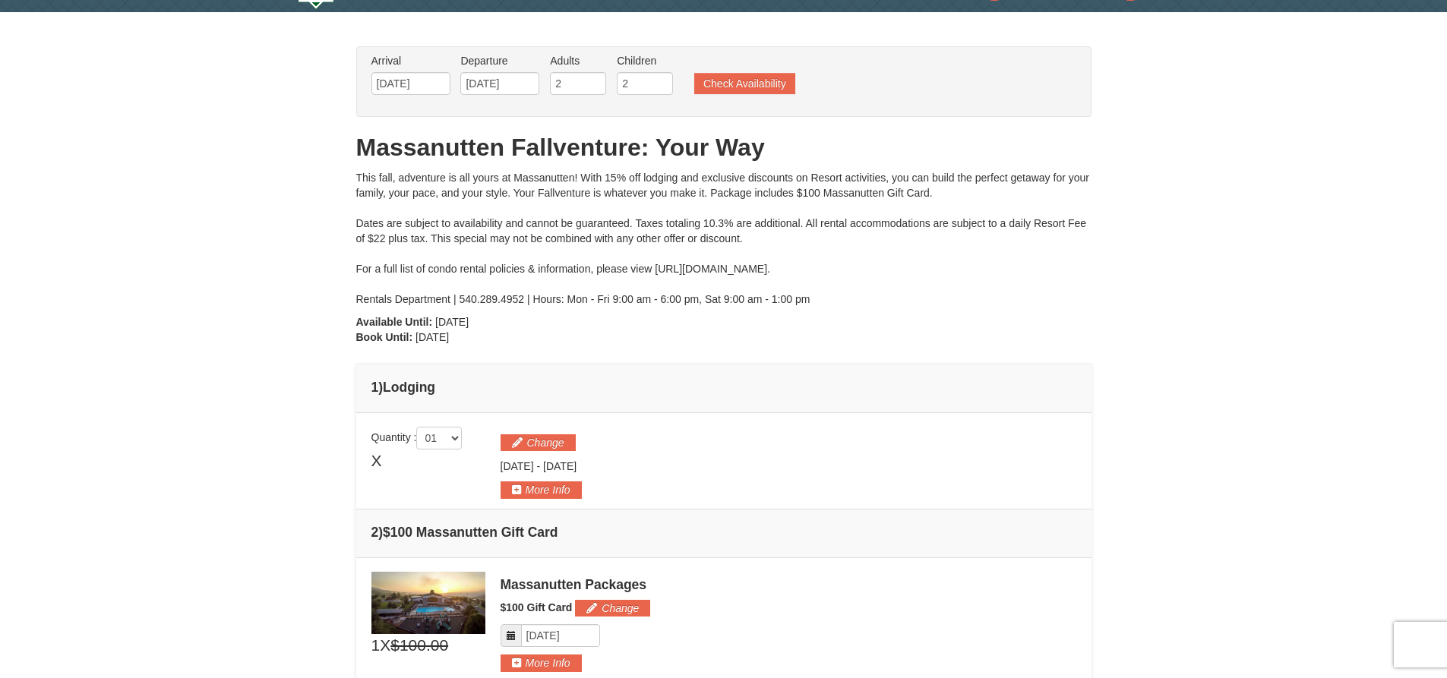
scroll to position [0, 0]
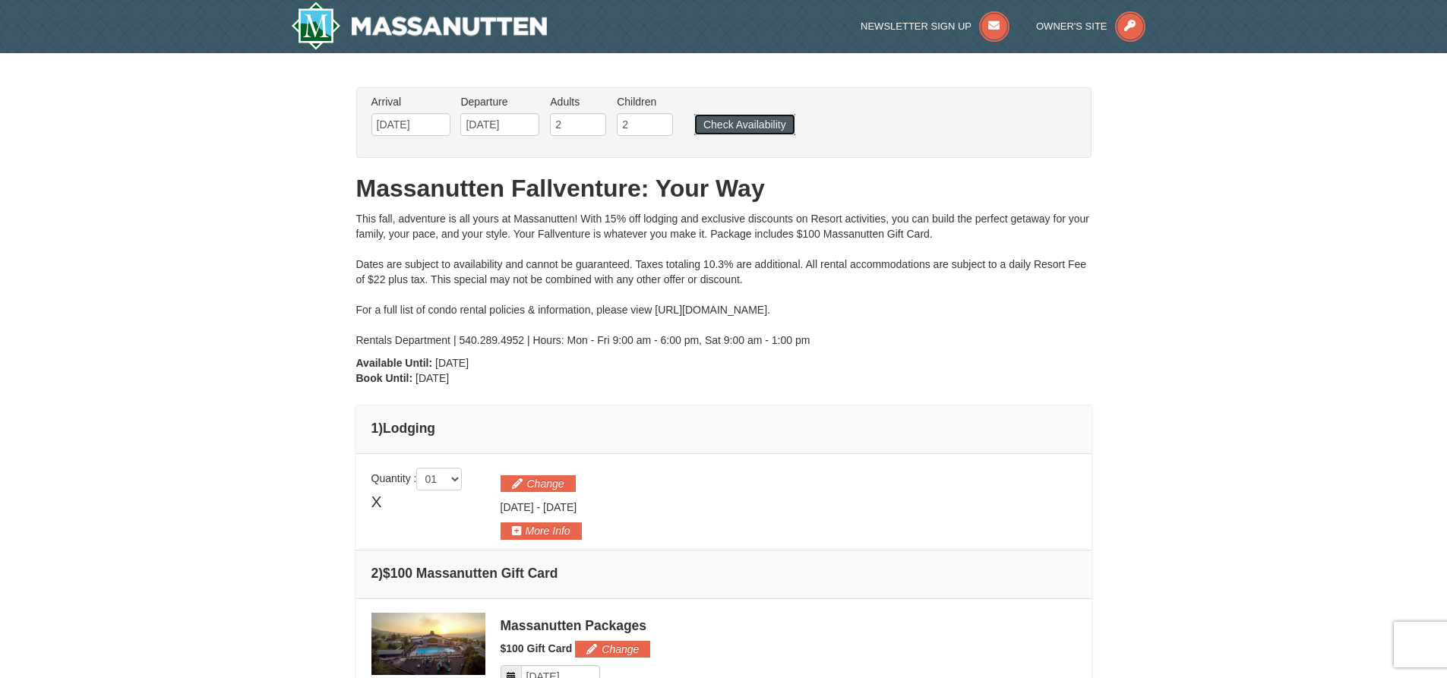
click at [734, 118] on button "Check Availability" at bounding box center [744, 124] width 101 height 21
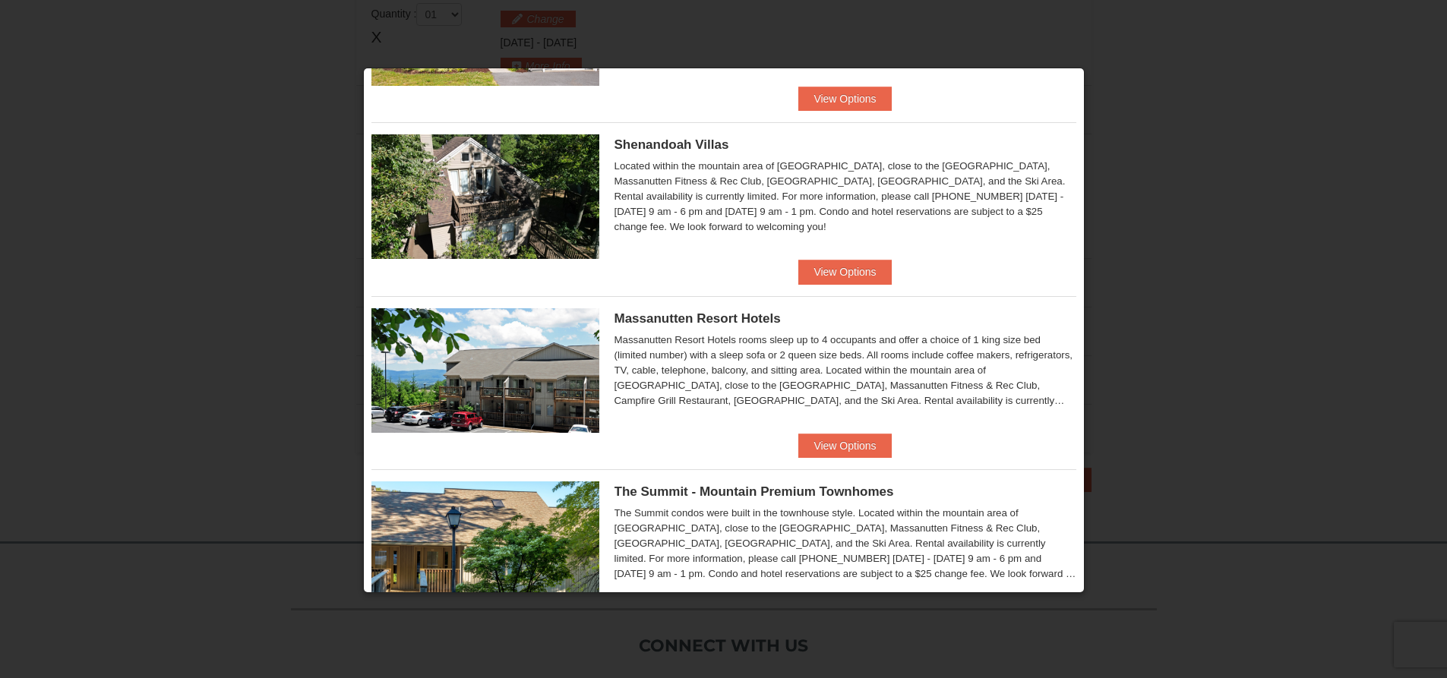
scroll to position [296, 0]
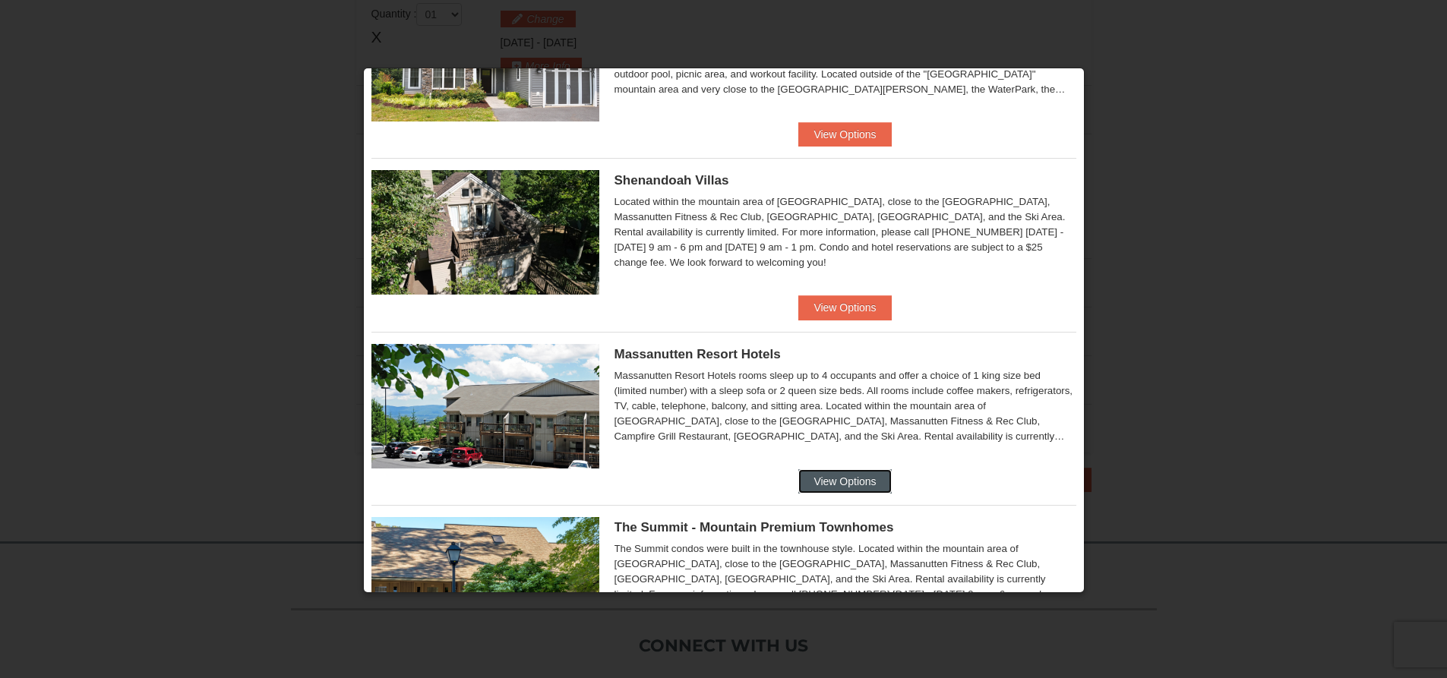
click at [838, 488] on button "View Options" at bounding box center [844, 481] width 93 height 24
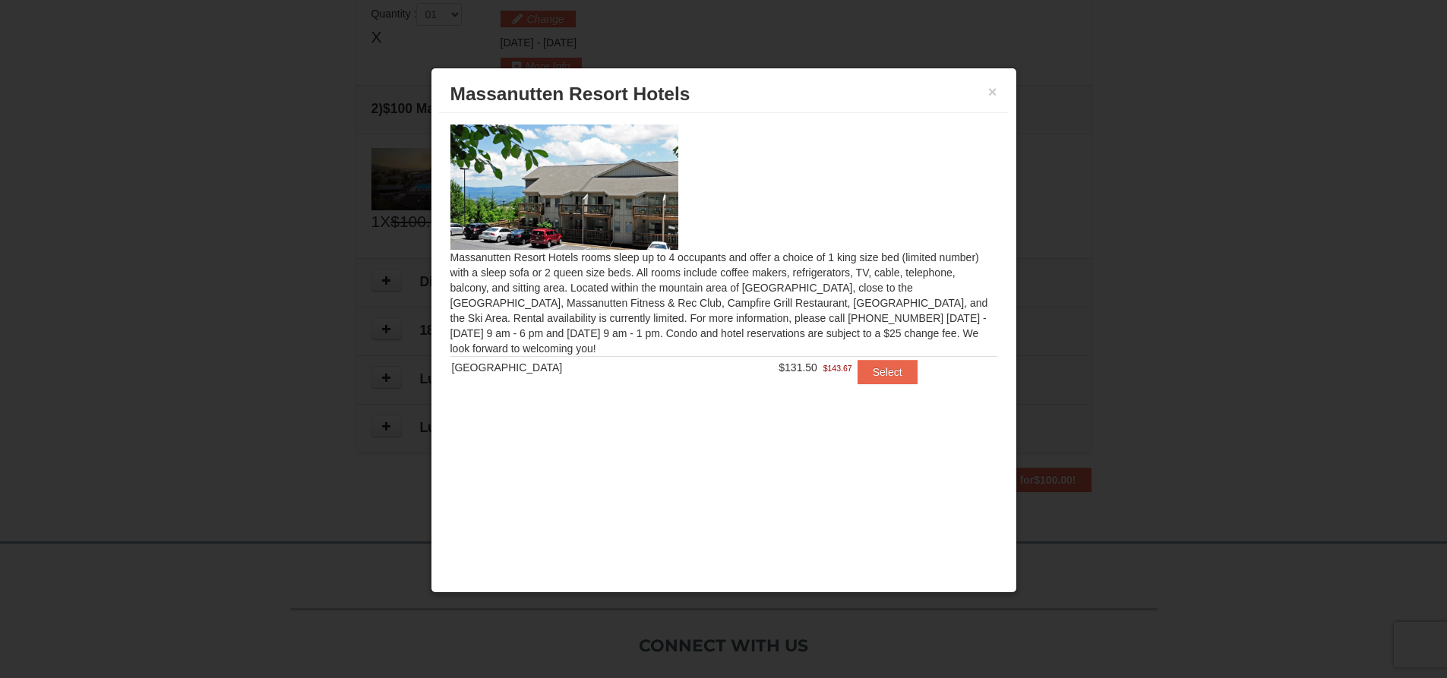
click at [998, 99] on div "× Massanutten Resort Hotels" at bounding box center [724, 94] width 570 height 37
click at [983, 90] on h3 "Massanutten Resort Hotels" at bounding box center [723, 94] width 547 height 23
drag, startPoint x: 994, startPoint y: 94, endPoint x: 971, endPoint y: 105, distance: 25.8
click at [993, 94] on button "×" at bounding box center [992, 91] width 9 height 15
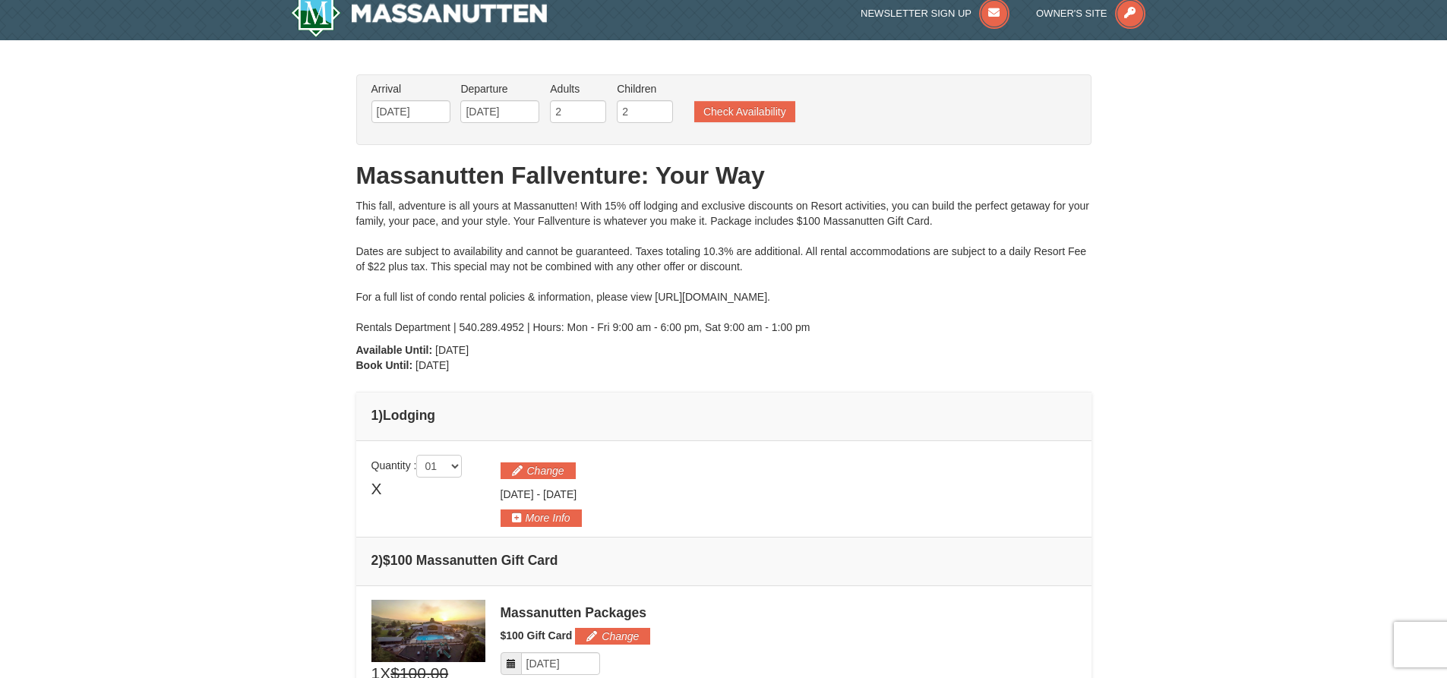
scroll to position [9, 0]
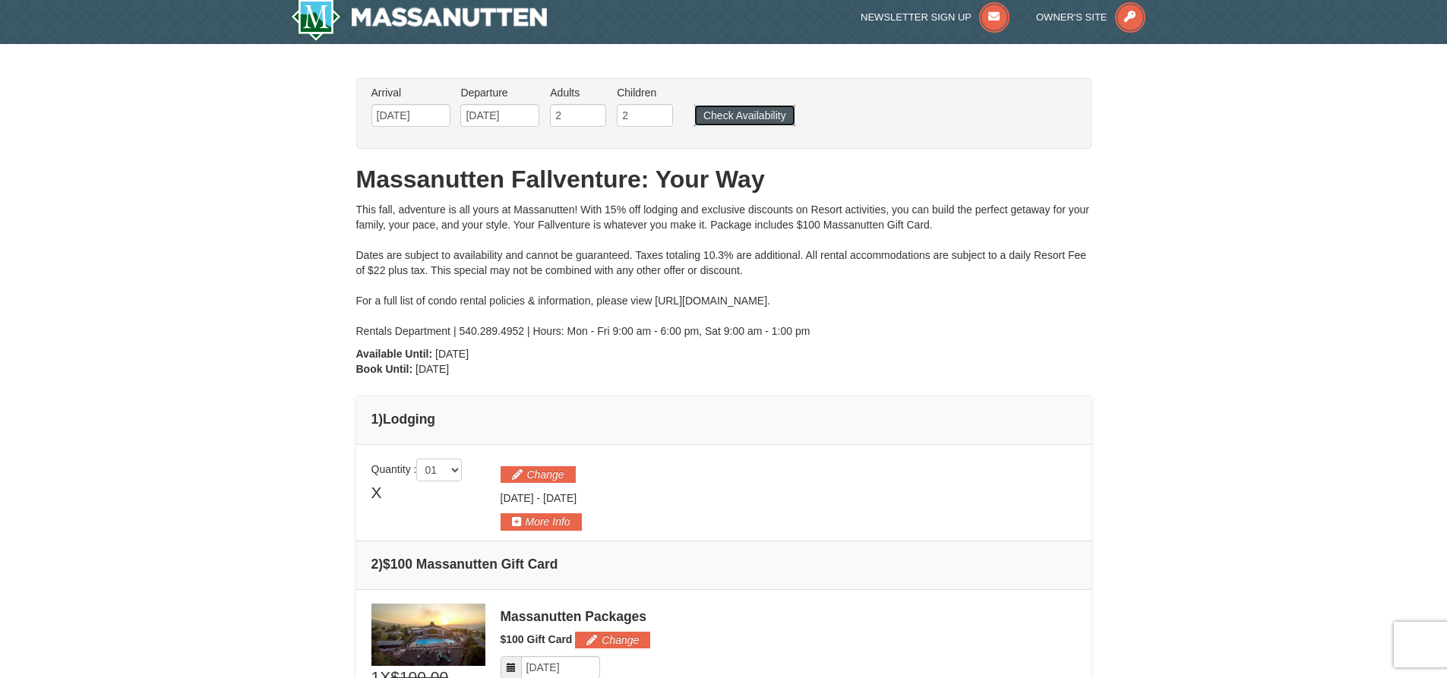
click at [721, 112] on button "Check Availability" at bounding box center [744, 115] width 101 height 21
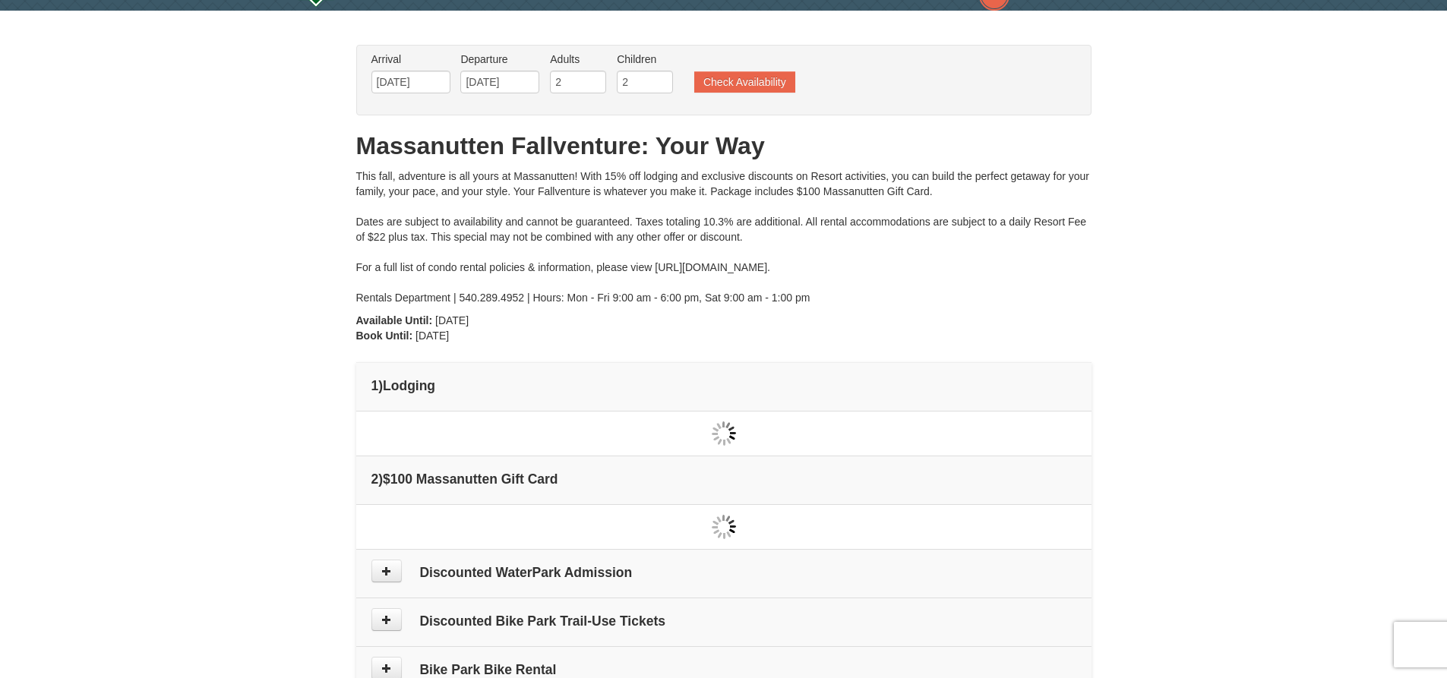
type input "[DATE]"
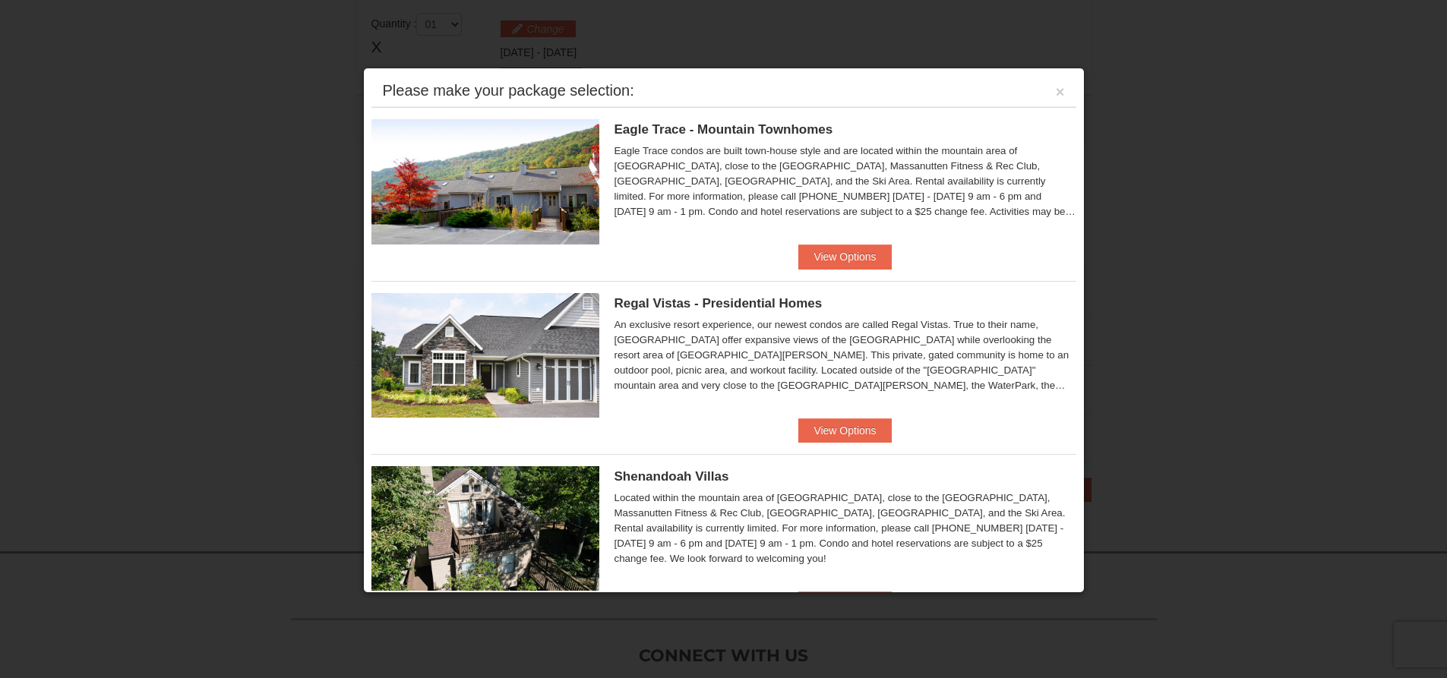
scroll to position [464, 0]
click at [863, 251] on button "View Options" at bounding box center [844, 257] width 93 height 24
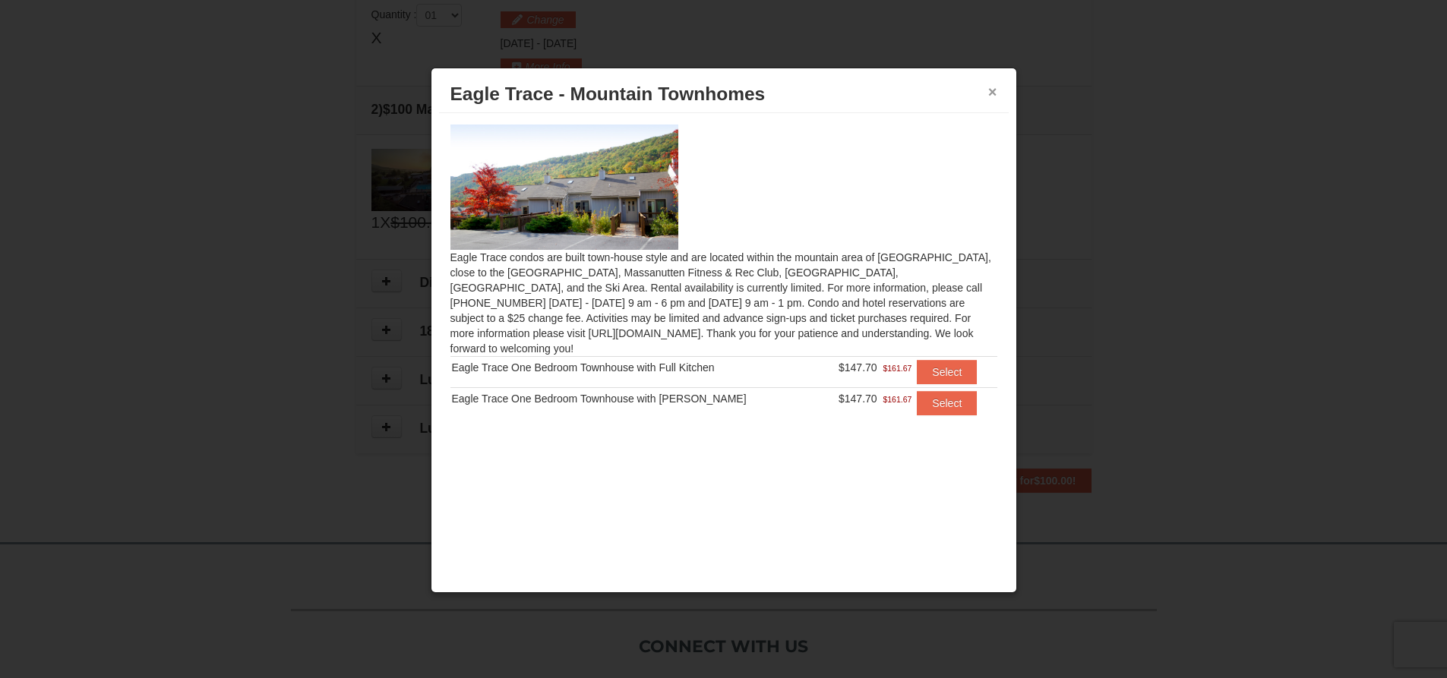
click at [989, 87] on button "×" at bounding box center [992, 91] width 9 height 15
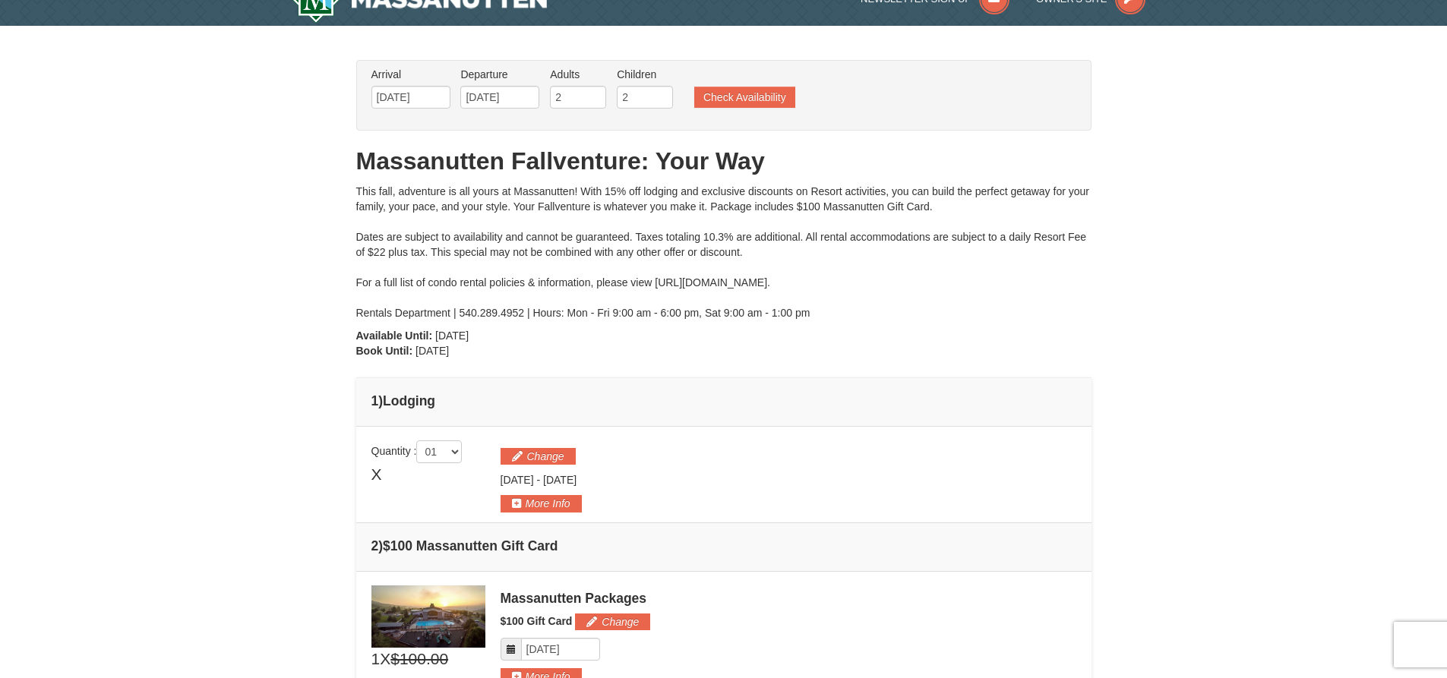
scroll to position [0, 0]
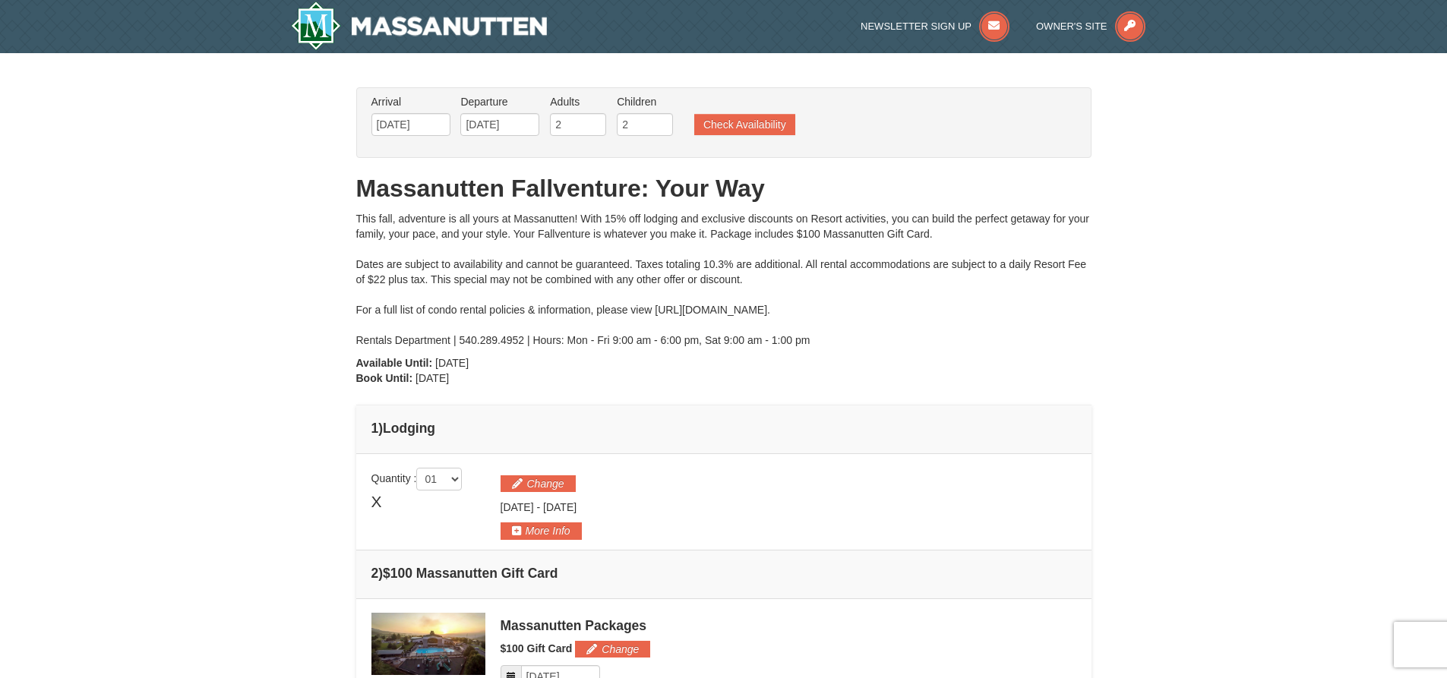
click at [749, 102] on ul "Arrival Please format dates MM/DD/YYYY Please format dates MM/DD/YYYY 11/19/202…" at bounding box center [716, 118] width 696 height 49
click at [753, 115] on button "Check Availability" at bounding box center [744, 124] width 101 height 21
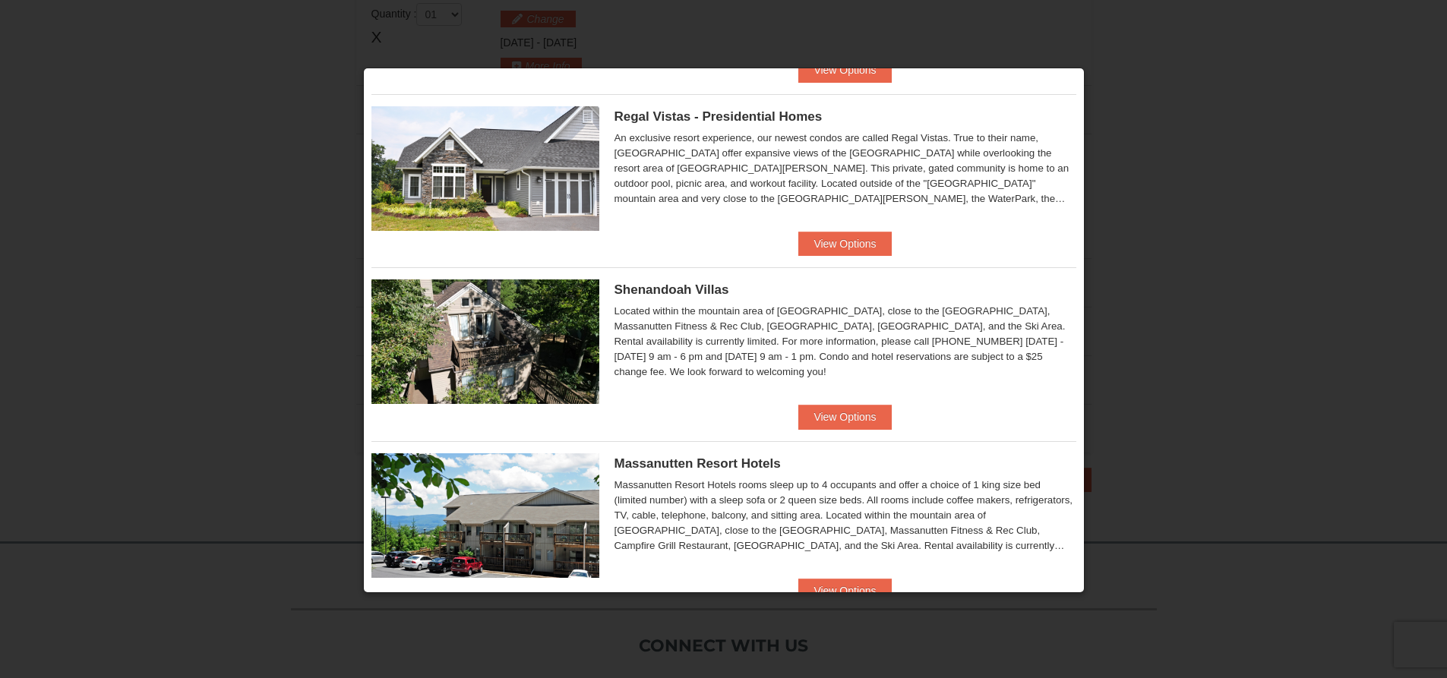
scroll to position [456, 0]
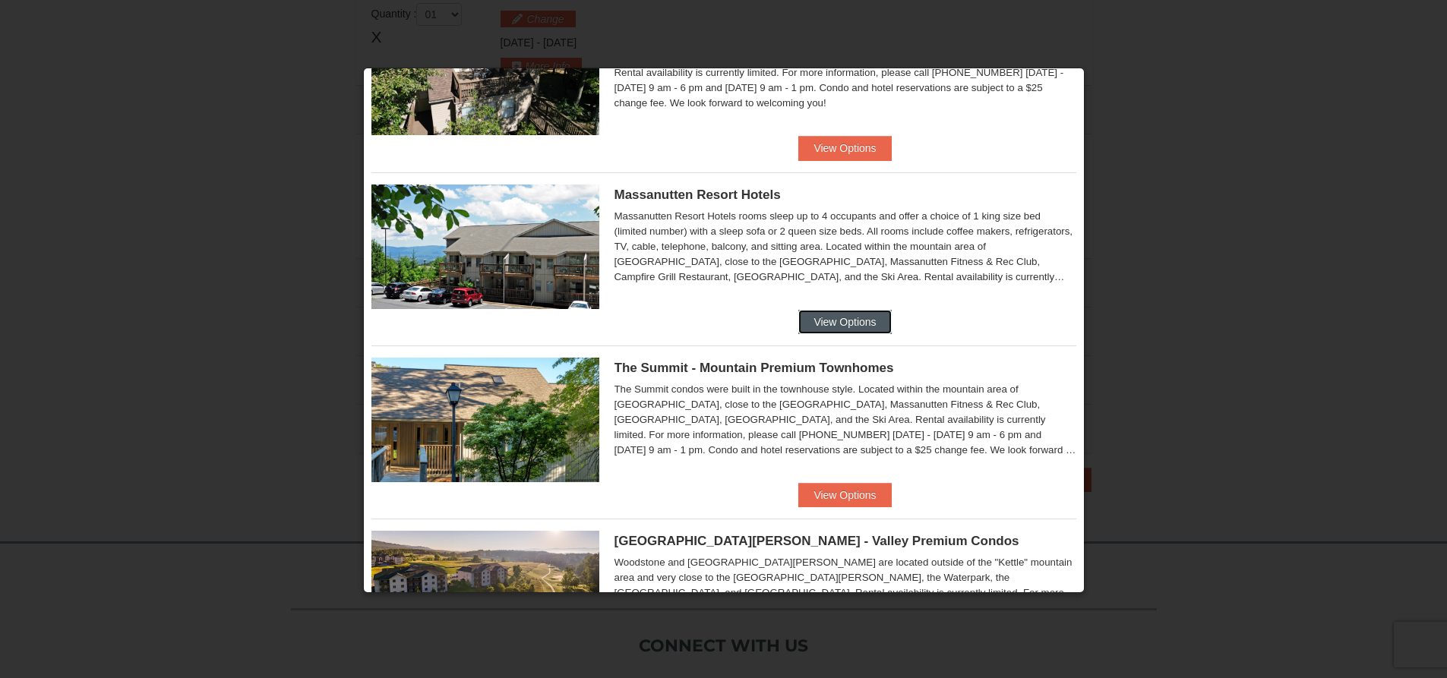
click at [835, 311] on button "View Options" at bounding box center [844, 322] width 93 height 24
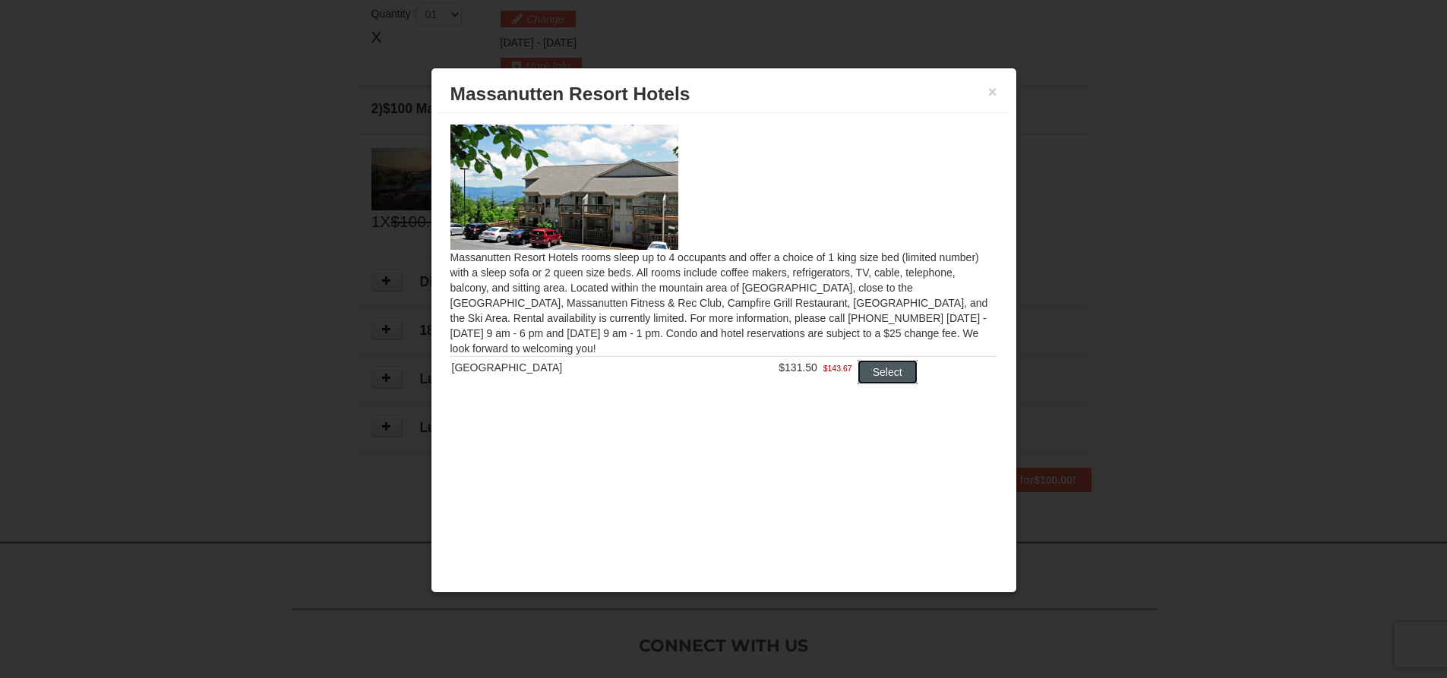
click at [883, 371] on button "Select" at bounding box center [887, 372] width 60 height 24
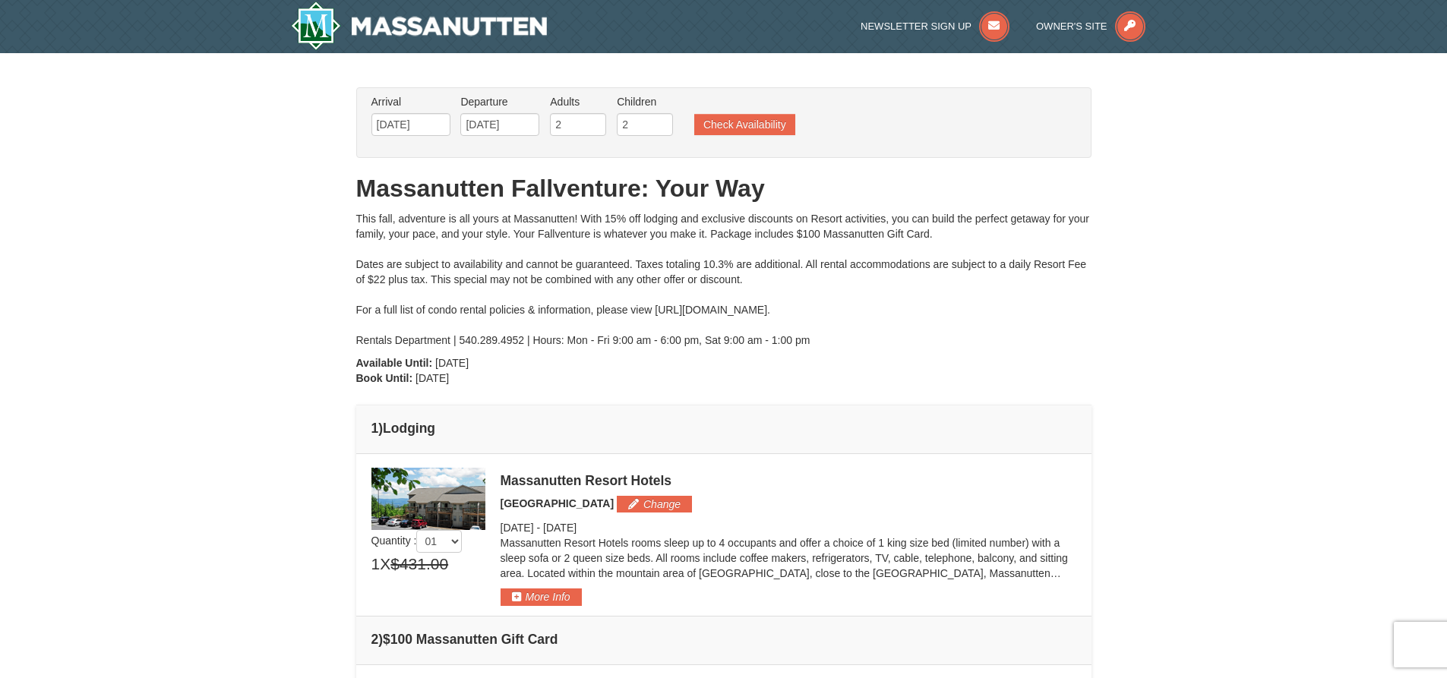
scroll to position [304, 0]
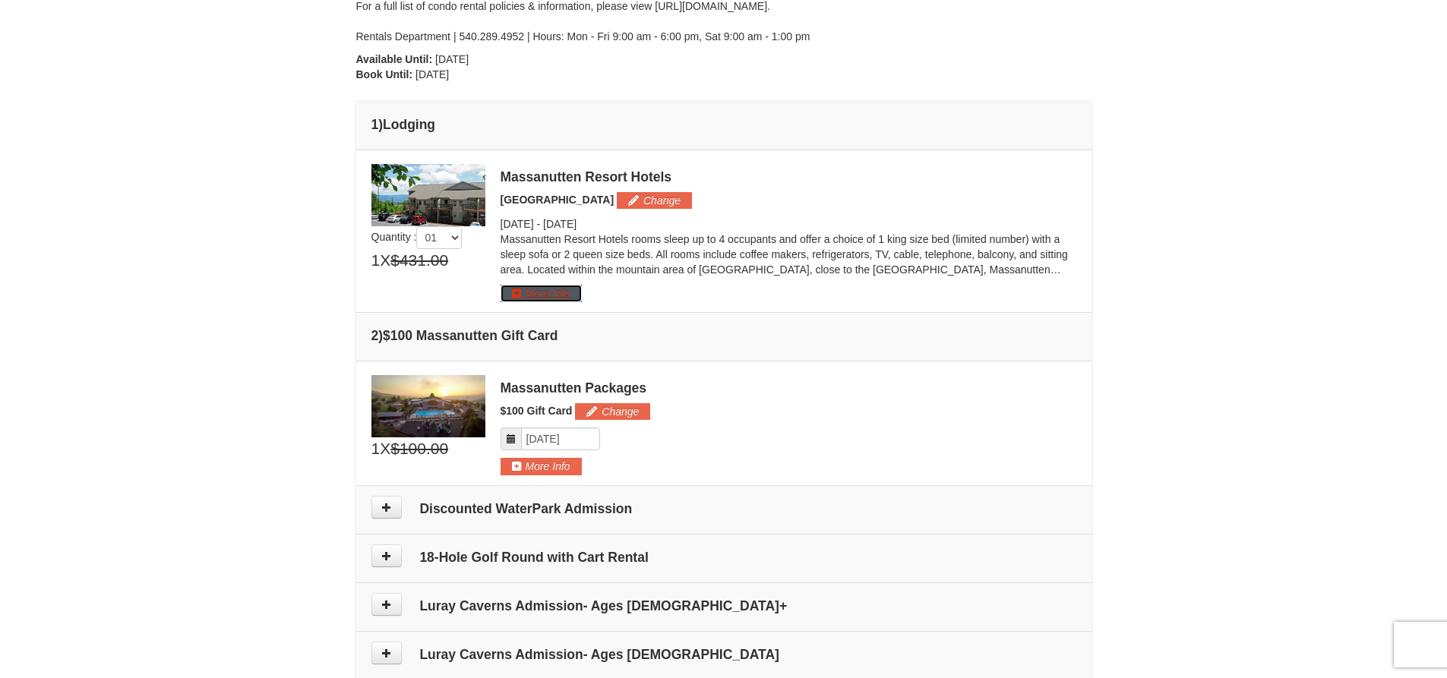
click at [565, 292] on button "More Info" at bounding box center [540, 293] width 81 height 17
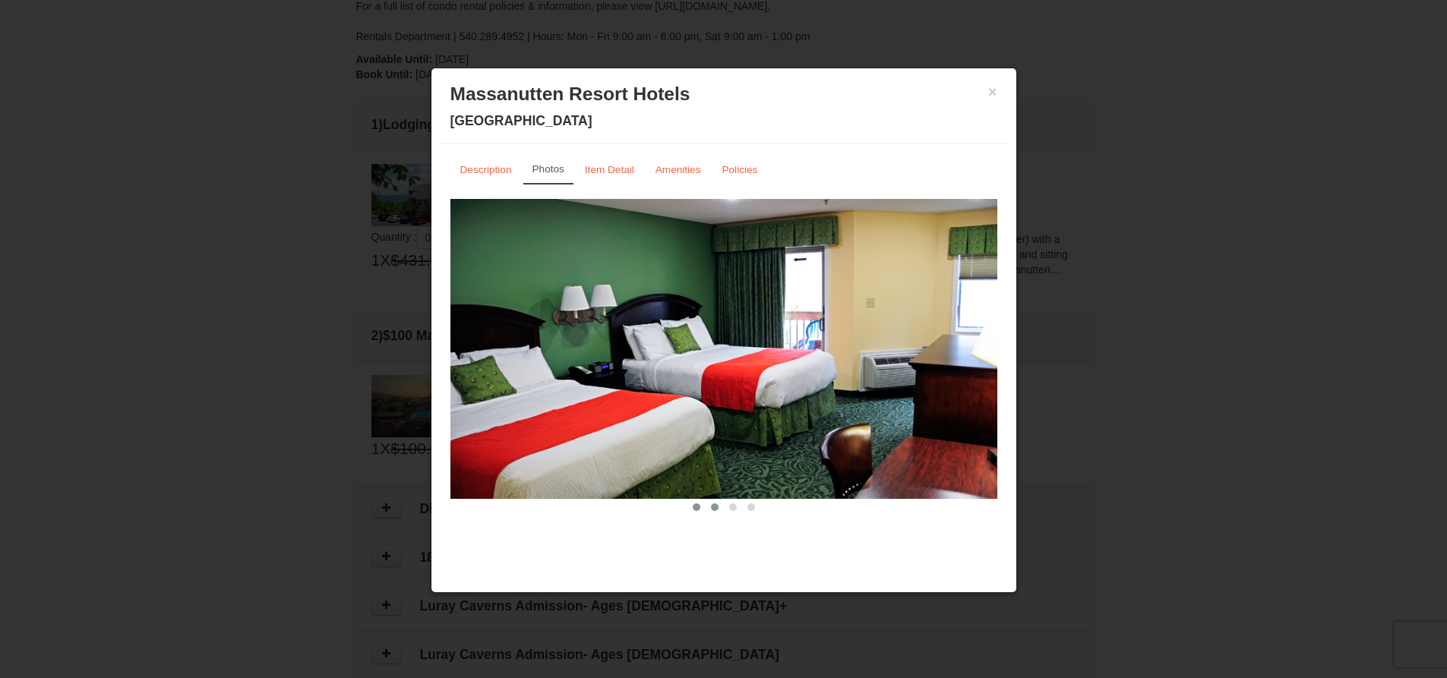
click at [716, 508] on span at bounding box center [715, 507] width 8 height 8
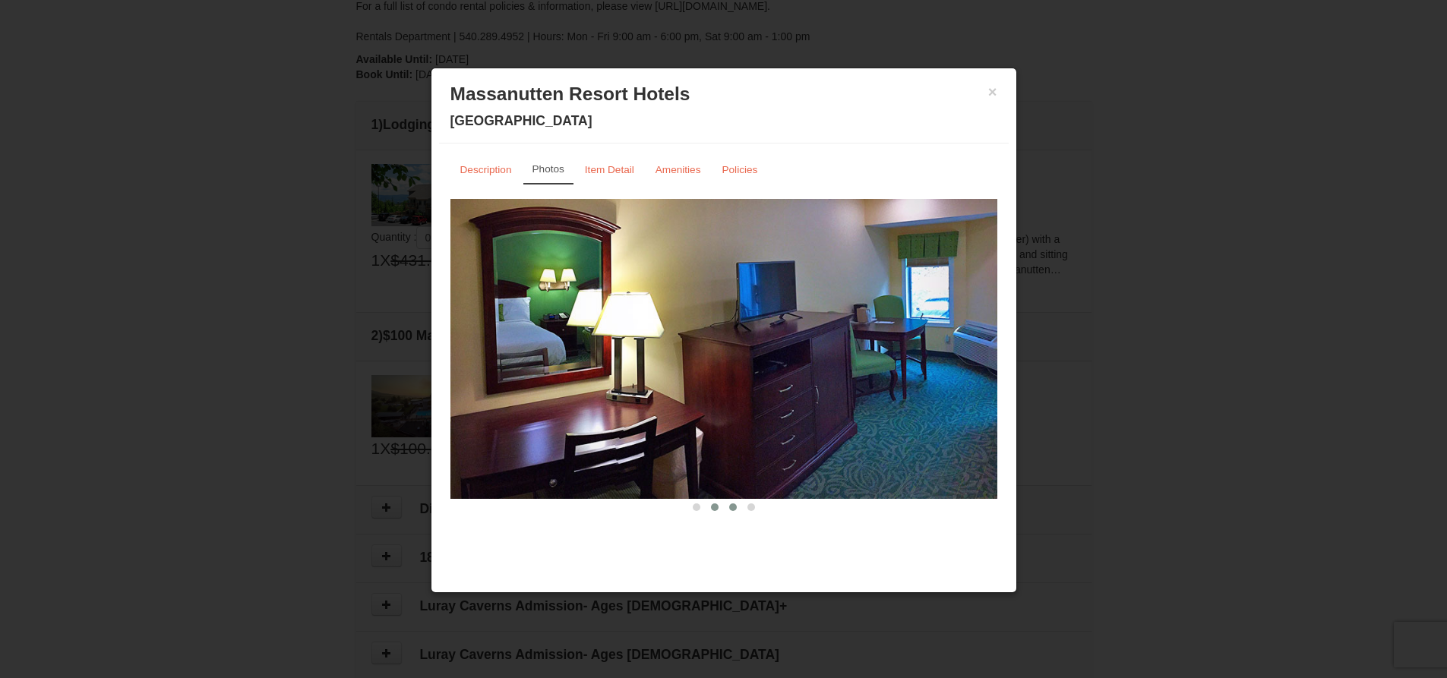
click at [737, 507] on button at bounding box center [733, 507] width 18 height 15
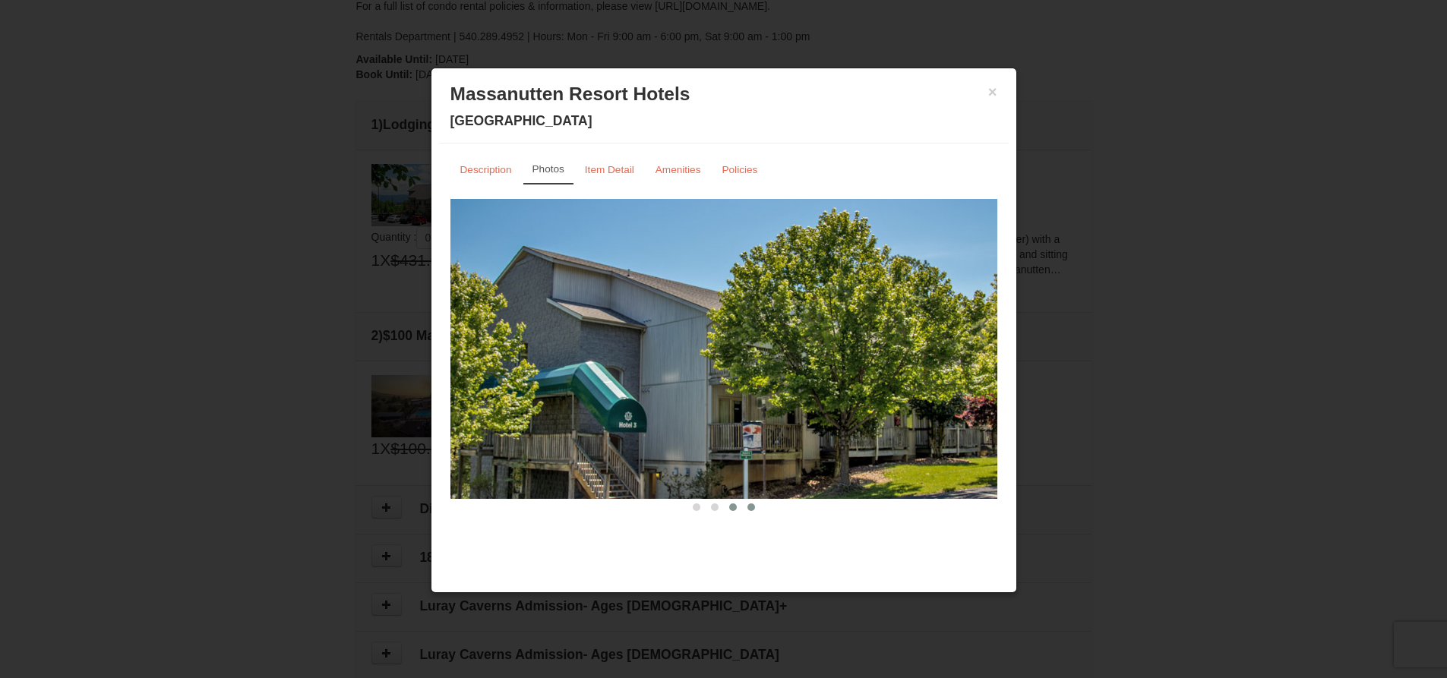
click at [756, 510] on button at bounding box center [751, 507] width 18 height 15
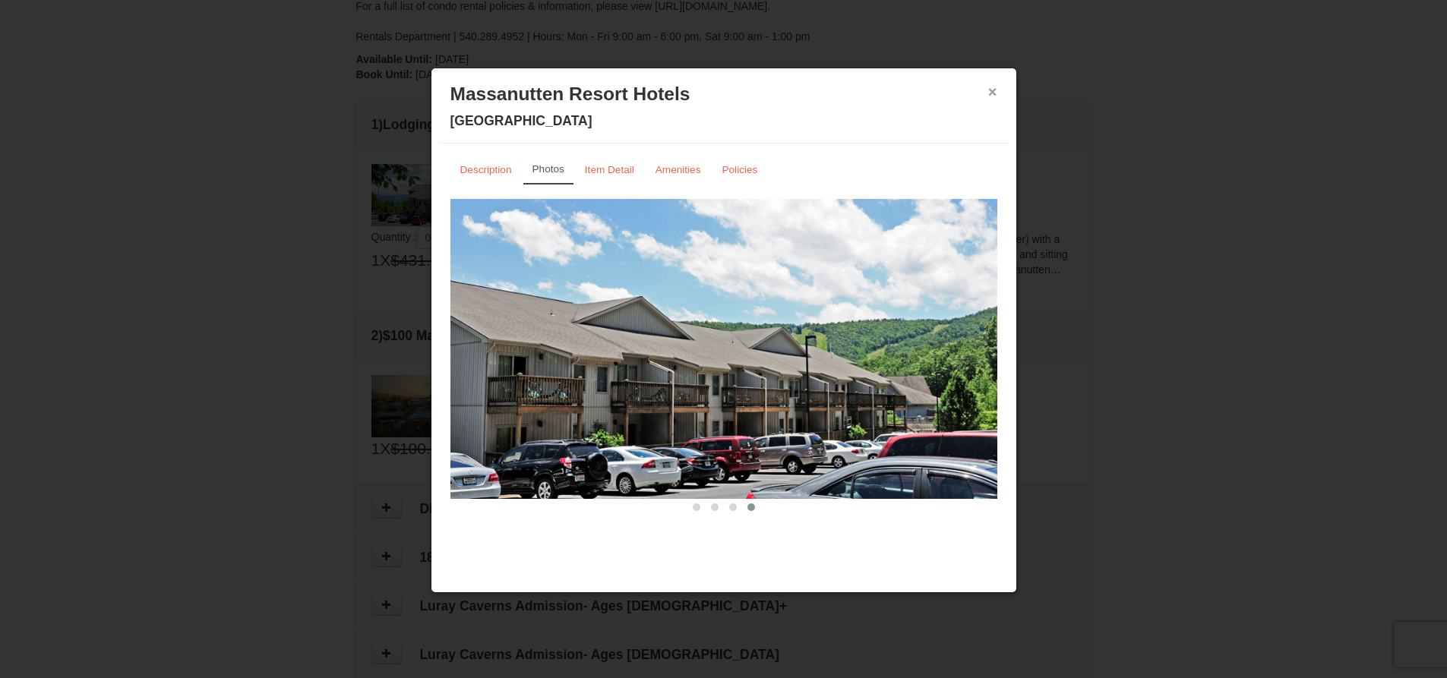
click at [995, 91] on button "×" at bounding box center [992, 91] width 9 height 15
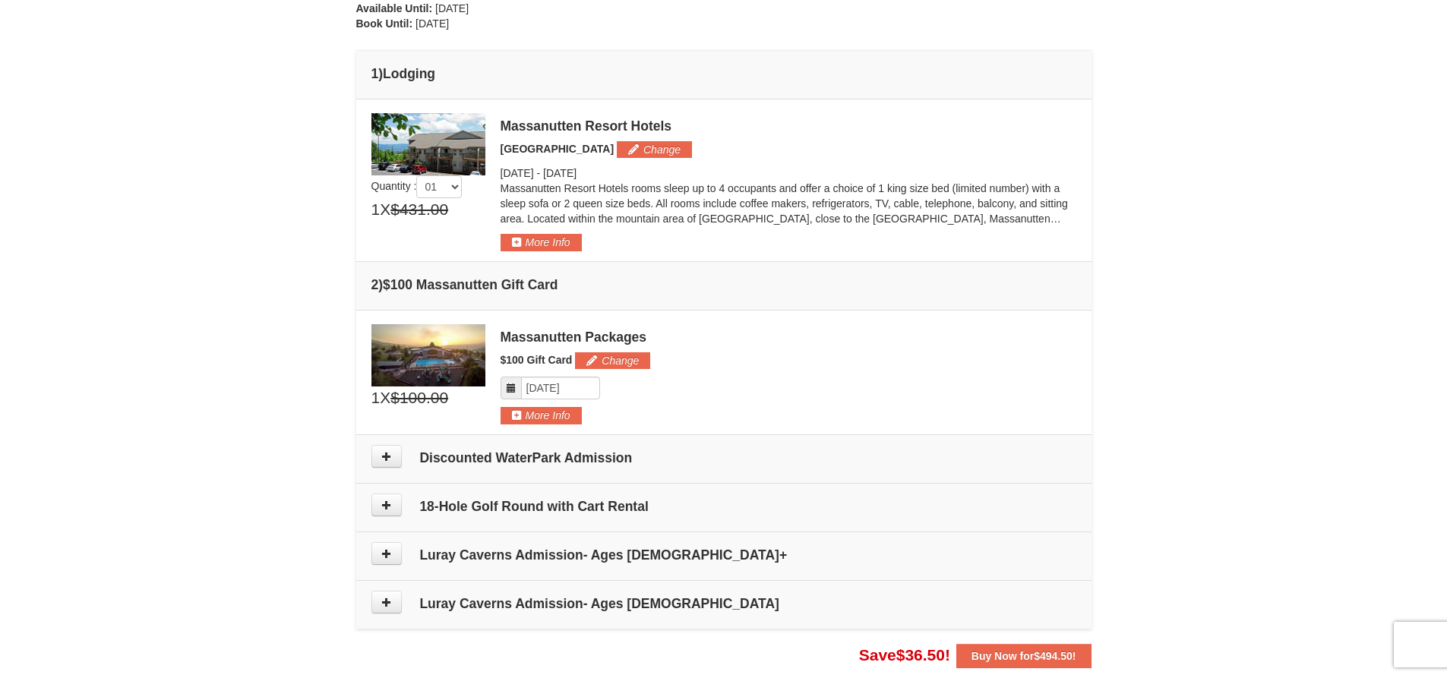
scroll to position [380, 0]
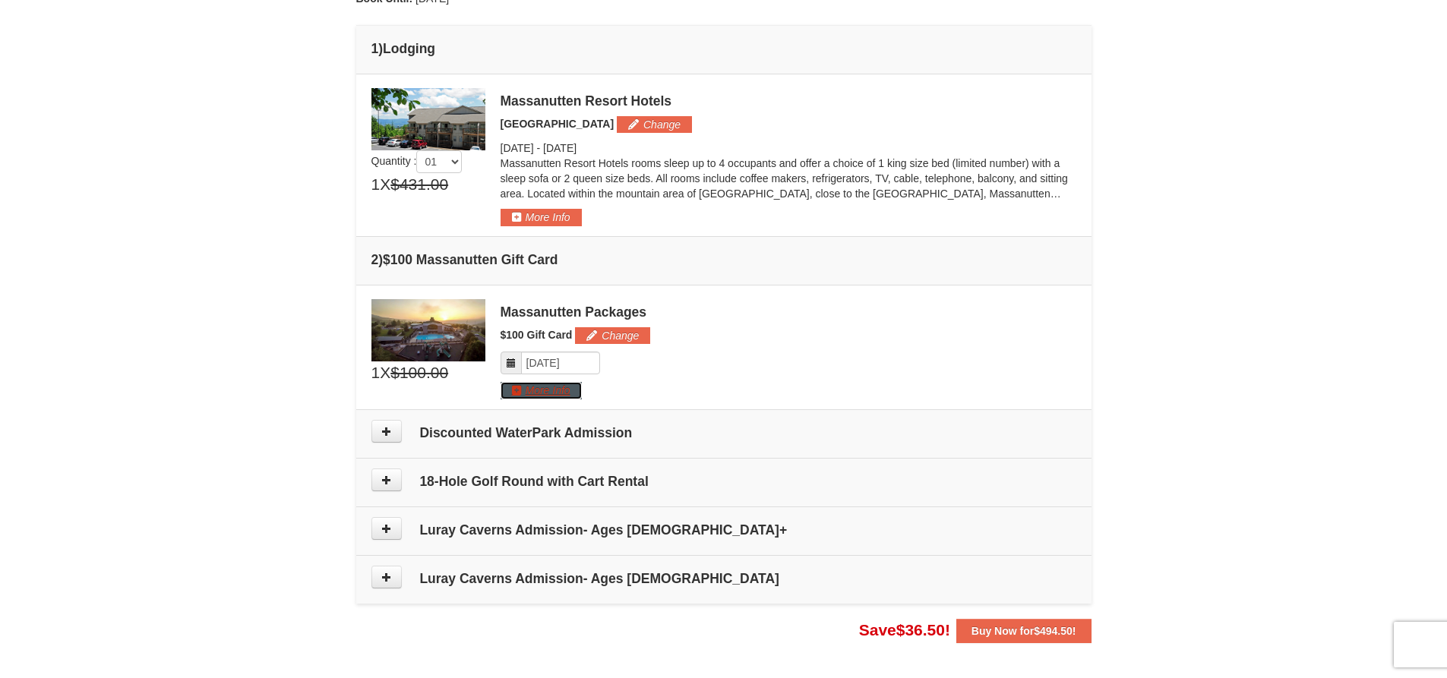
click at [558, 390] on button "More Info" at bounding box center [540, 390] width 81 height 17
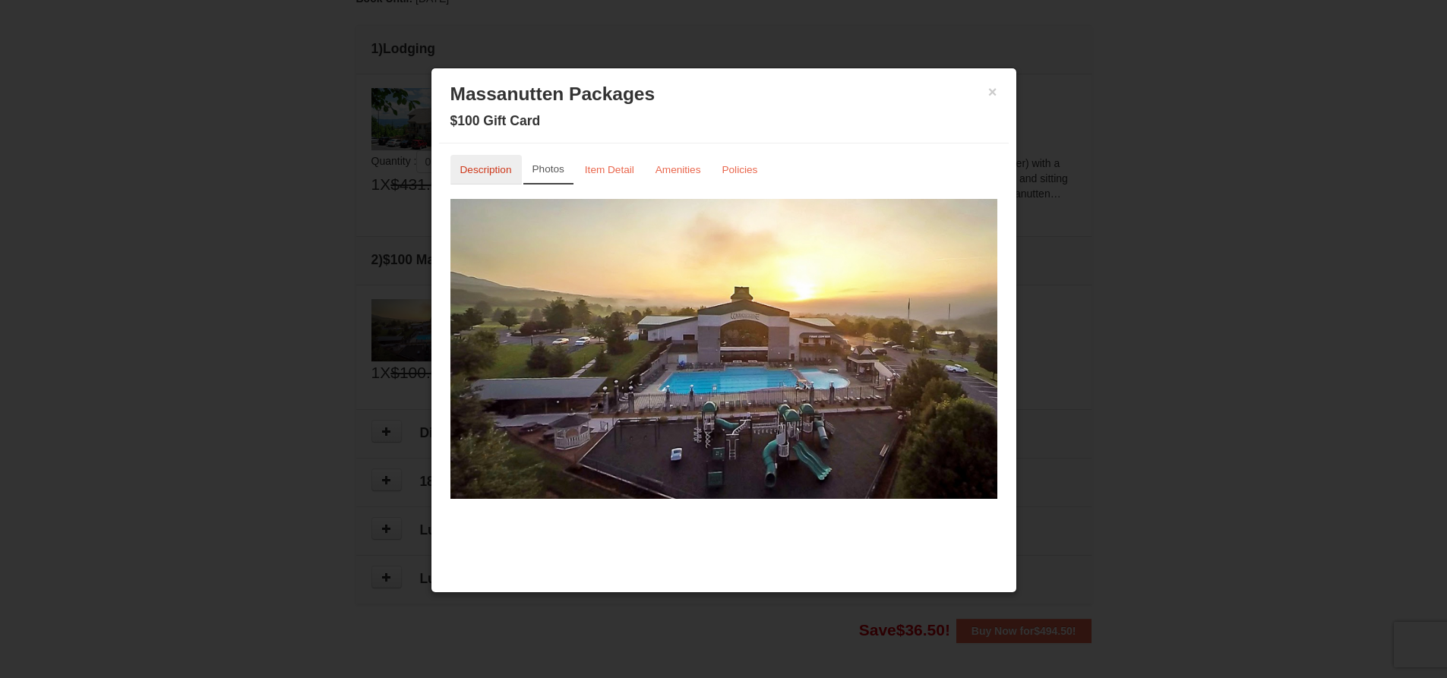
click at [494, 167] on small "Description" at bounding box center [486, 169] width 52 height 11
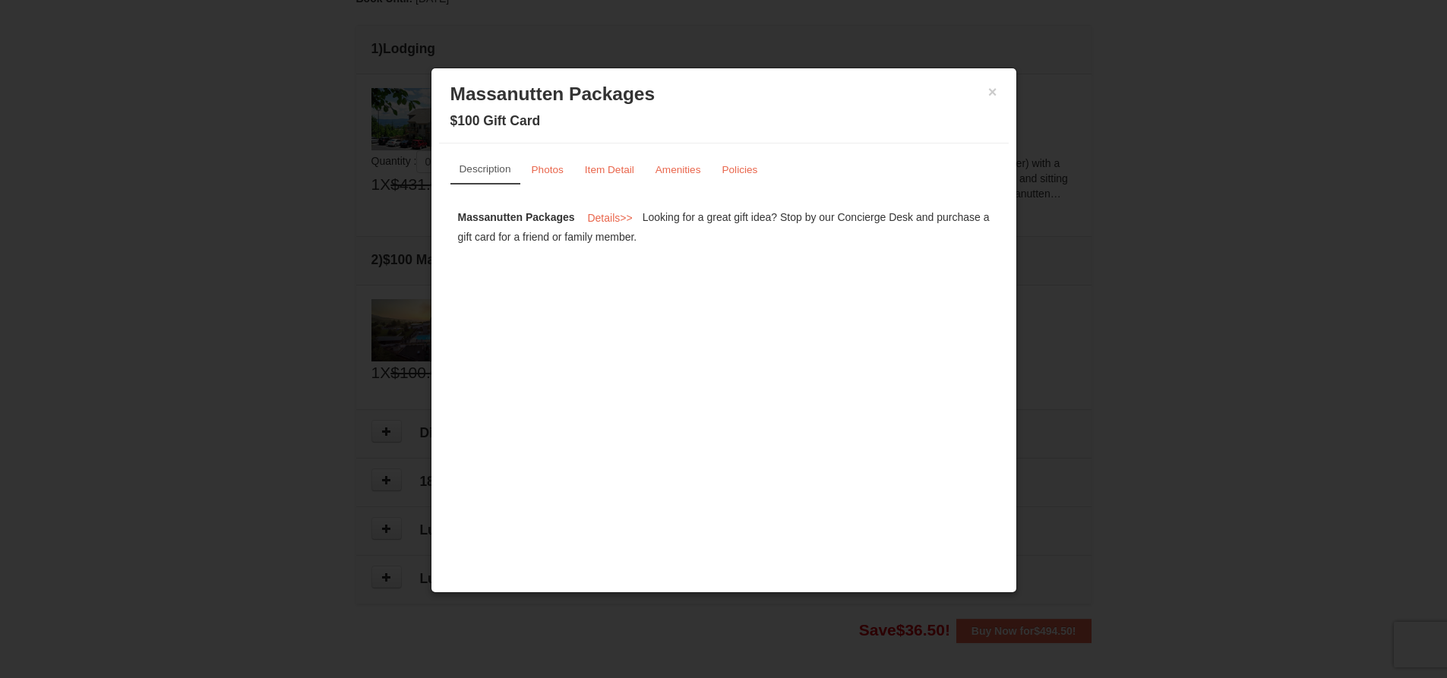
click at [986, 90] on h3 "Massanutten Packages" at bounding box center [723, 94] width 547 height 23
click at [993, 90] on button "×" at bounding box center [992, 91] width 9 height 15
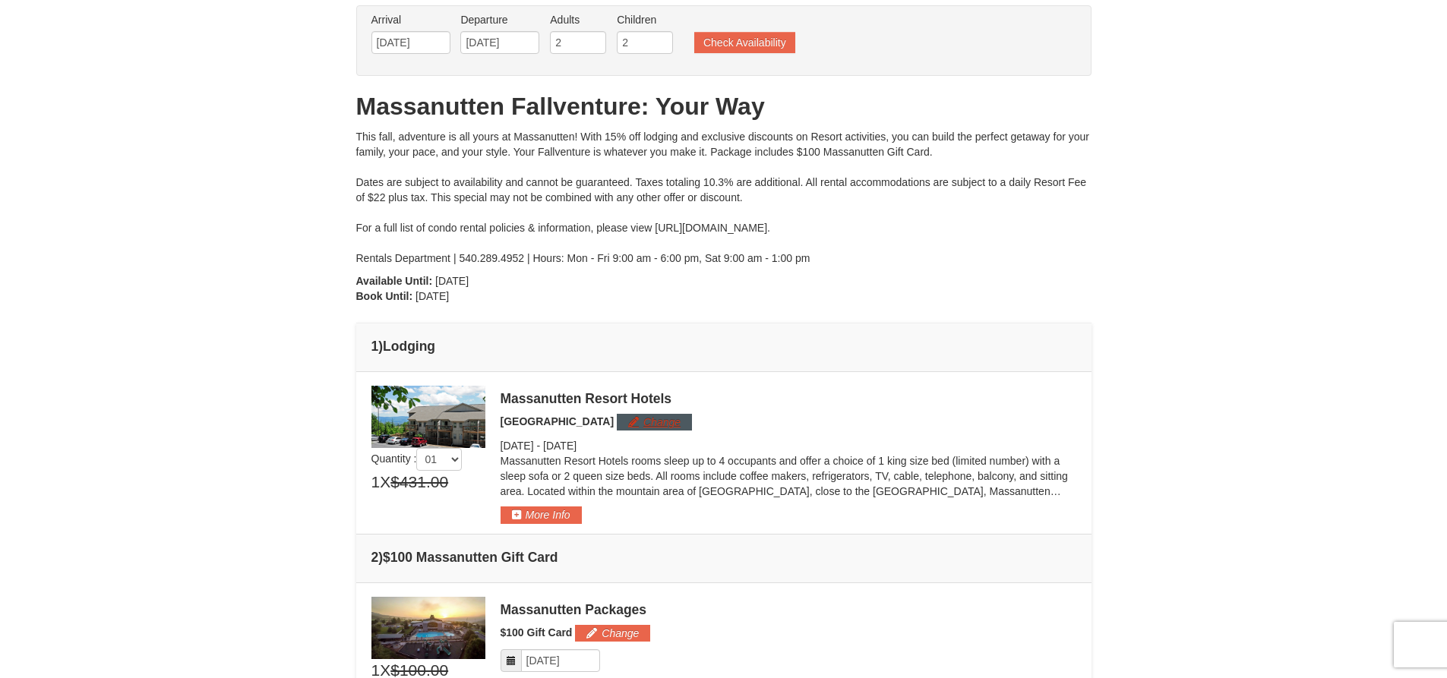
scroll to position [0, 0]
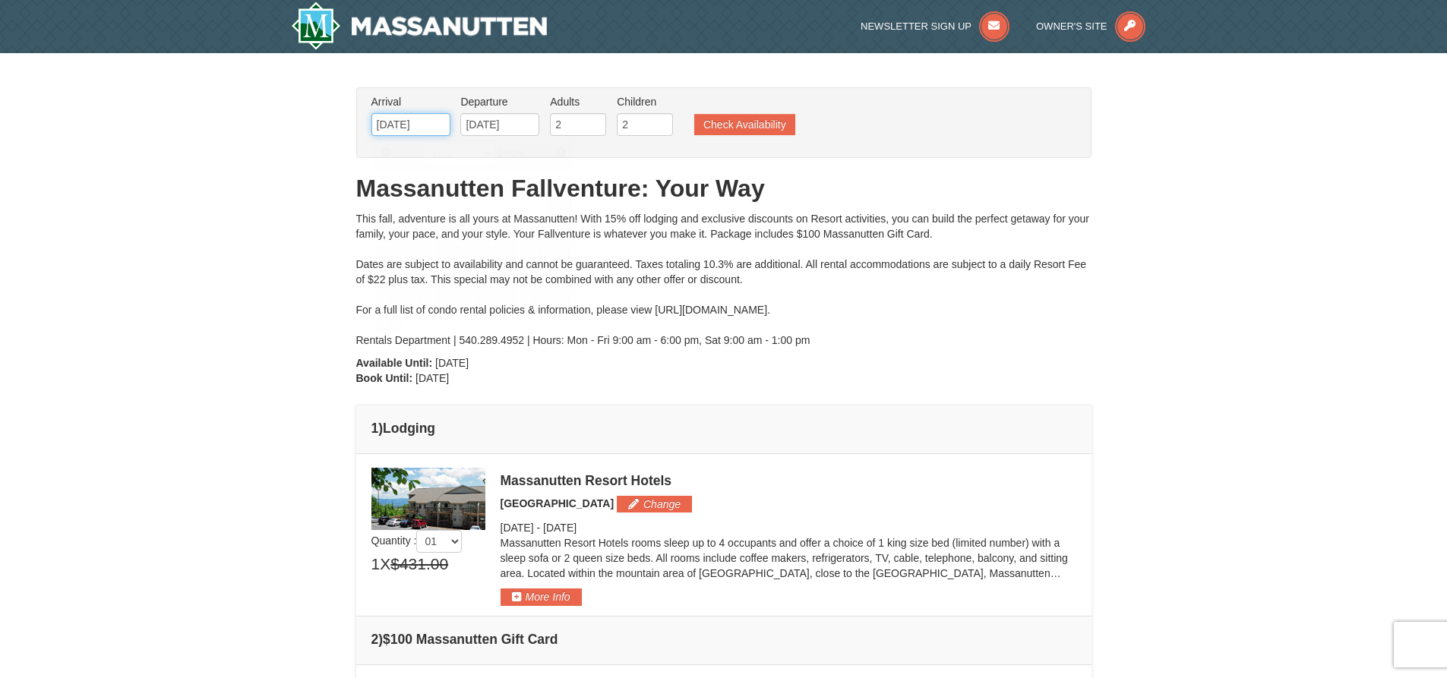
click at [428, 127] on input "[DATE]" at bounding box center [410, 124] width 79 height 23
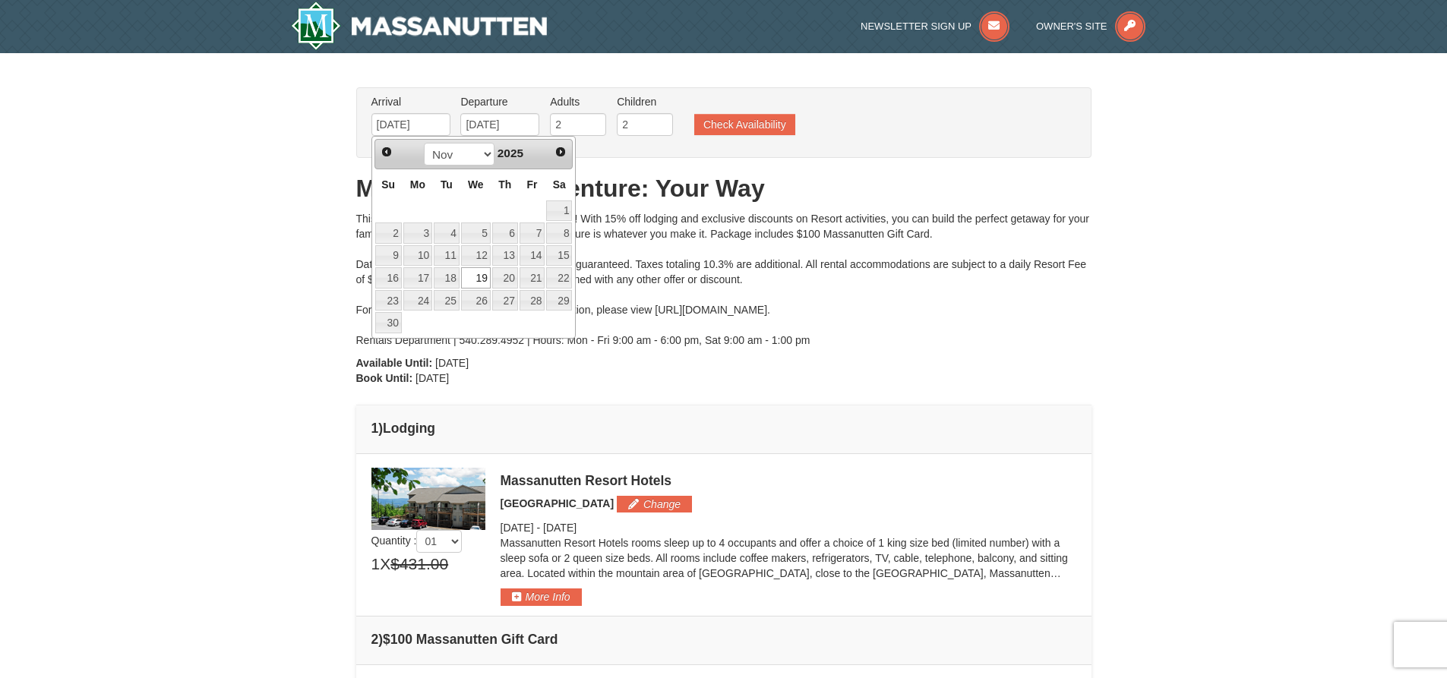
click at [1236, 212] on div "× From: To: Adults: 2 Children: 2 Change Arrival Please format dates MM/DD/YYYY…" at bounding box center [723, 555] width 1447 height 1004
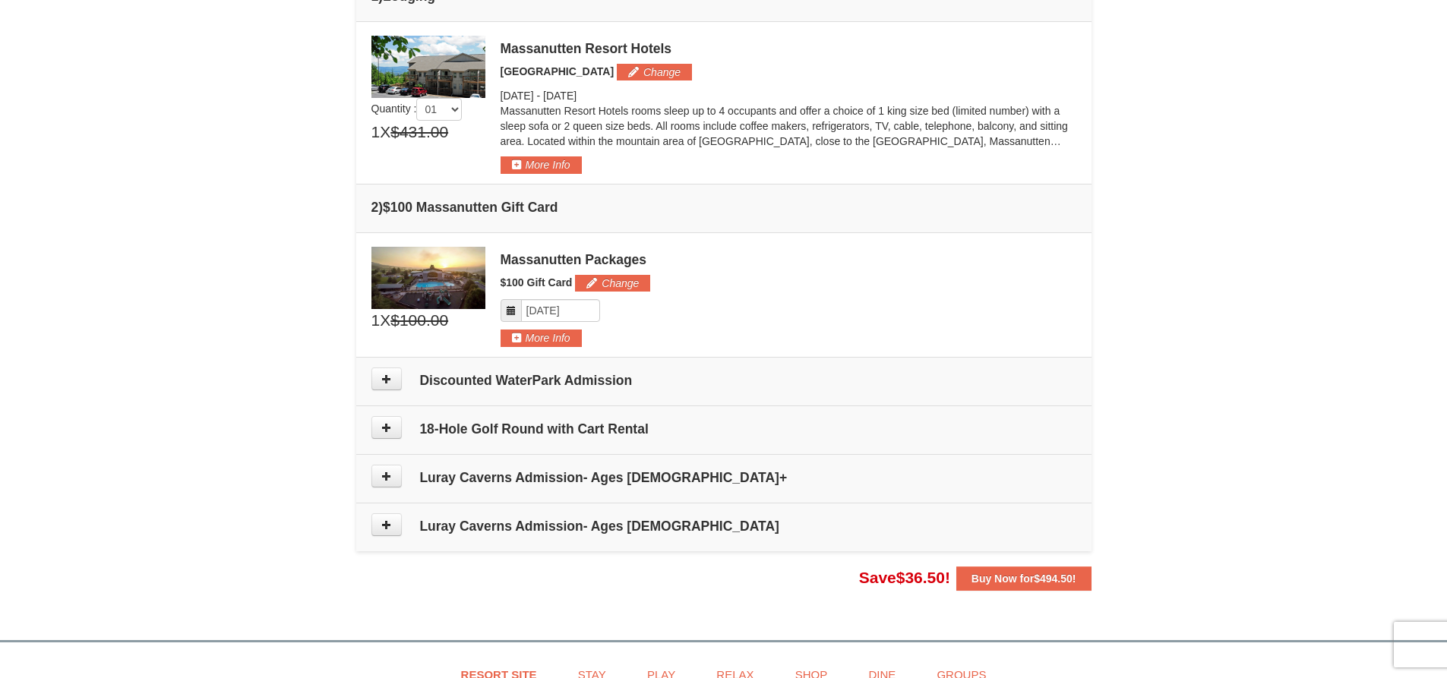
scroll to position [456, 0]
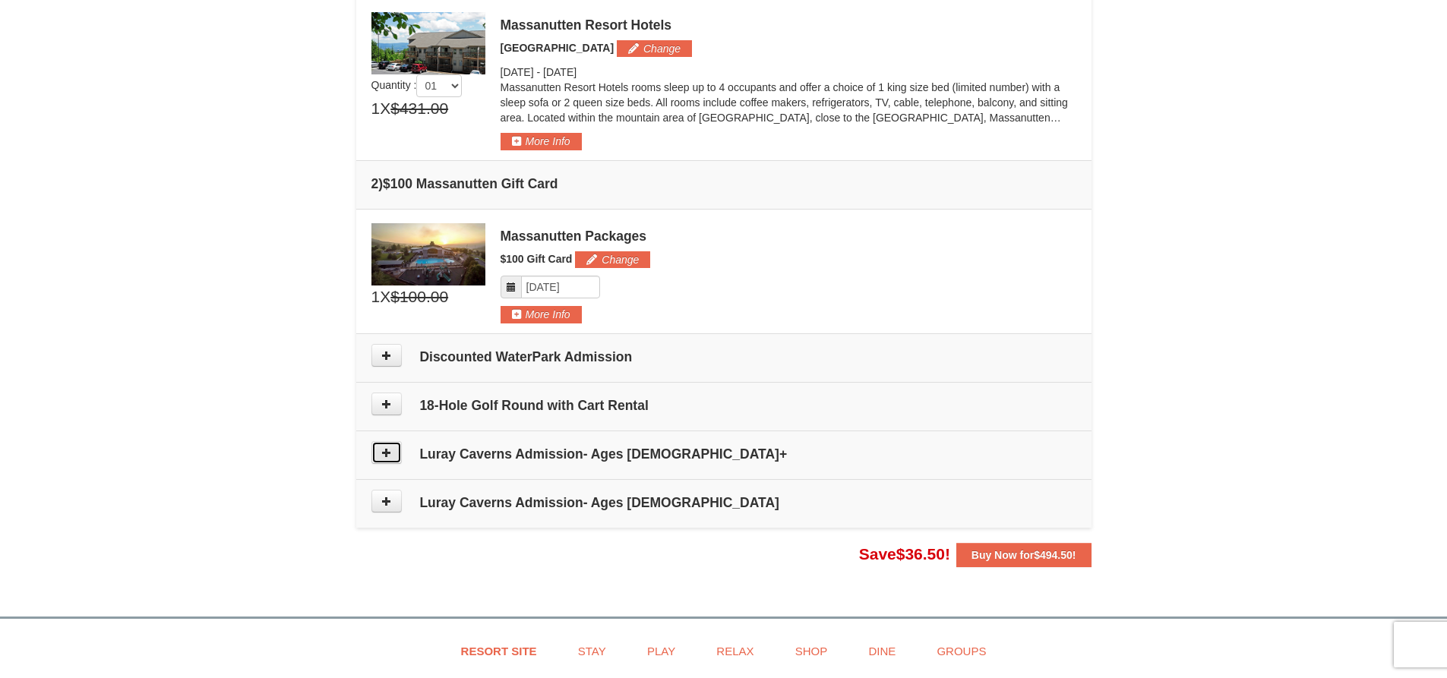
click at [390, 459] on button at bounding box center [386, 452] width 30 height 23
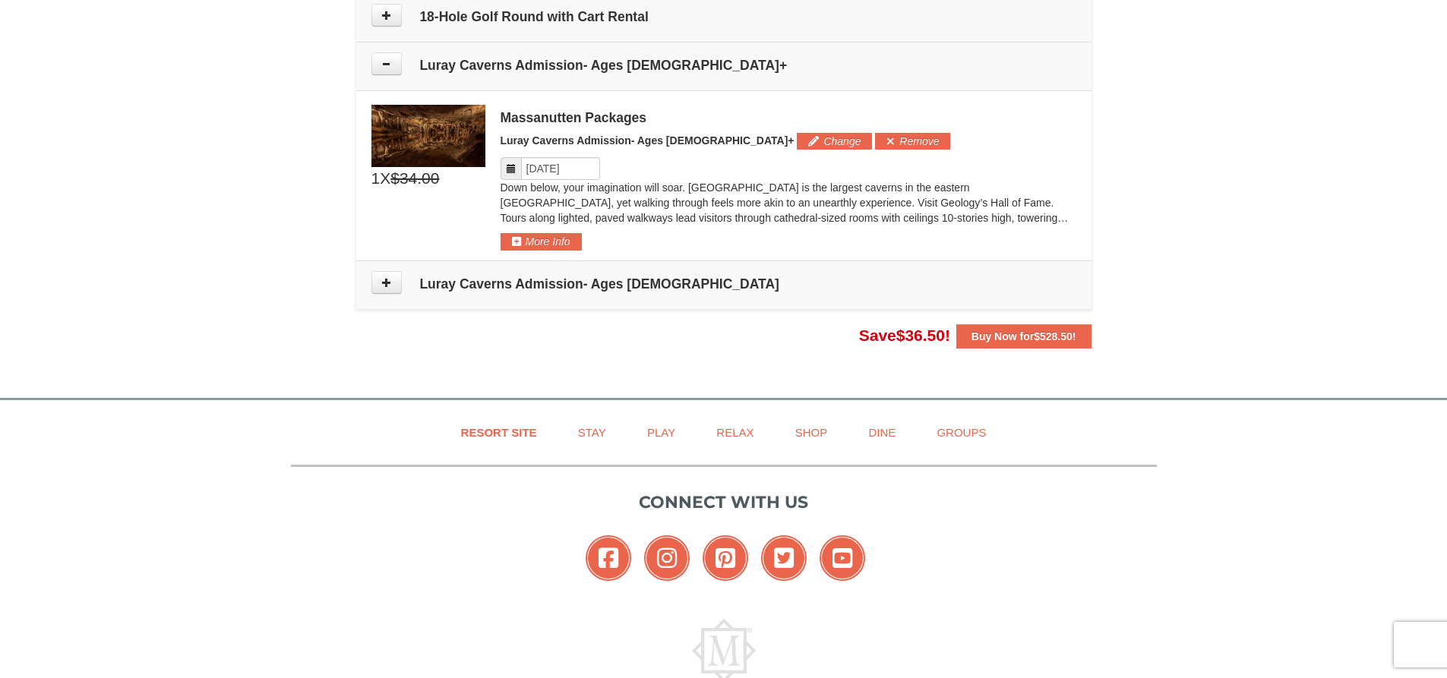
scroll to position [810, 0]
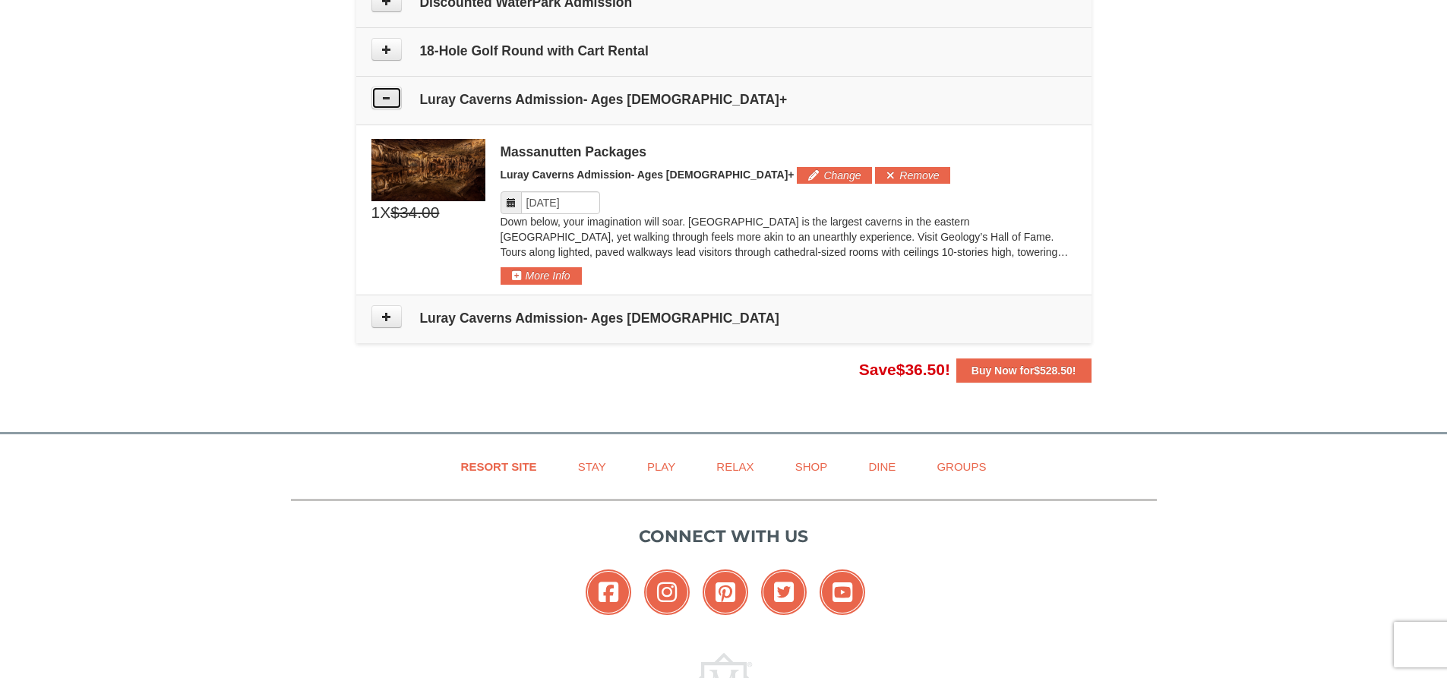
click at [390, 96] on icon at bounding box center [386, 98] width 11 height 11
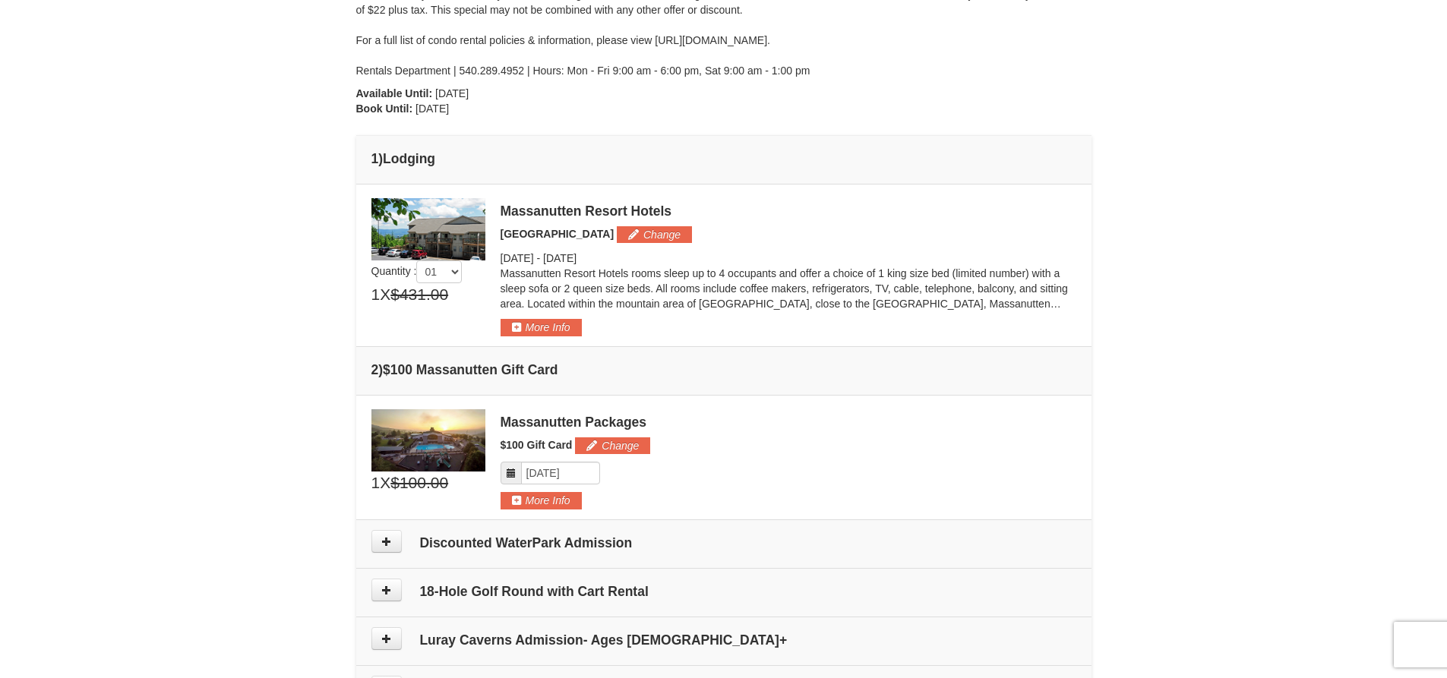
scroll to position [303, 0]
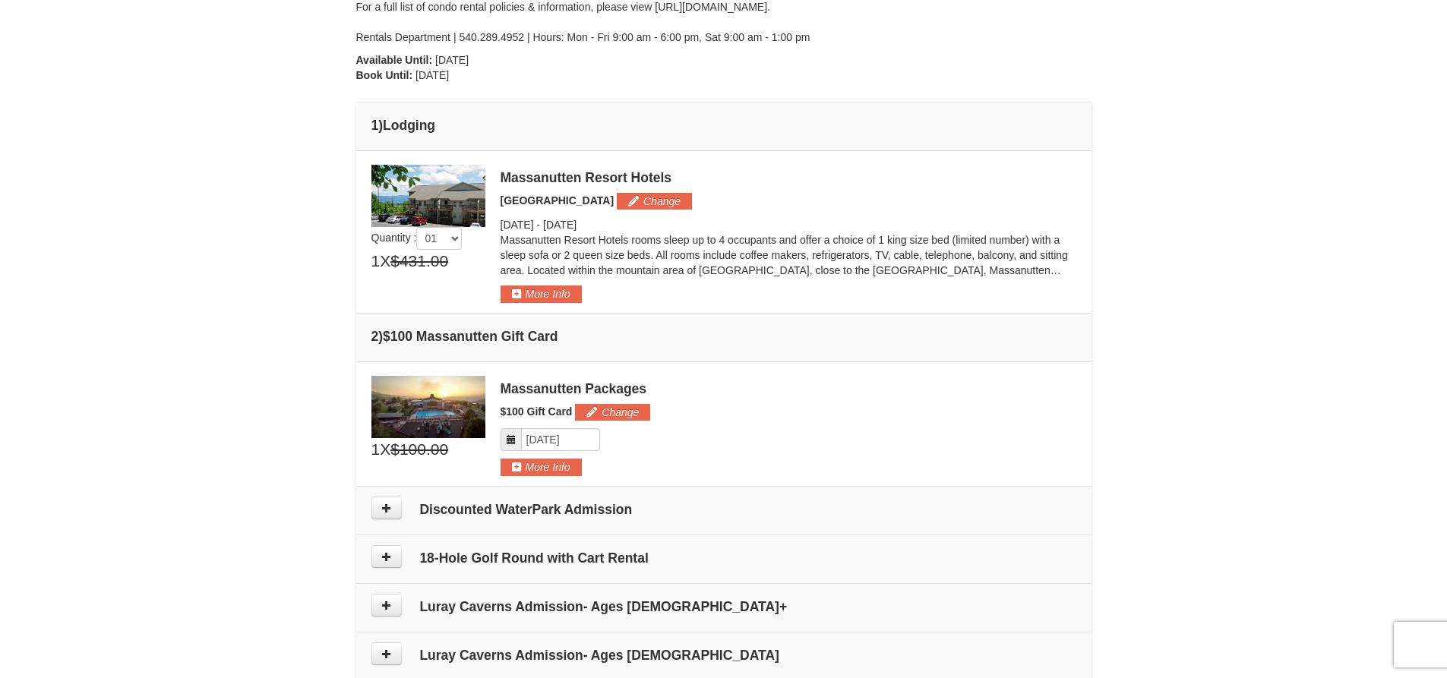
click at [652, 349] on td "2 ) $100 Massanutten Gift Card" at bounding box center [723, 337] width 735 height 49
click at [737, 390] on div "Massanutten Packages" at bounding box center [788, 388] width 576 height 15
click at [605, 412] on button "Change" at bounding box center [612, 412] width 75 height 17
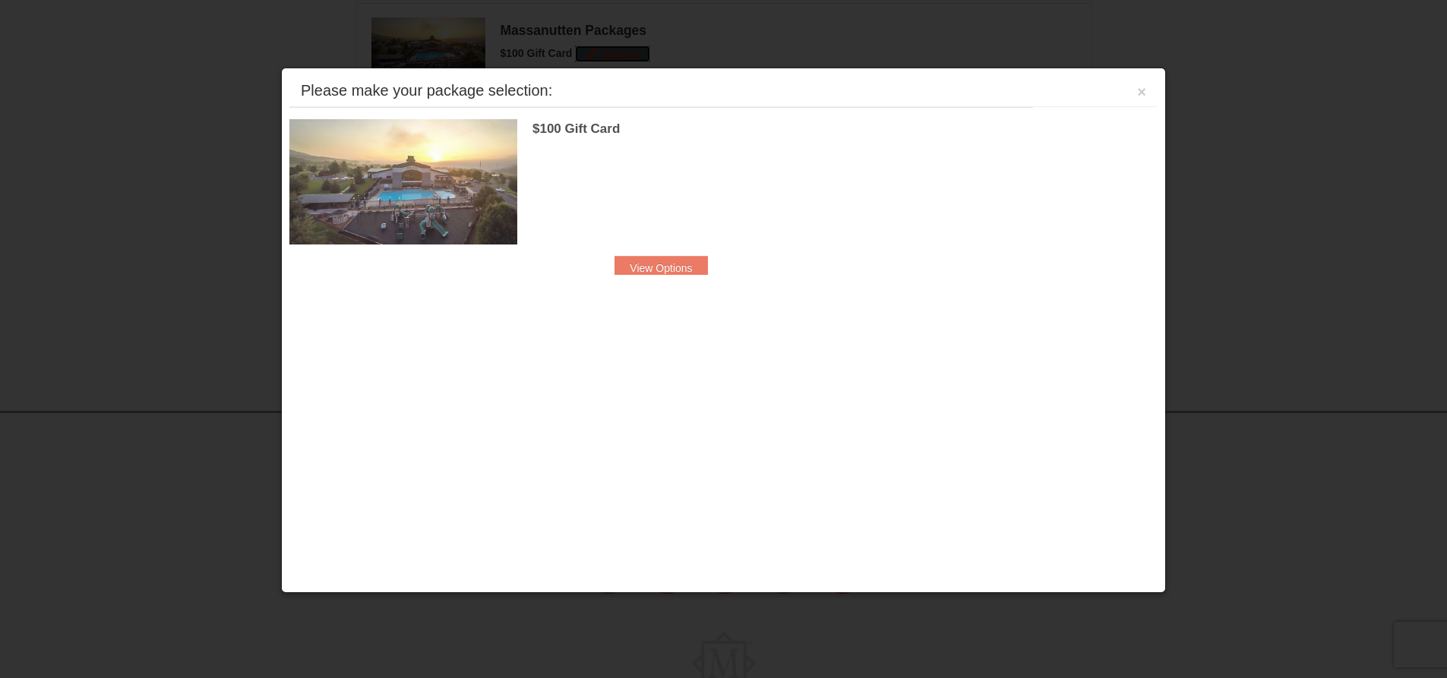
scroll to position [679, 0]
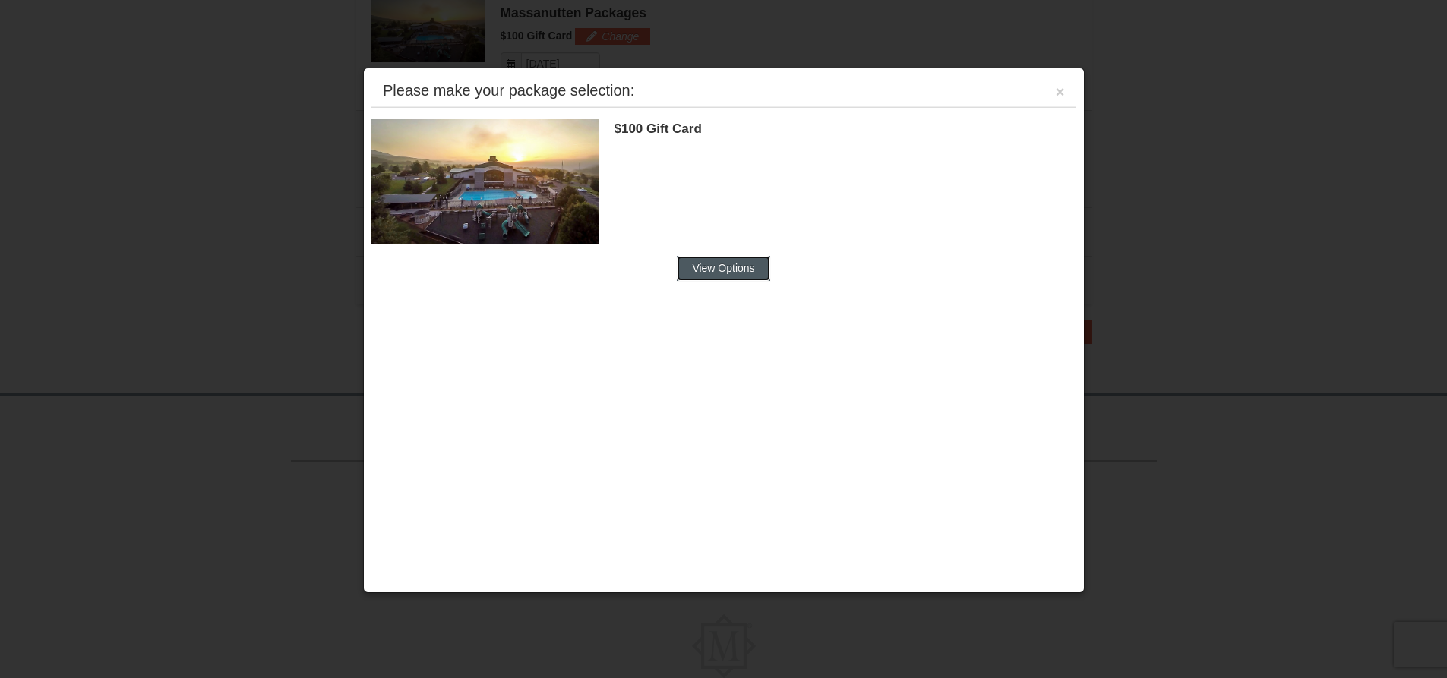
click at [725, 263] on button "View Options" at bounding box center [723, 268] width 93 height 24
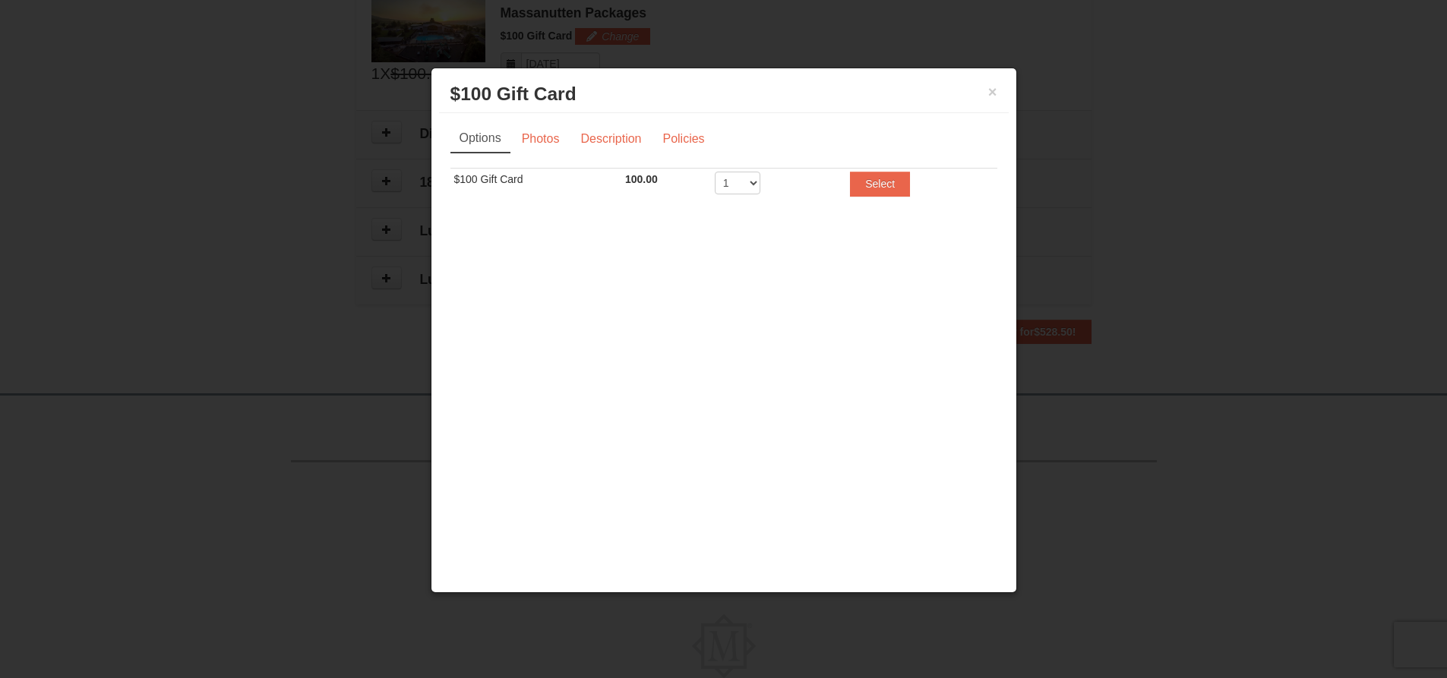
click at [649, 181] on span "100.00" at bounding box center [641, 179] width 33 height 12
click at [750, 181] on select "1 2 3 4 5 6 7 8 9 10 11 12 13 14 15 16 17 18 19 20" at bounding box center [738, 183] width 46 height 23
drag, startPoint x: 538, startPoint y: 140, endPoint x: 558, endPoint y: 141, distance: 20.5
click at [538, 140] on link "Photos" at bounding box center [541, 139] width 58 height 29
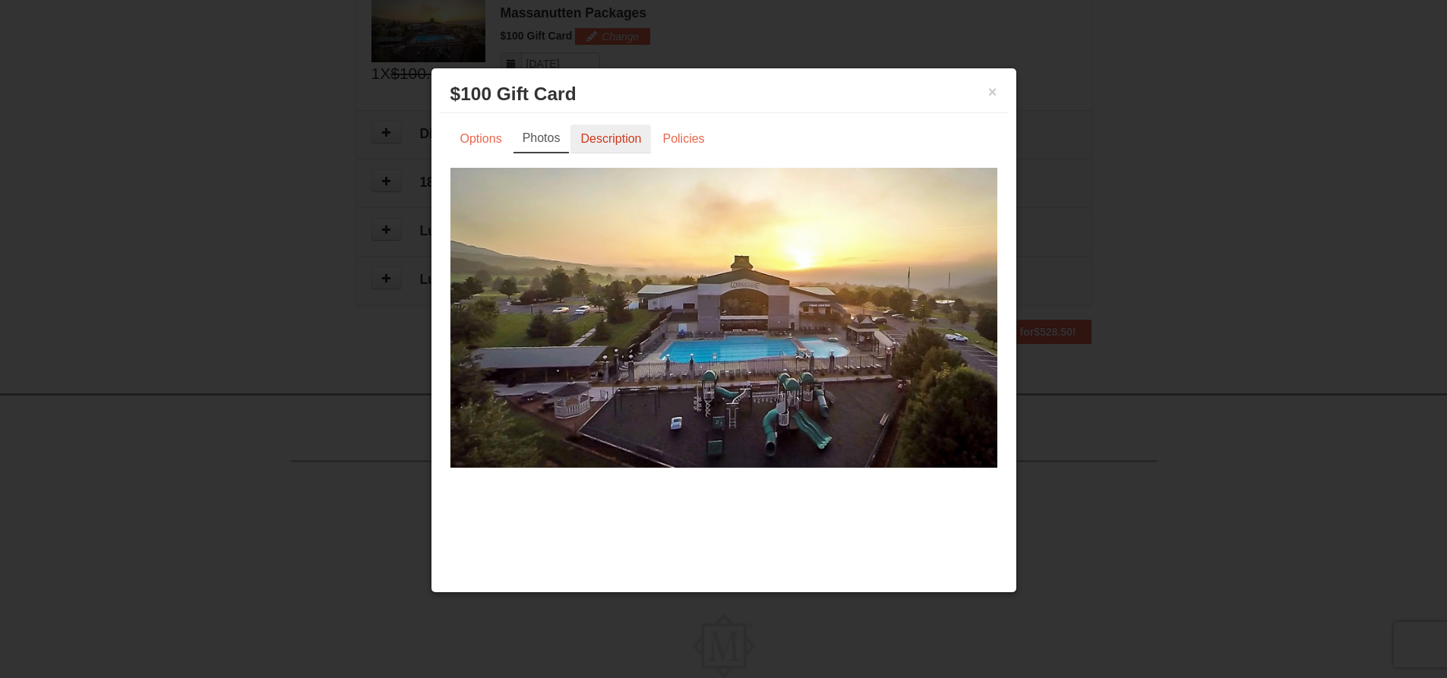
click at [598, 142] on link "Description" at bounding box center [610, 139] width 80 height 29
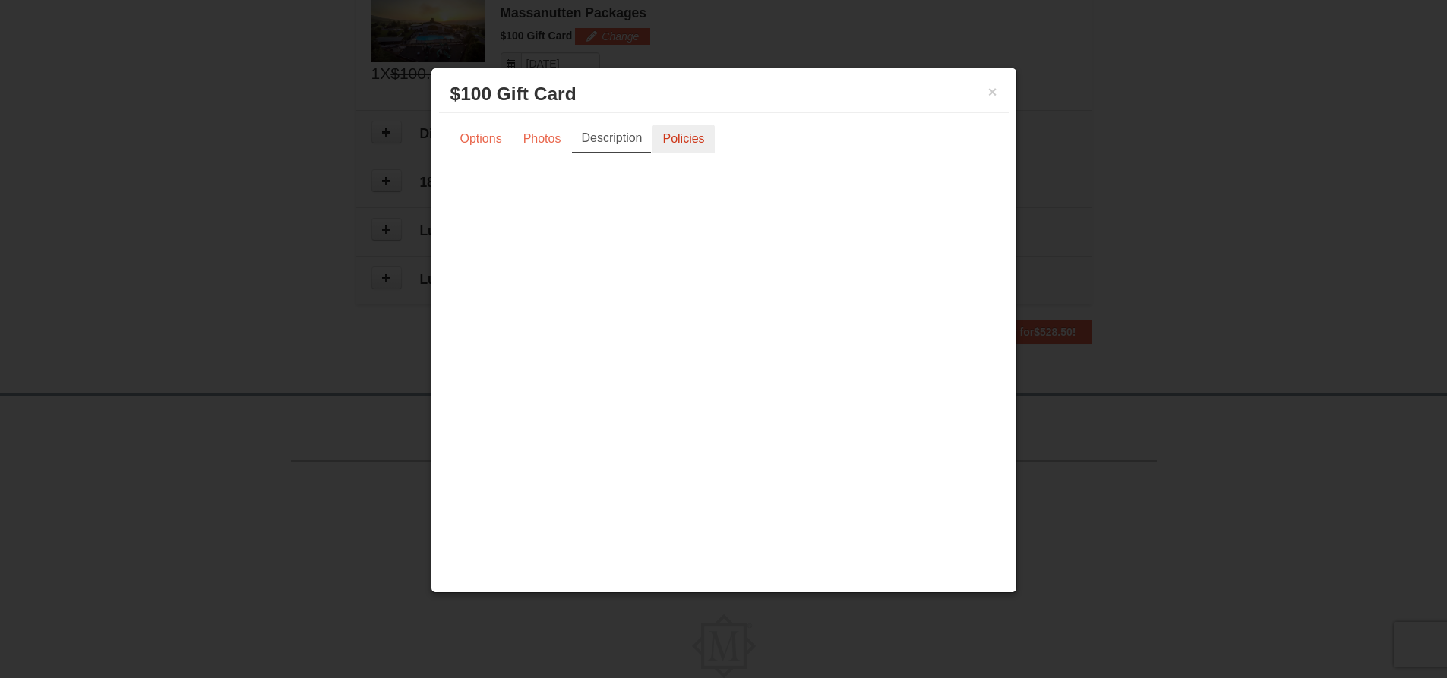
click at [695, 139] on link "Policies" at bounding box center [683, 139] width 62 height 29
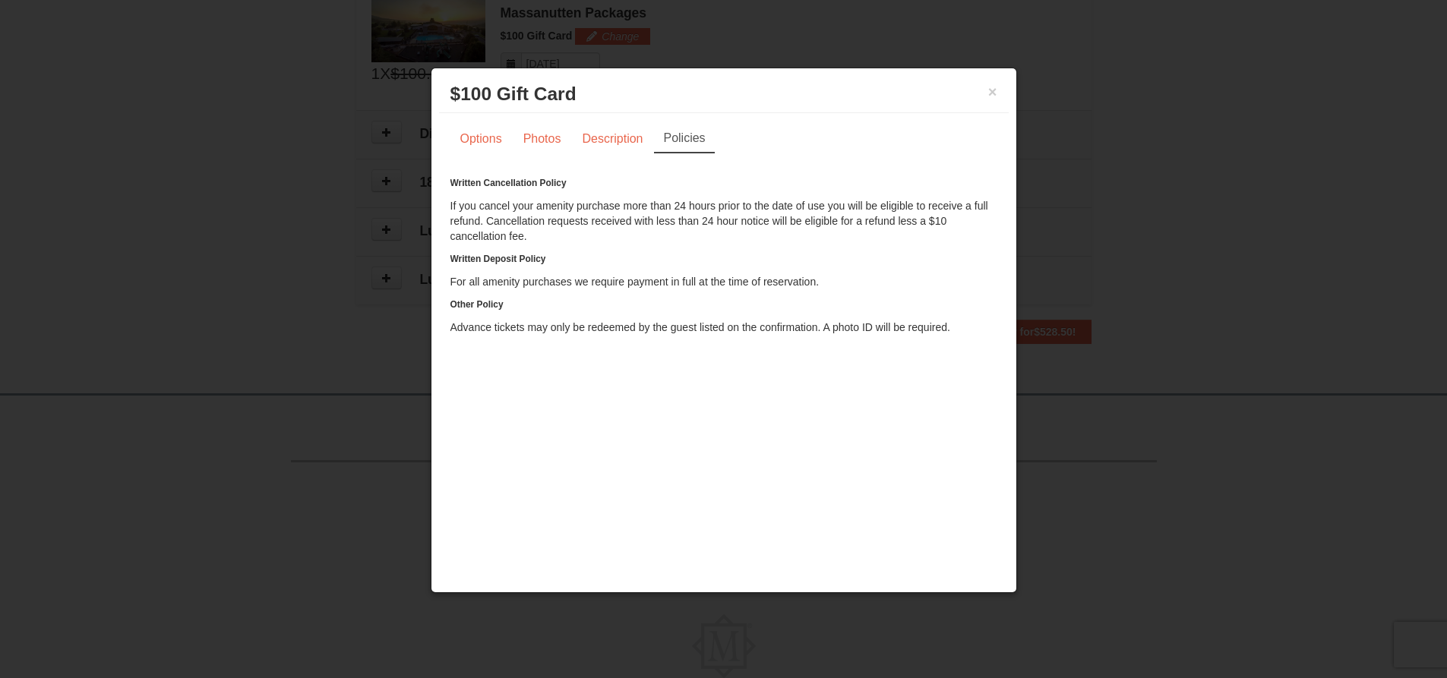
drag, startPoint x: 943, startPoint y: 403, endPoint x: 993, endPoint y: 268, distance: 143.9
click at [980, 354] on div "× $100 Gift Card Massanutten Packages Options Photos Description Policies Sorry…" at bounding box center [724, 330] width 586 height 525
click at [989, 88] on button "×" at bounding box center [992, 91] width 9 height 15
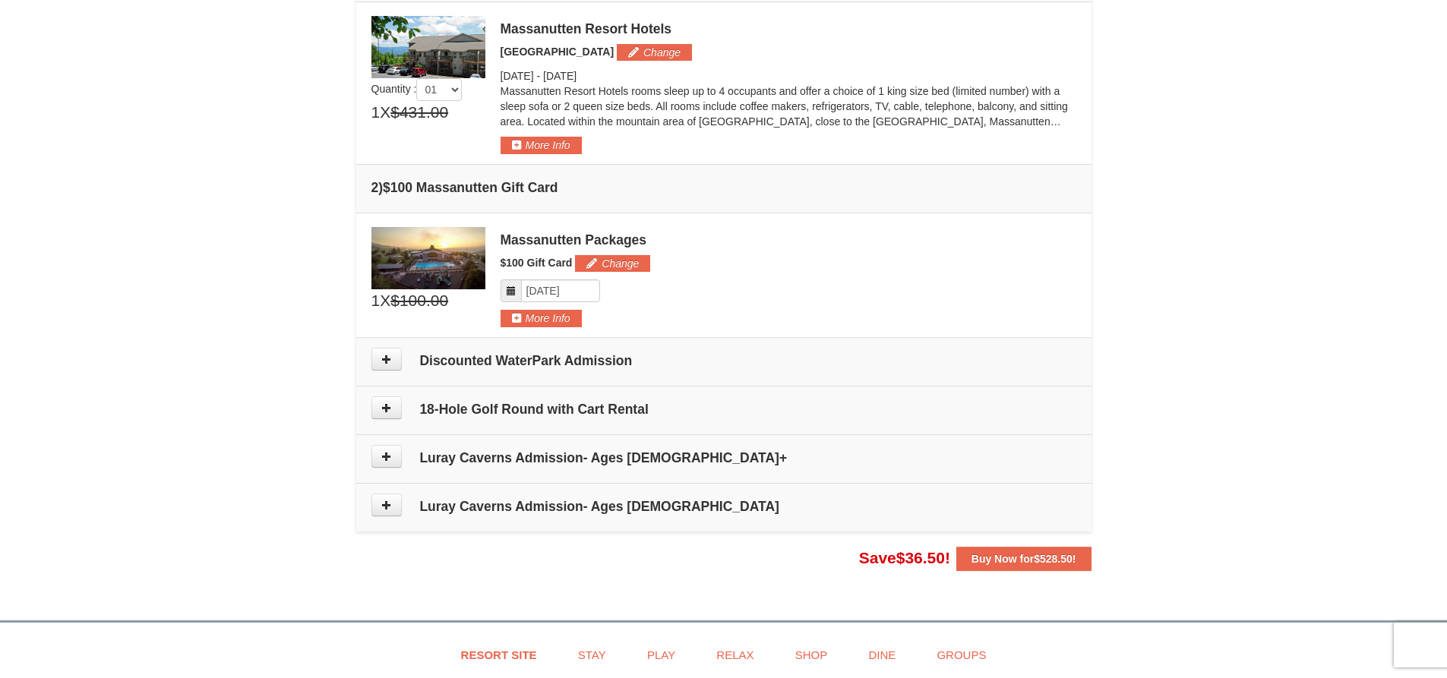
scroll to position [299, 0]
